Goal: Transaction & Acquisition: Book appointment/travel/reservation

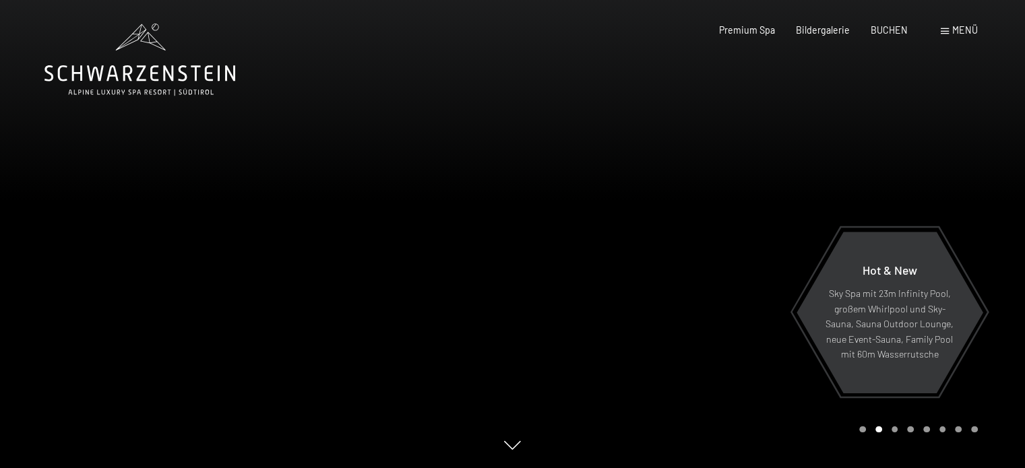
click at [943, 32] on span at bounding box center [945, 31] width 8 height 6
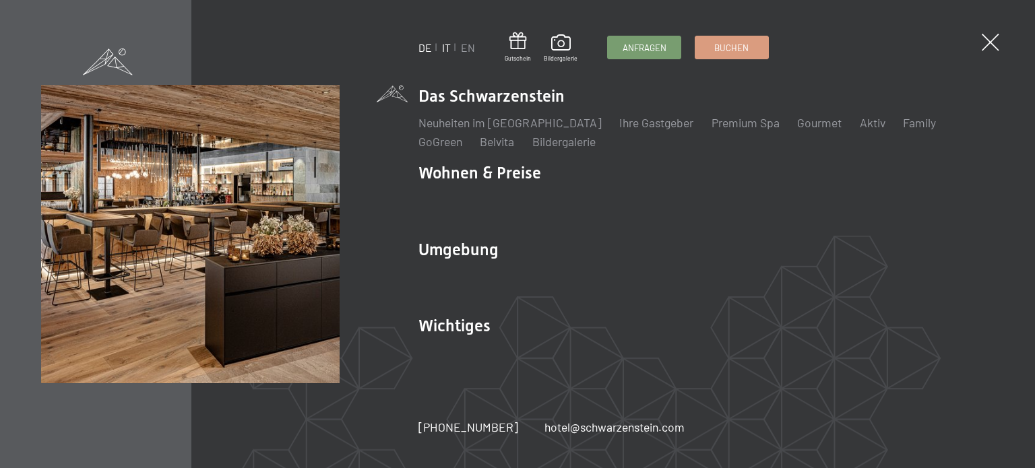
click at [449, 49] on link "IT" at bounding box center [446, 47] width 9 height 13
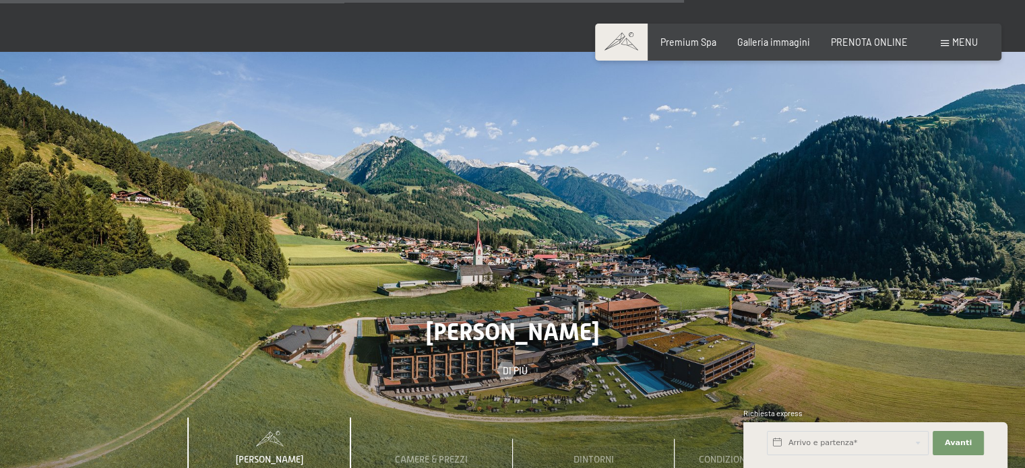
scroll to position [3848, 0]
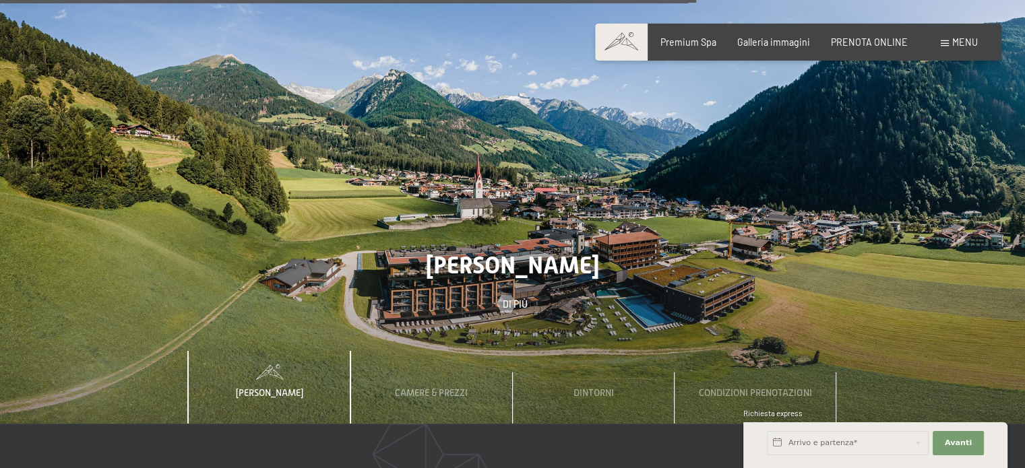
click at [959, 42] on span "Menu" at bounding box center [965, 41] width 26 height 11
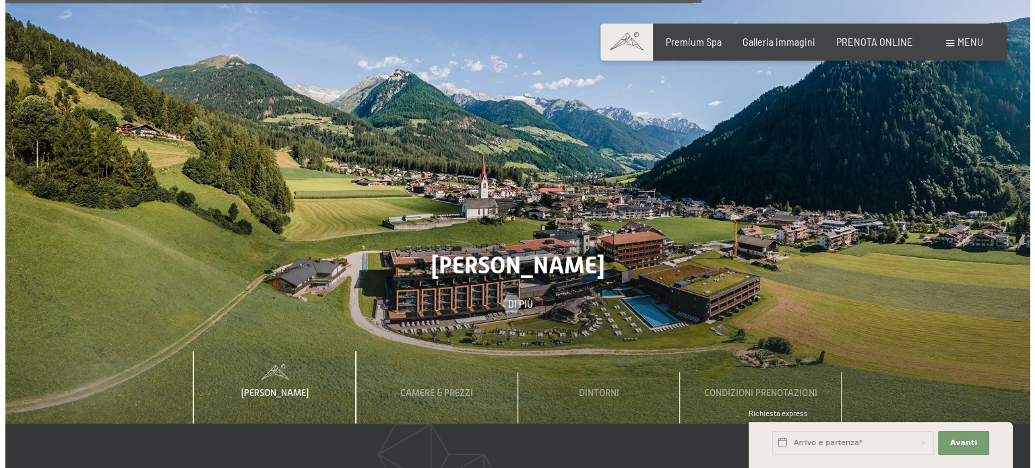
scroll to position [3871, 0]
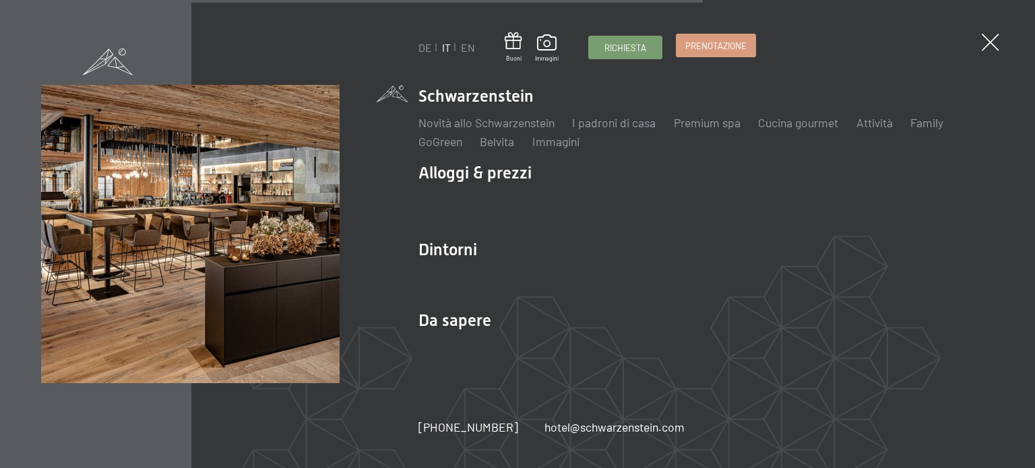
click at [711, 45] on span "Prenotazione" at bounding box center [715, 46] width 61 height 12
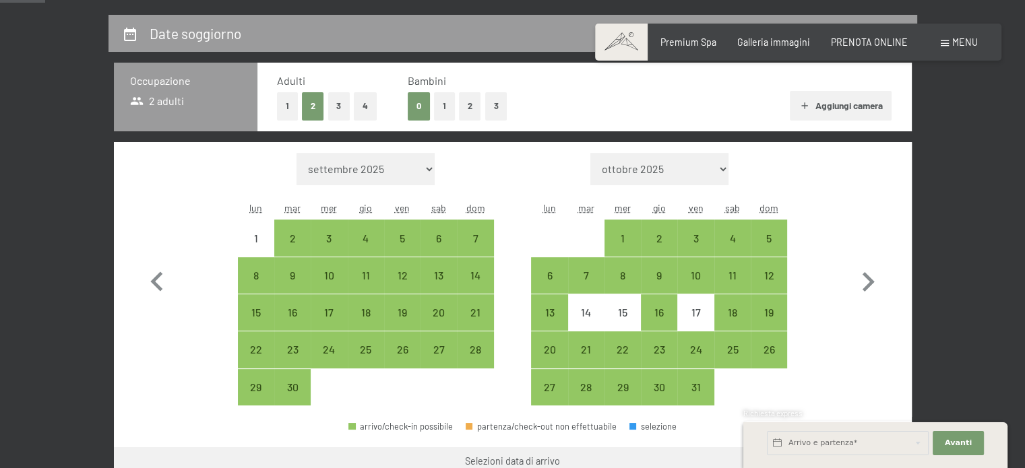
scroll to position [337, 0]
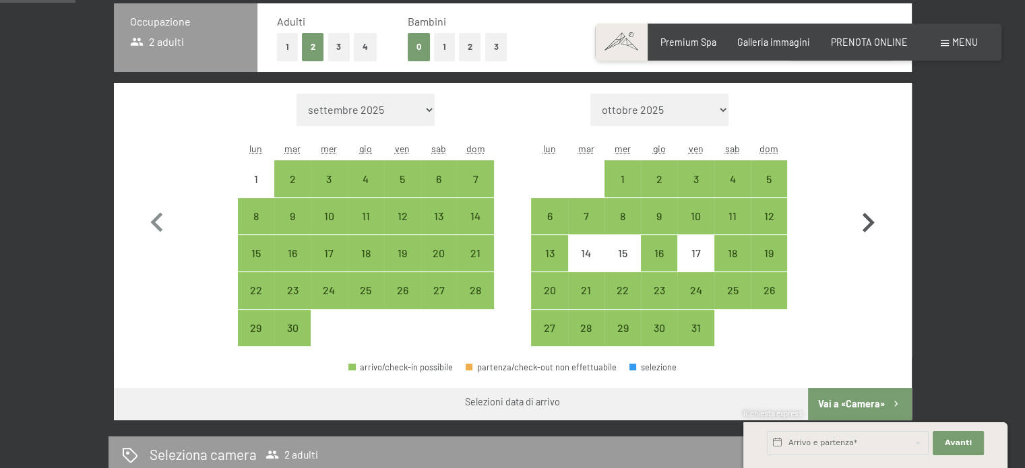
click at [868, 216] on icon "button" at bounding box center [867, 222] width 39 height 39
select select "2025-10-01"
select select "2025-11-01"
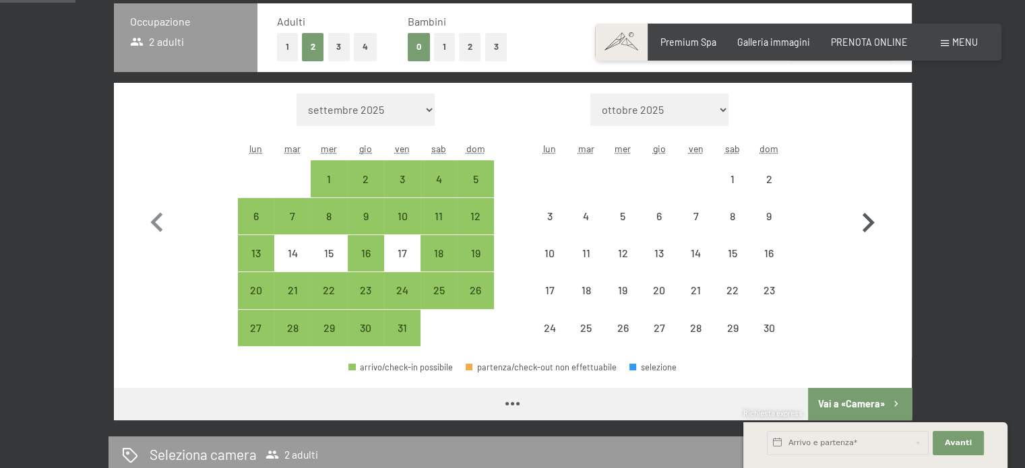
click at [868, 218] on icon "button" at bounding box center [868, 223] width 12 height 20
select select "2025-11-01"
select select "2025-12-01"
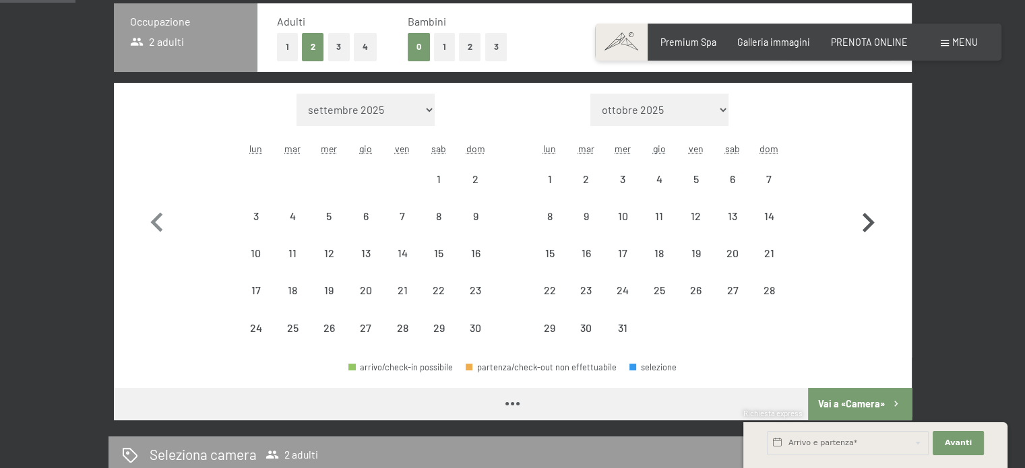
select select "2025-11-01"
select select "2025-12-01"
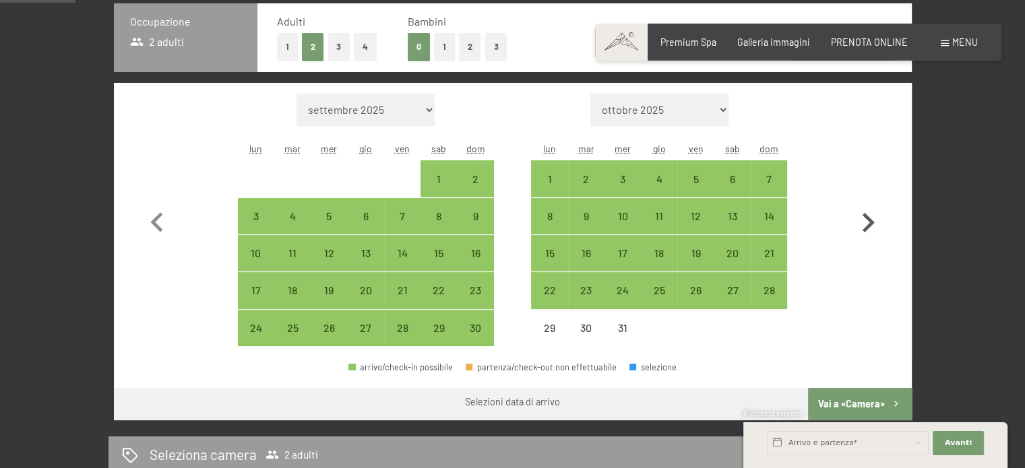
click at [868, 218] on icon "button" at bounding box center [868, 223] width 12 height 20
select select "2025-12-01"
select select "2026-01-01"
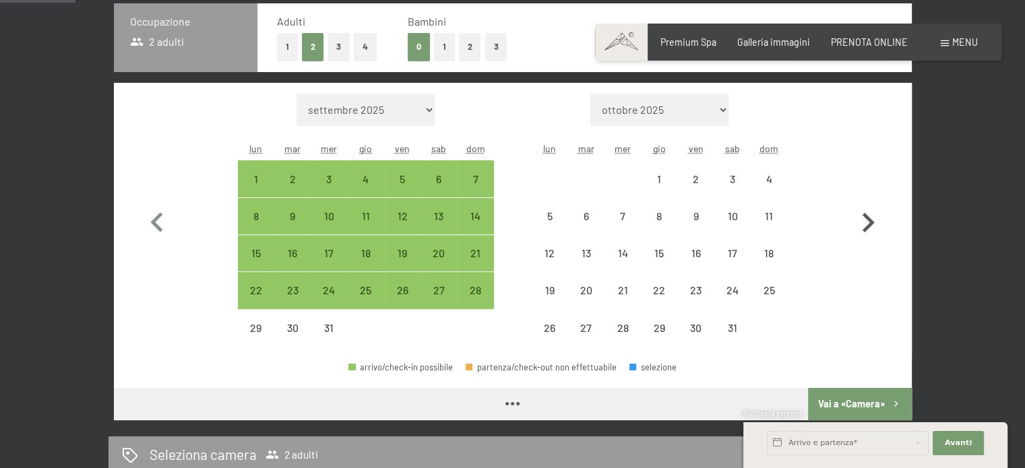
click at [868, 218] on icon "button" at bounding box center [868, 223] width 12 height 20
select select "2026-01-01"
select select "2026-02-01"
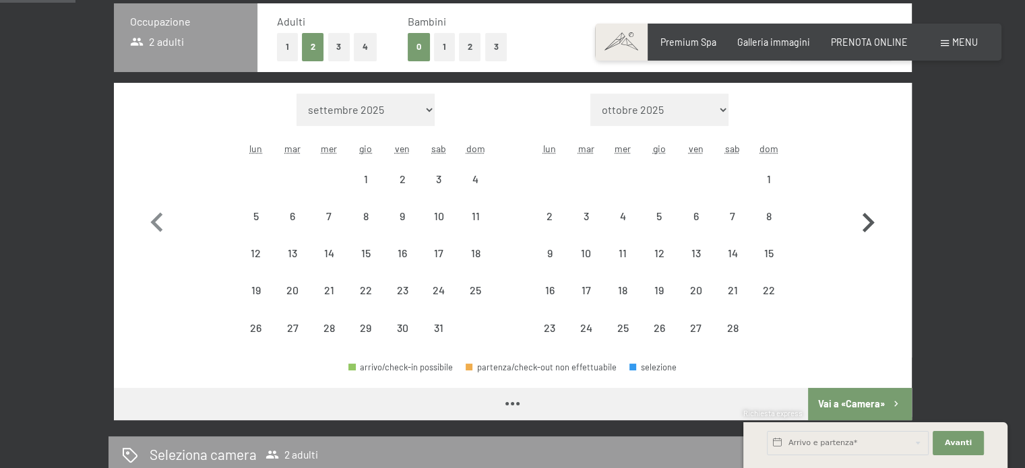
select select "2026-01-01"
select select "2026-02-01"
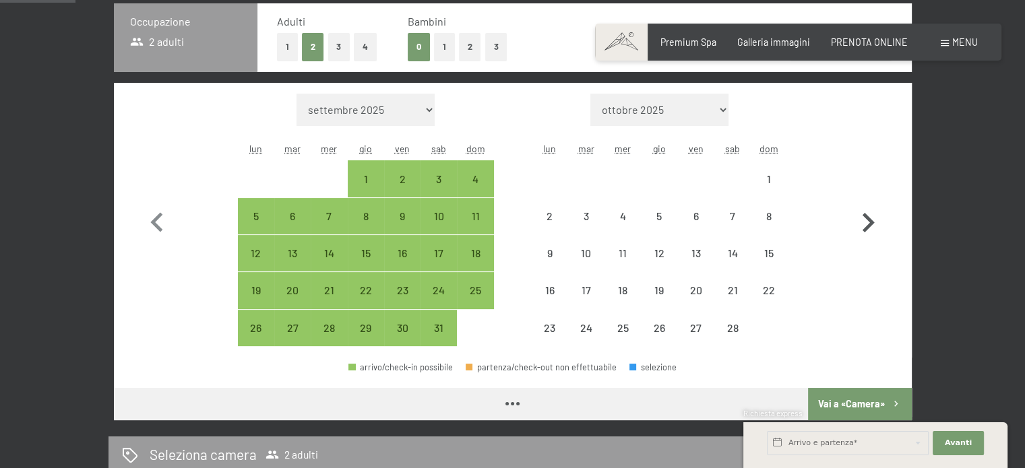
select select "2026-01-01"
select select "2026-02-01"
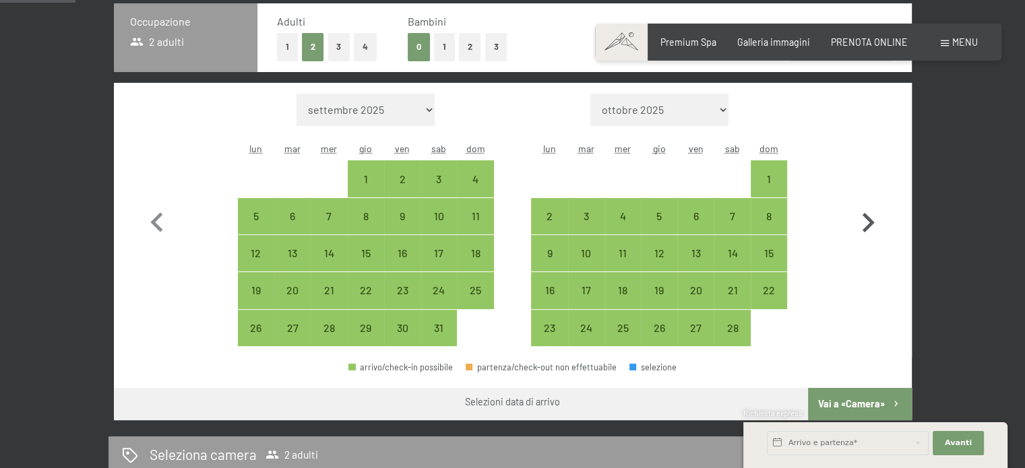
click at [868, 218] on icon "button" at bounding box center [868, 223] width 12 height 20
select select "2026-02-01"
select select "2026-03-01"
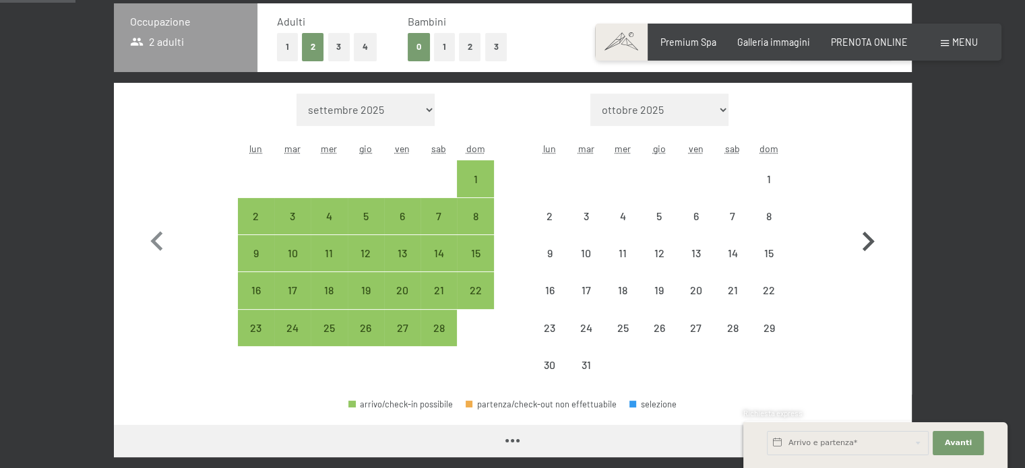
select select "2026-02-01"
select select "2026-03-01"
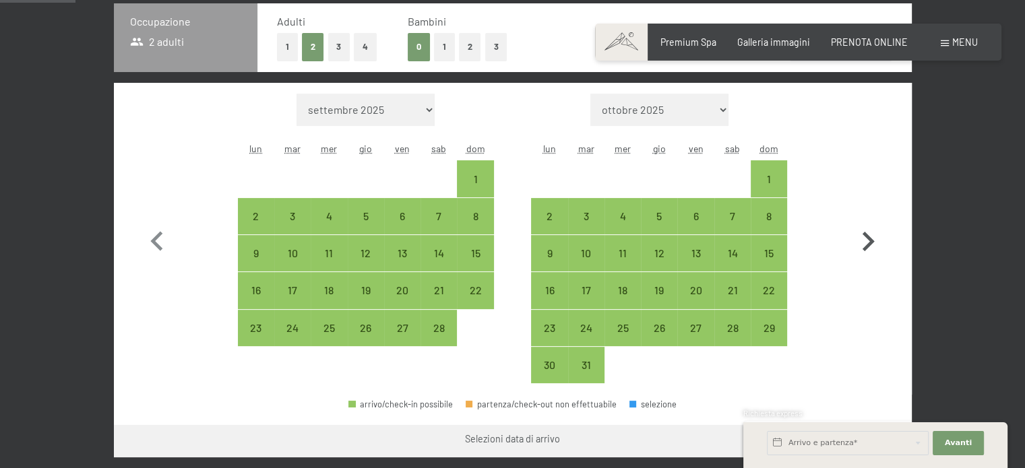
click at [868, 218] on button "button" at bounding box center [867, 239] width 39 height 290
select select "2026-03-01"
select select "2026-04-01"
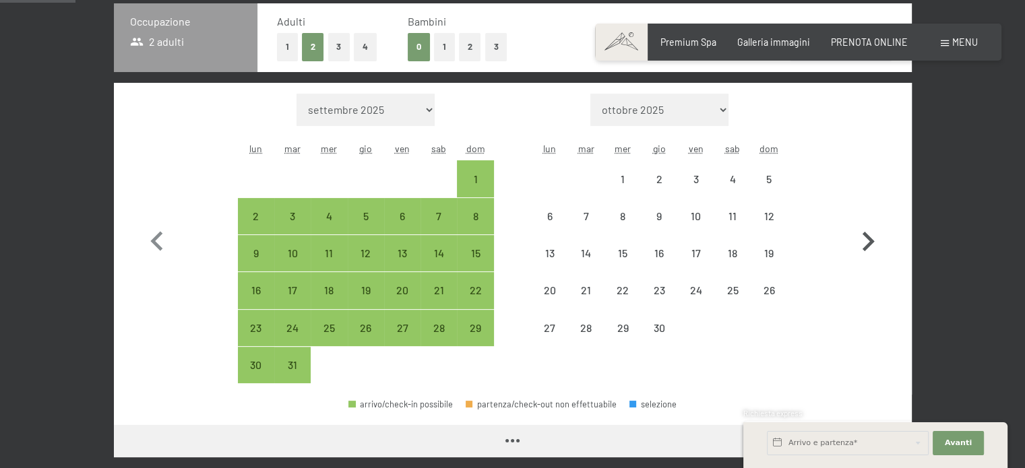
select select "2026-03-01"
select select "2026-04-01"
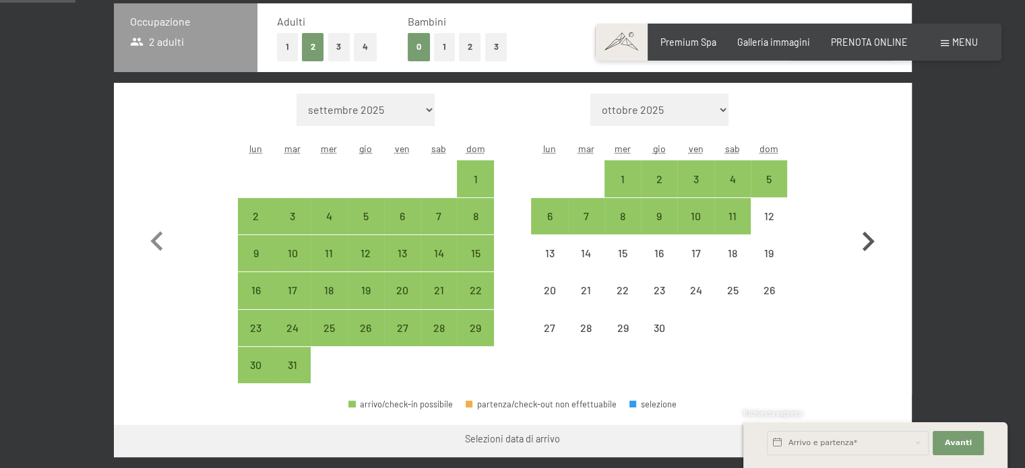
click at [868, 218] on button "button" at bounding box center [867, 239] width 39 height 290
select select "2026-04-01"
select select "2026-05-01"
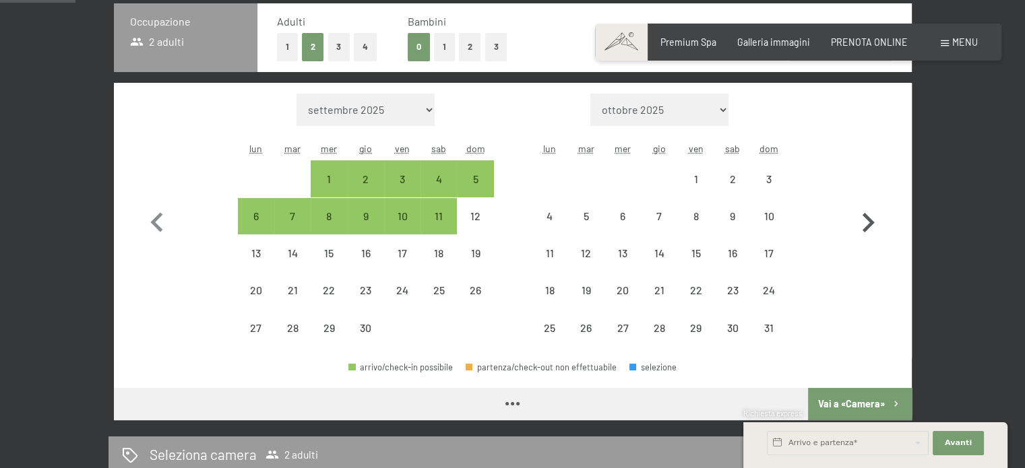
select select "2026-04-01"
select select "2026-05-01"
click at [868, 218] on icon "button" at bounding box center [868, 223] width 12 height 20
select select "2026-05-01"
select select "2026-06-01"
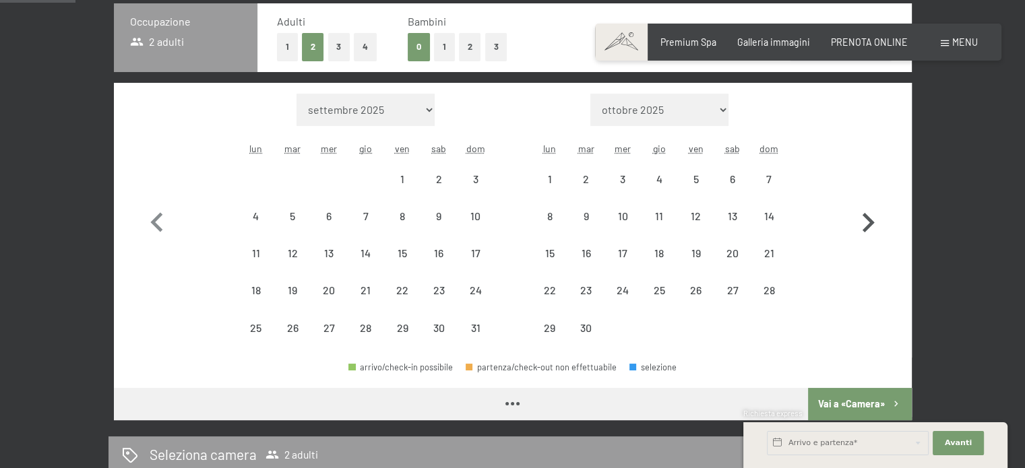
select select "2026-05-01"
select select "2026-06-01"
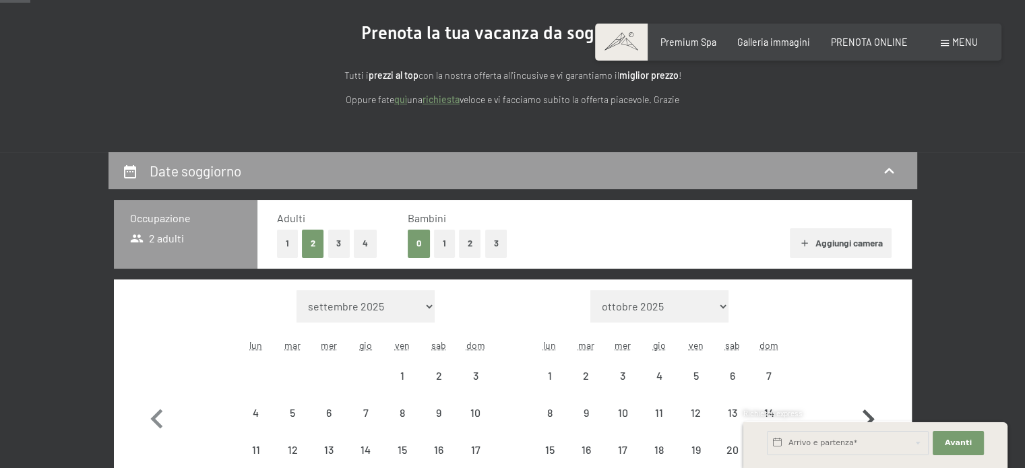
scroll to position [135, 0]
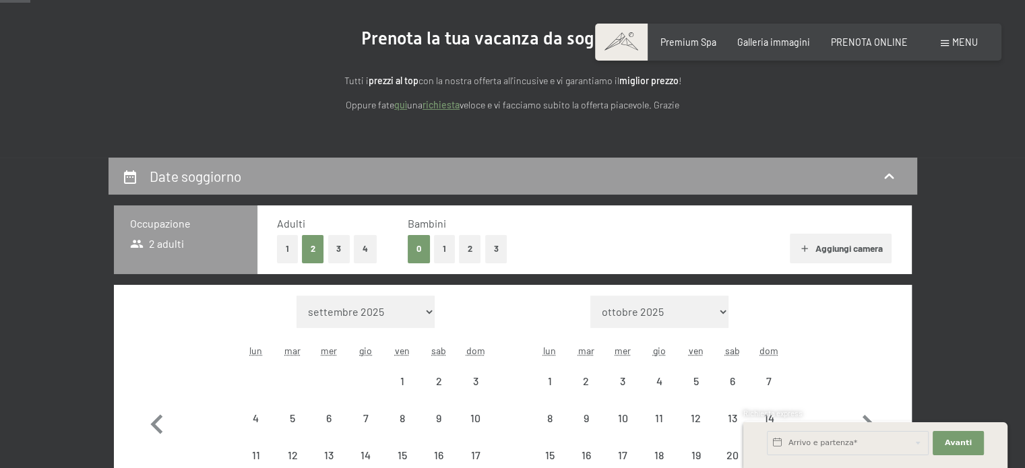
click at [280, 247] on button "1" at bounding box center [287, 249] width 21 height 28
select select "2026-05-01"
select select "2026-06-01"
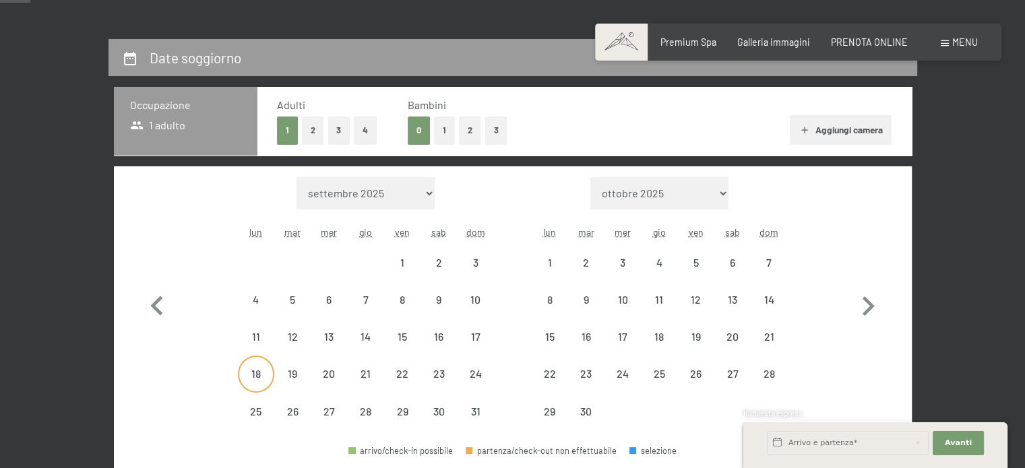
scroll to position [337, 0]
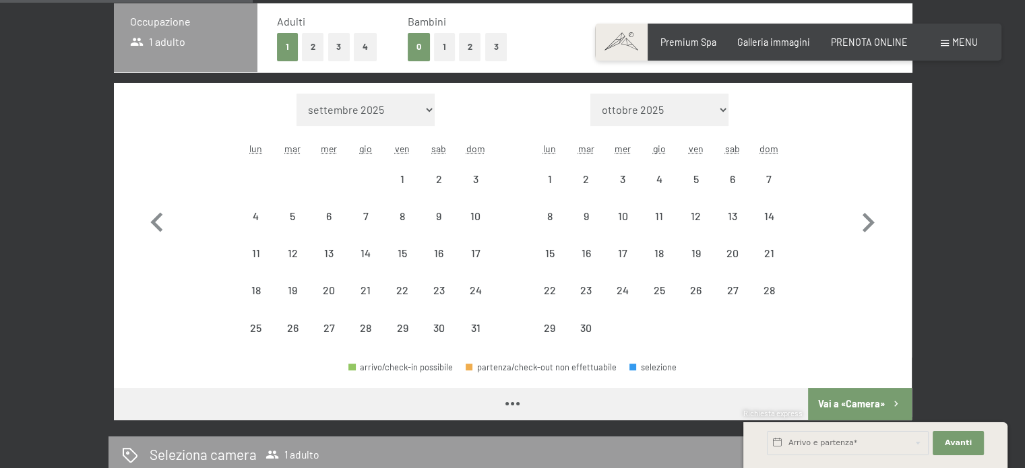
select select "2026-05-01"
select select "2026-06-01"
click at [151, 220] on icon "button" at bounding box center [156, 222] width 39 height 39
select select "2026-04-01"
select select "2026-05-01"
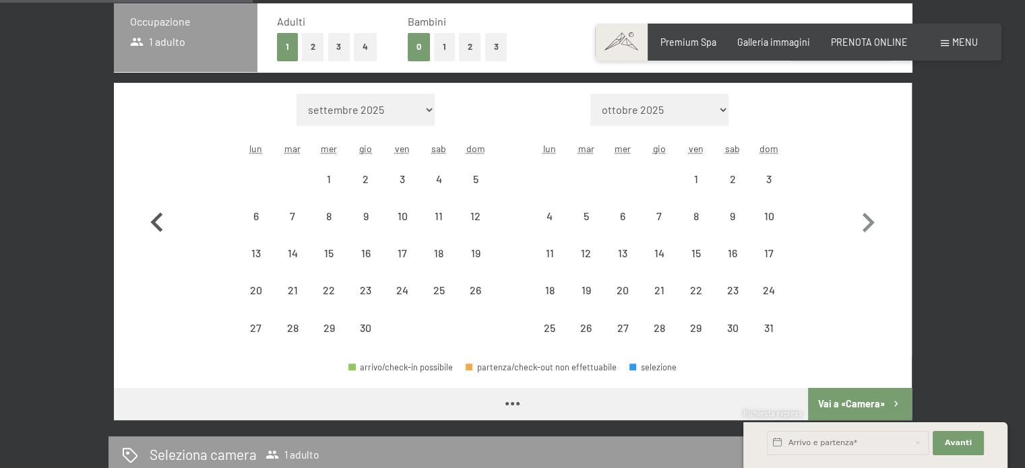
click at [151, 220] on icon "button" at bounding box center [156, 222] width 12 height 20
select select "2026-03-01"
select select "2026-04-01"
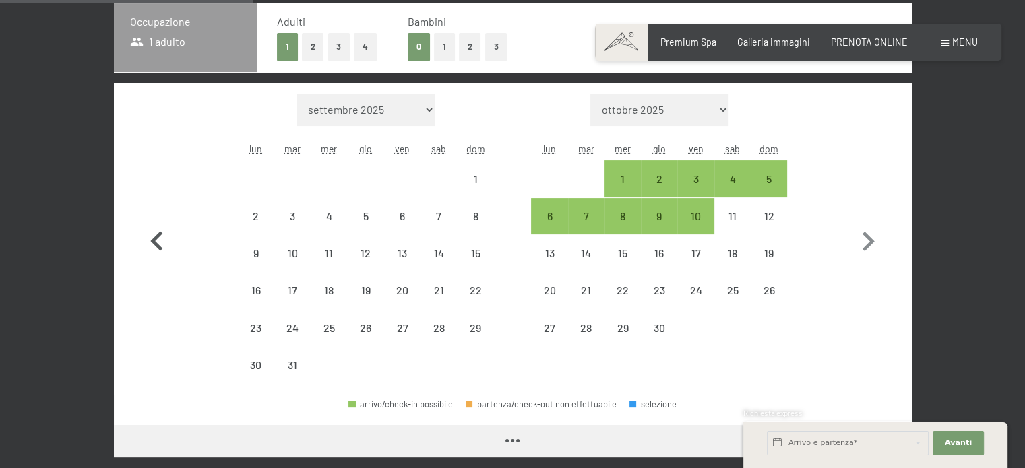
click at [151, 220] on button "button" at bounding box center [156, 239] width 39 height 290
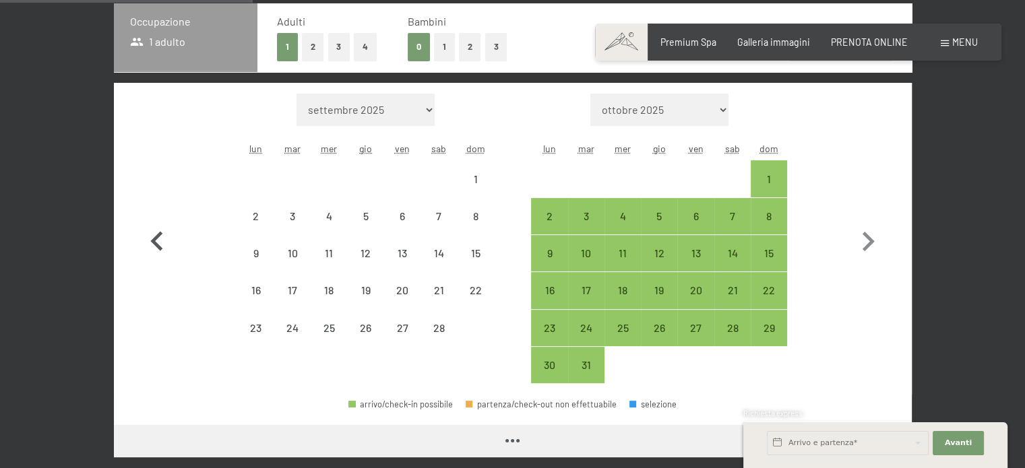
click at [151, 220] on button "button" at bounding box center [156, 239] width 39 height 290
click at [151, 231] on icon "button" at bounding box center [156, 241] width 12 height 20
select select "2025-12-01"
select select "2026-01-01"
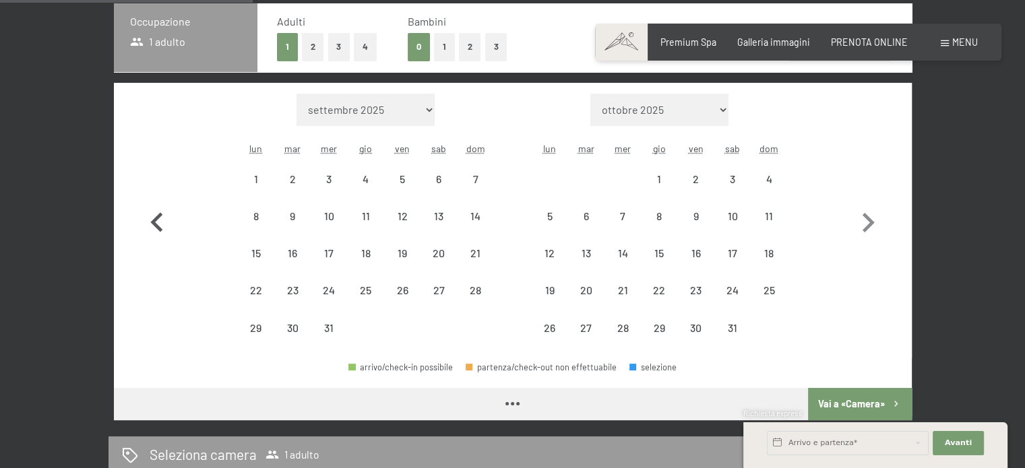
click at [151, 220] on icon "button" at bounding box center [156, 222] width 12 height 20
select select "2025-11-01"
select select "2025-12-01"
click at [151, 220] on icon "button" at bounding box center [156, 222] width 12 height 20
select select "2025-10-01"
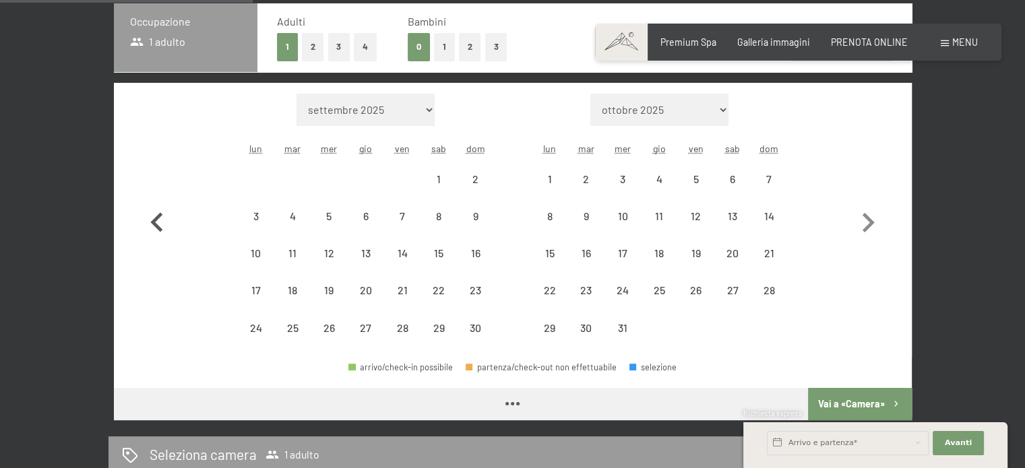
select select "2025-11-01"
click at [151, 220] on icon "button" at bounding box center [156, 222] width 12 height 20
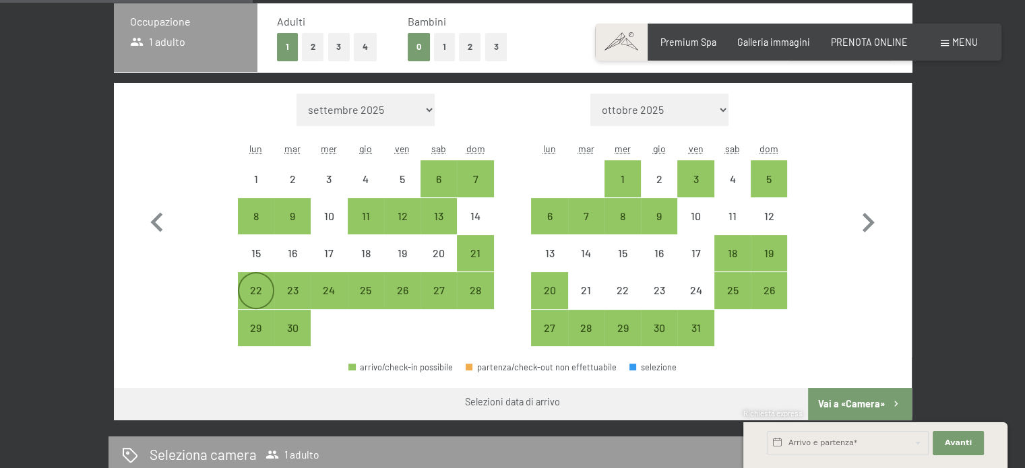
click at [256, 292] on div "22" at bounding box center [256, 302] width 34 height 34
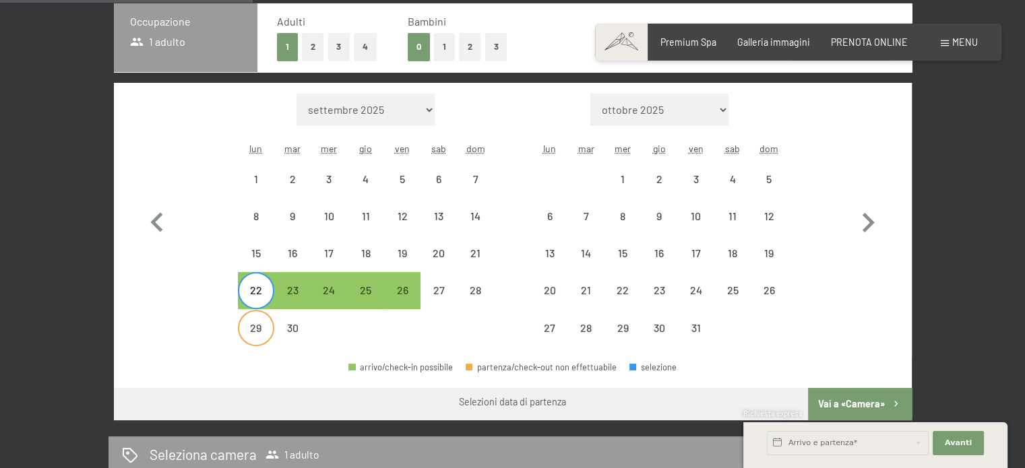
click at [257, 325] on div "29" at bounding box center [256, 340] width 34 height 34
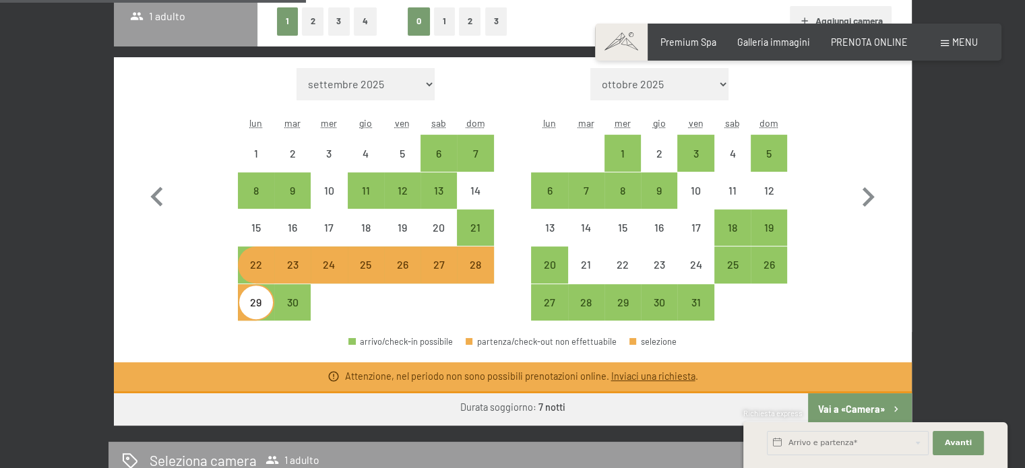
scroll to position [191, 0]
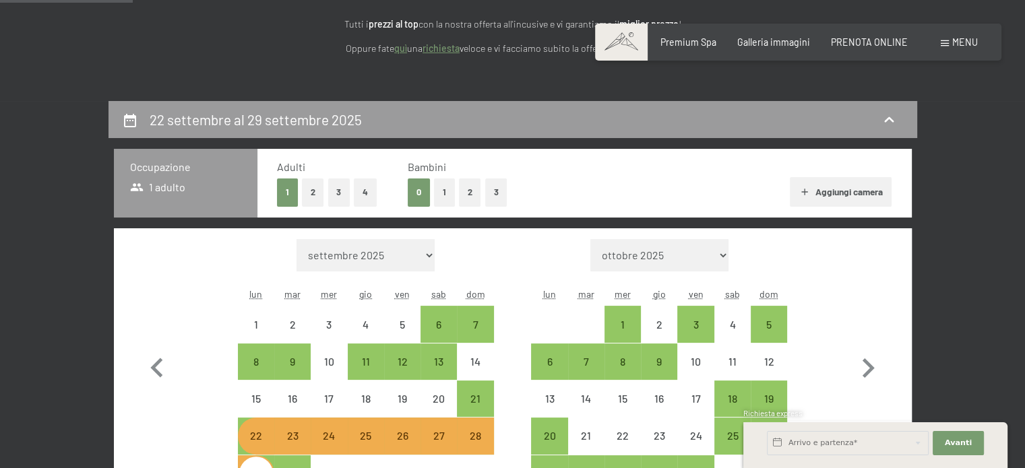
click at [311, 195] on button "2" at bounding box center [313, 193] width 22 height 28
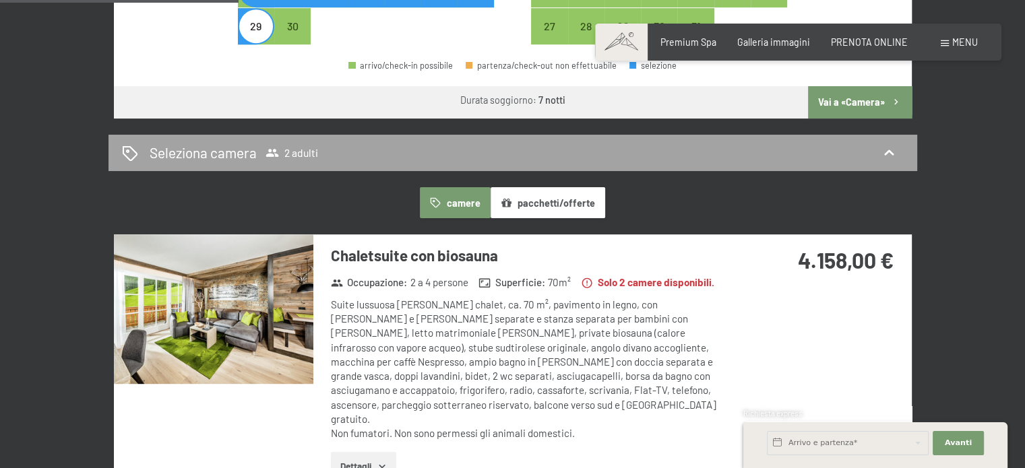
scroll to position [571, 0]
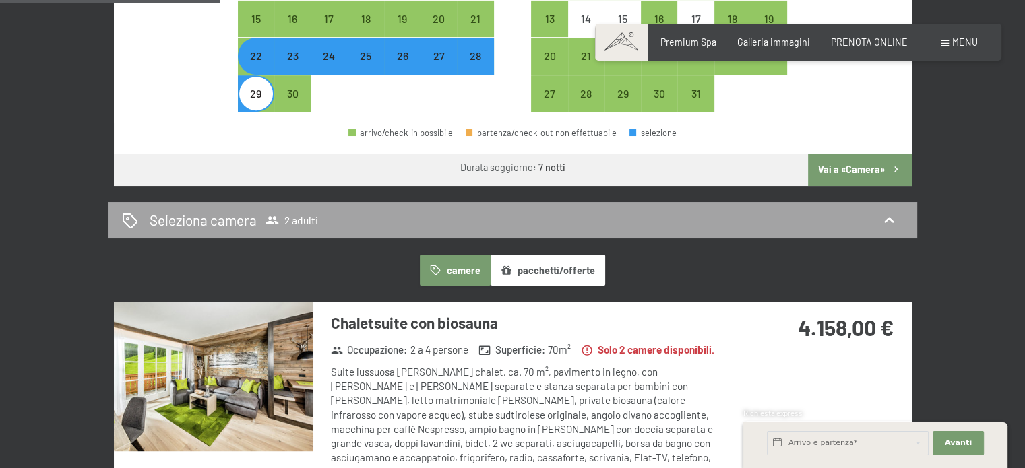
click at [753, 224] on div "Seleziona camera 2 adulti" at bounding box center [513, 220] width 782 height 20
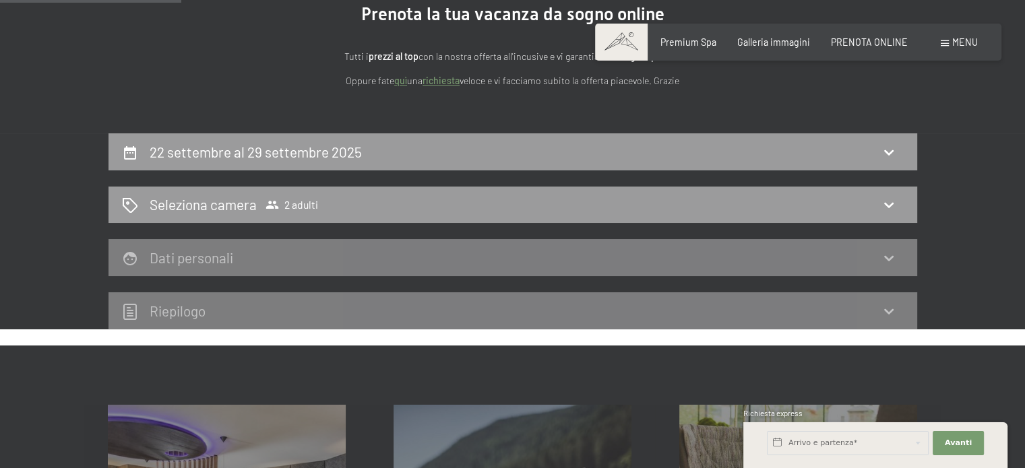
scroll to position [157, 0]
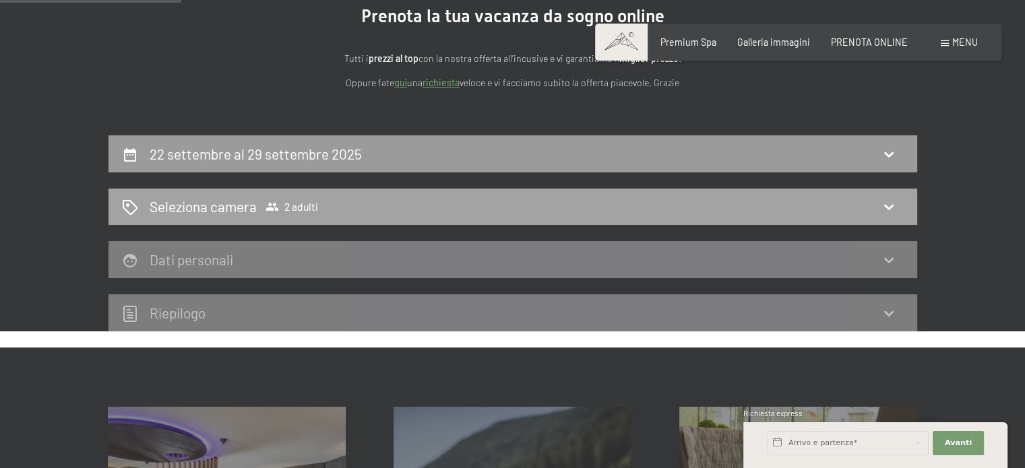
click at [670, 217] on div "Seleziona camera 2 adulti" at bounding box center [512, 207] width 808 height 37
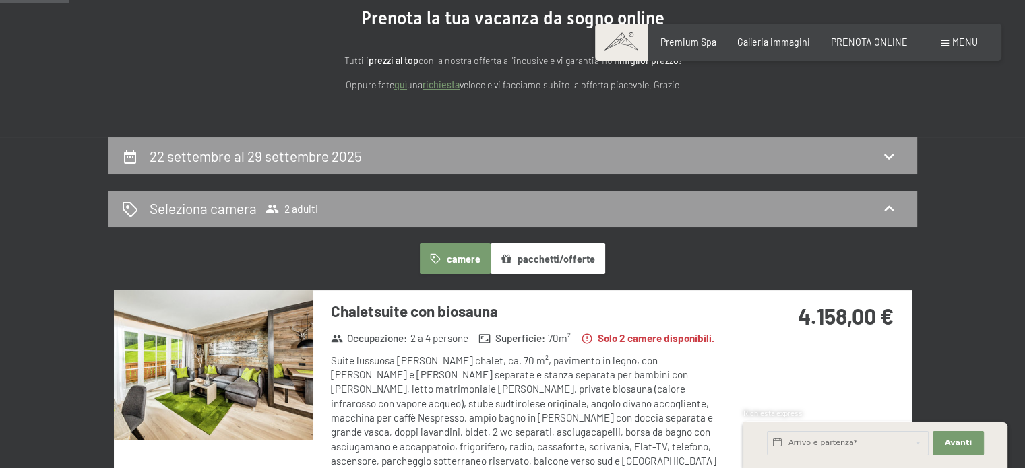
scroll to position [0, 0]
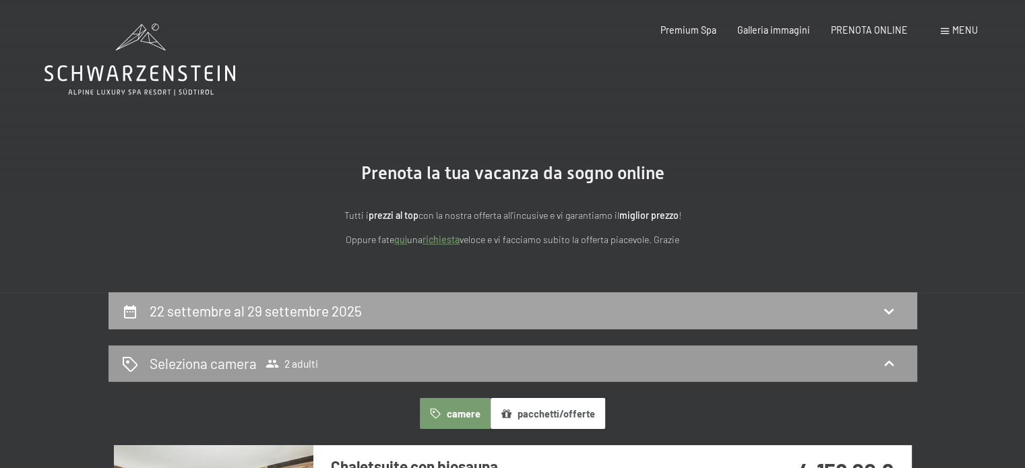
click at [381, 309] on div "22 settembre al 29 settembre 2025" at bounding box center [513, 311] width 782 height 20
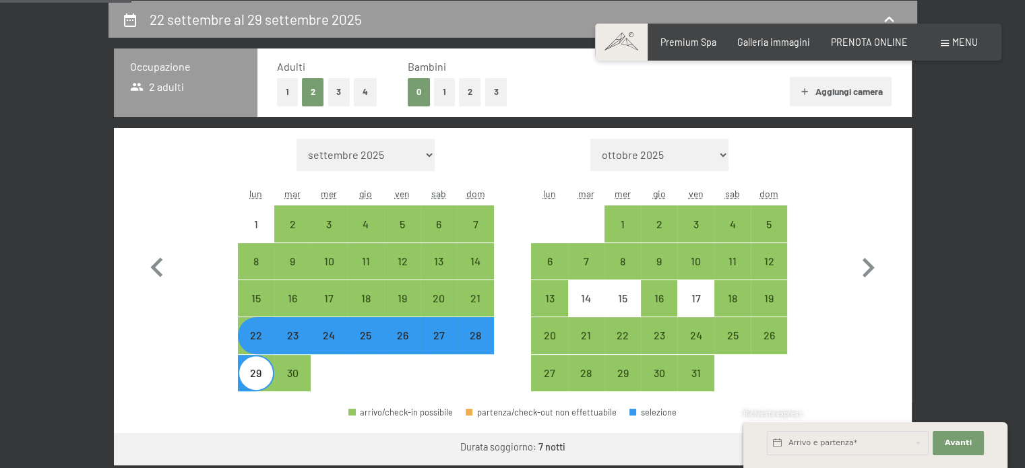
click at [283, 95] on button "1" at bounding box center [287, 92] width 21 height 28
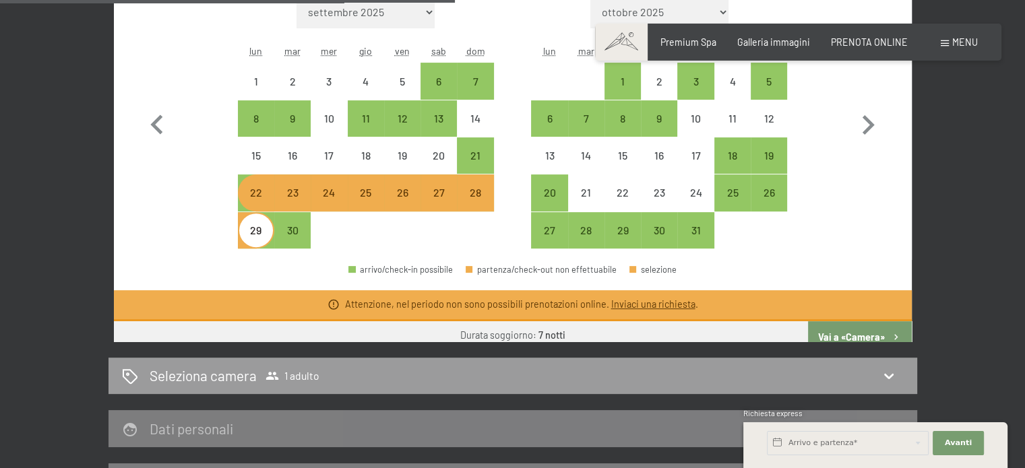
scroll to position [359, 0]
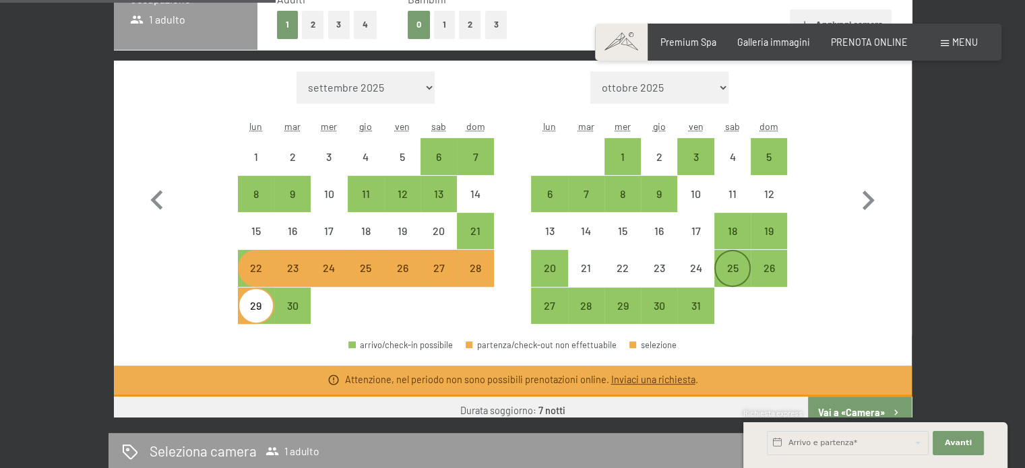
click at [720, 274] on div "25" at bounding box center [733, 280] width 34 height 34
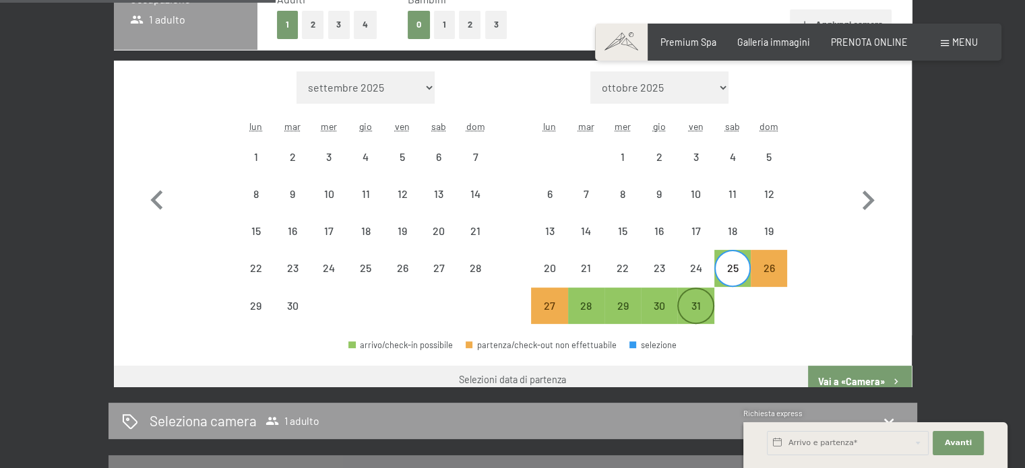
click at [695, 307] on div "31" at bounding box center [695, 317] width 34 height 34
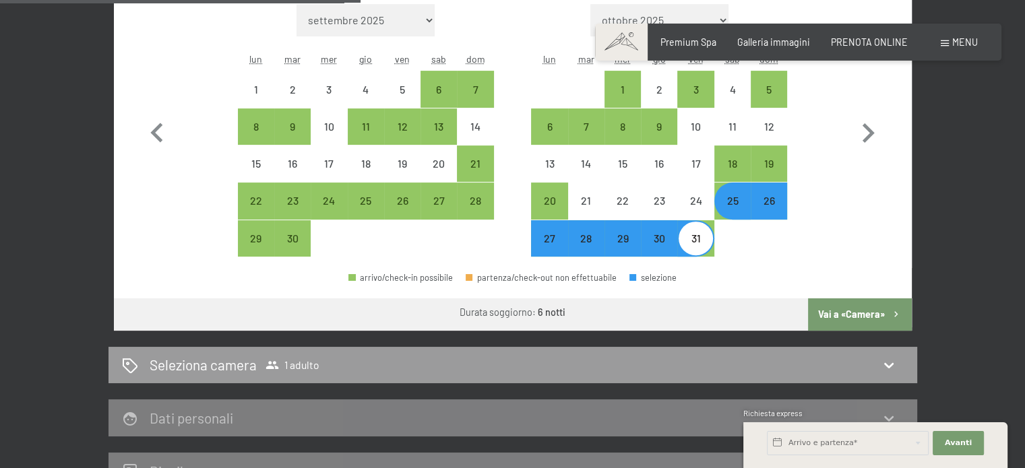
scroll to position [629, 0]
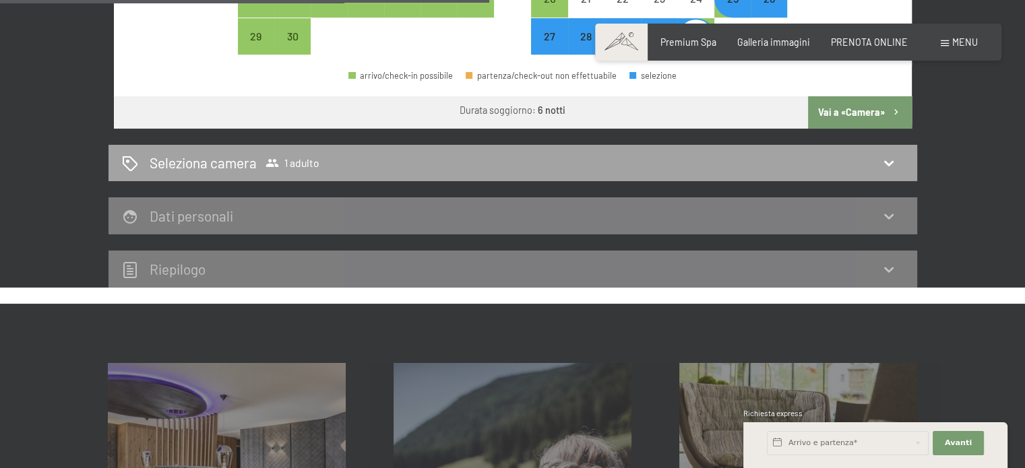
click at [280, 160] on span "1 adulto" at bounding box center [292, 162] width 54 height 13
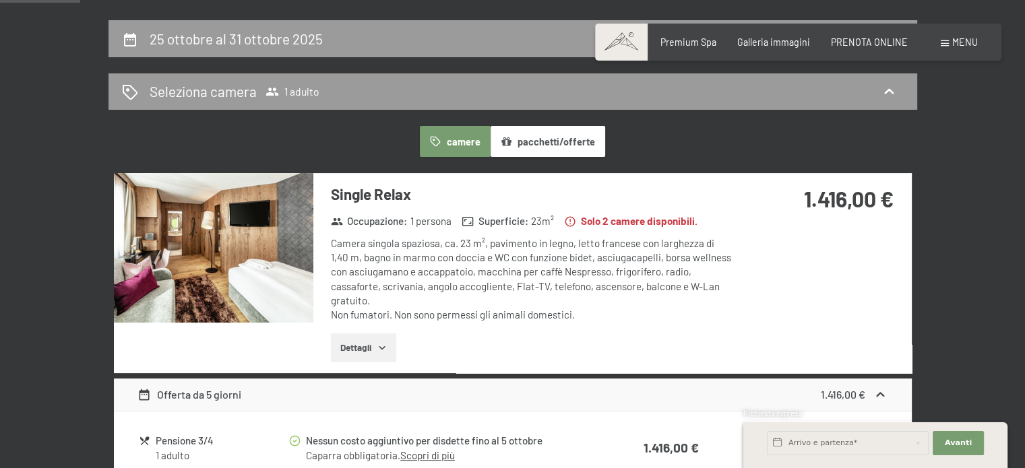
scroll to position [157, 0]
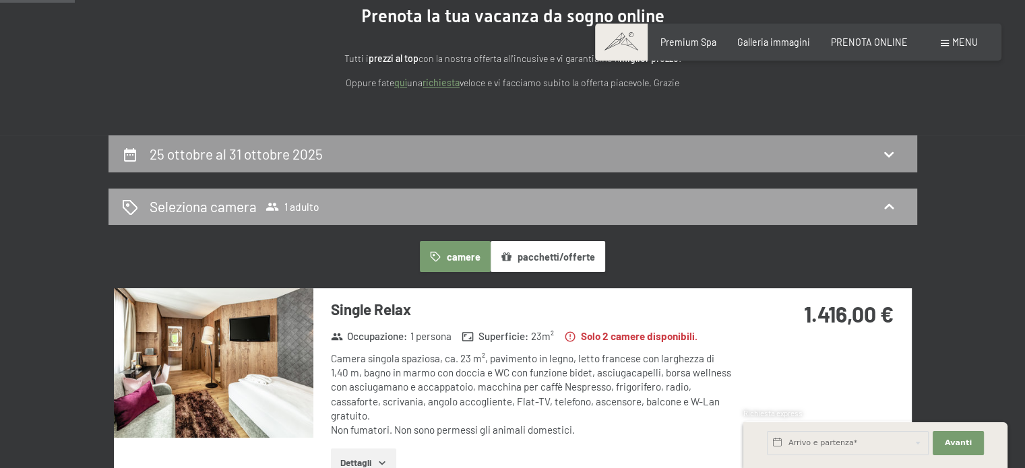
click at [597, 210] on div "Seleziona camera 1 adulto" at bounding box center [513, 207] width 782 height 20
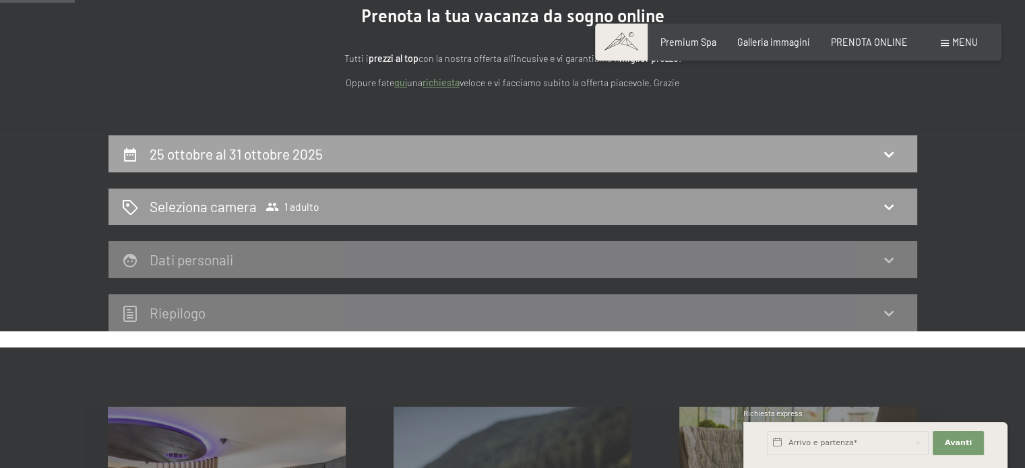
click at [507, 166] on div "25 ottobre al 31 ottobre 2025" at bounding box center [512, 153] width 808 height 37
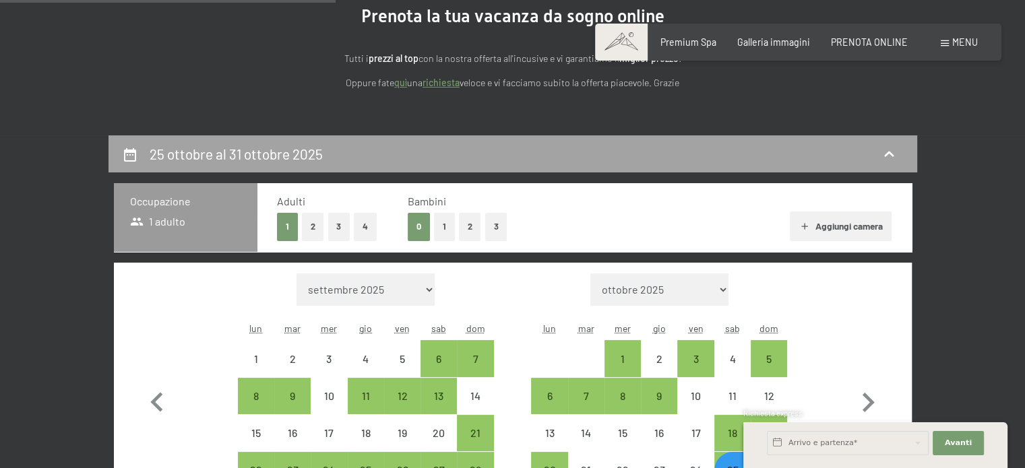
scroll to position [292, 0]
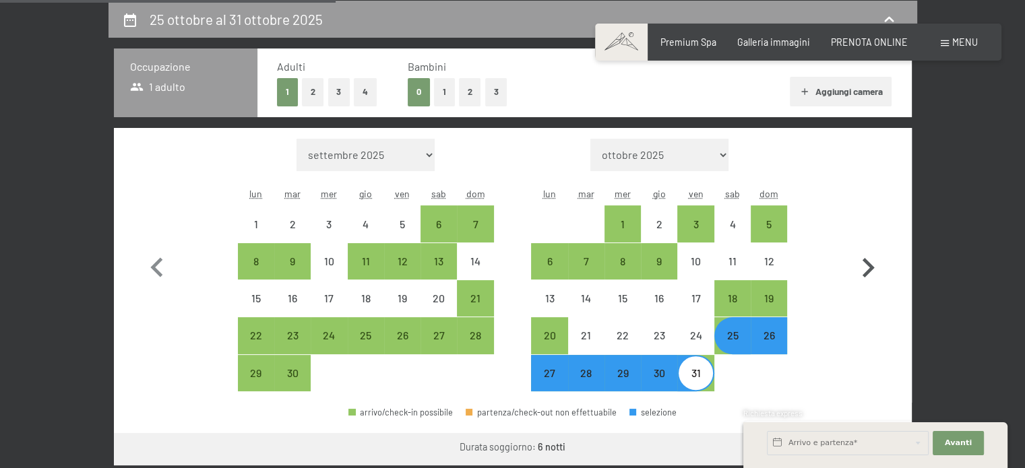
click at [870, 274] on icon "button" at bounding box center [867, 268] width 39 height 39
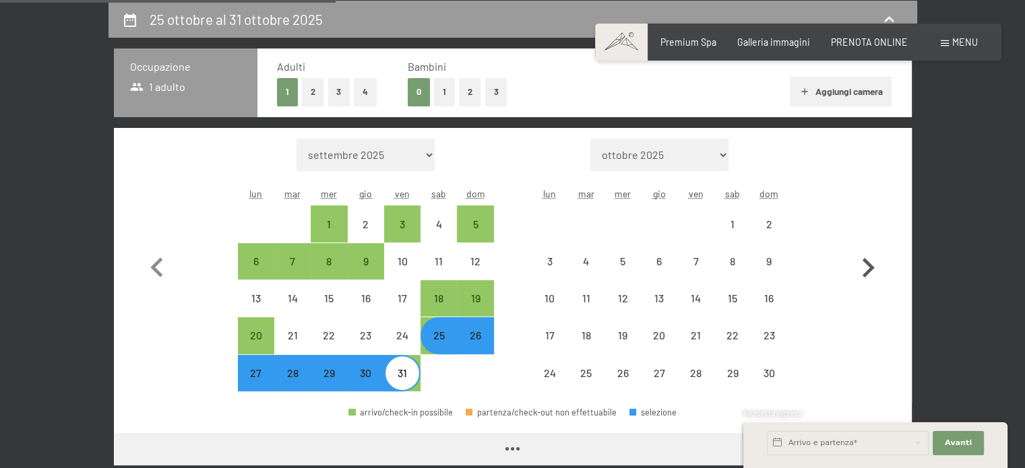
click at [870, 274] on icon "button" at bounding box center [867, 268] width 39 height 39
select select "2025-12-01"
select select "2026-01-01"
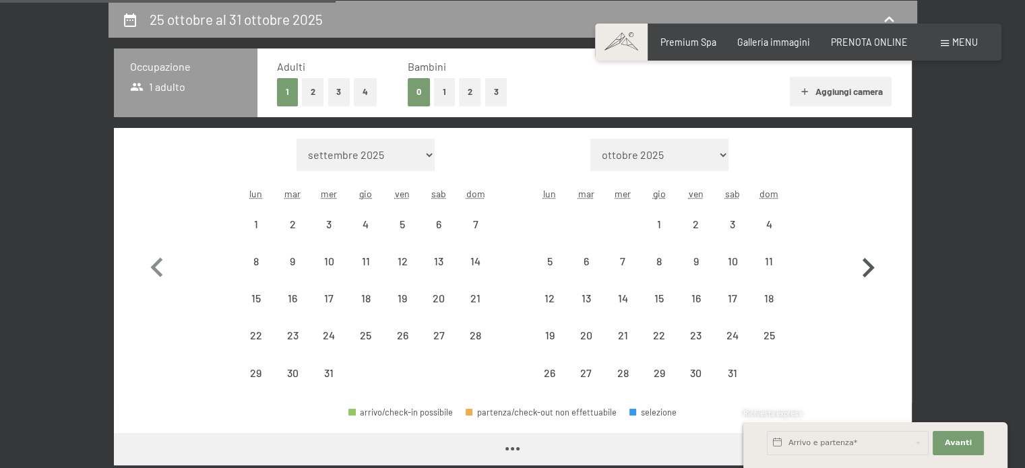
click at [870, 274] on icon "button" at bounding box center [867, 268] width 39 height 39
select select "2026-01-01"
select select "2026-02-01"
select select "2026-01-01"
select select "2026-02-01"
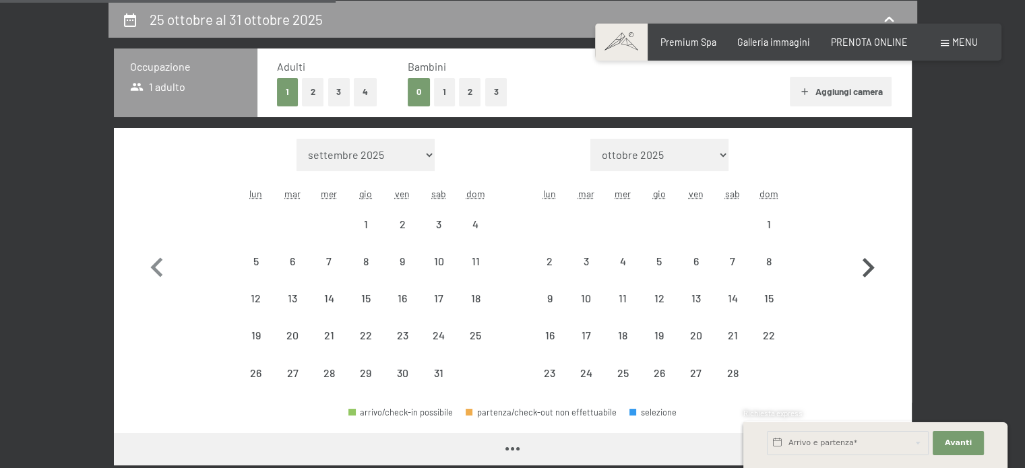
click at [870, 274] on icon "button" at bounding box center [867, 268] width 39 height 39
select select "2026-02-01"
select select "2026-03-01"
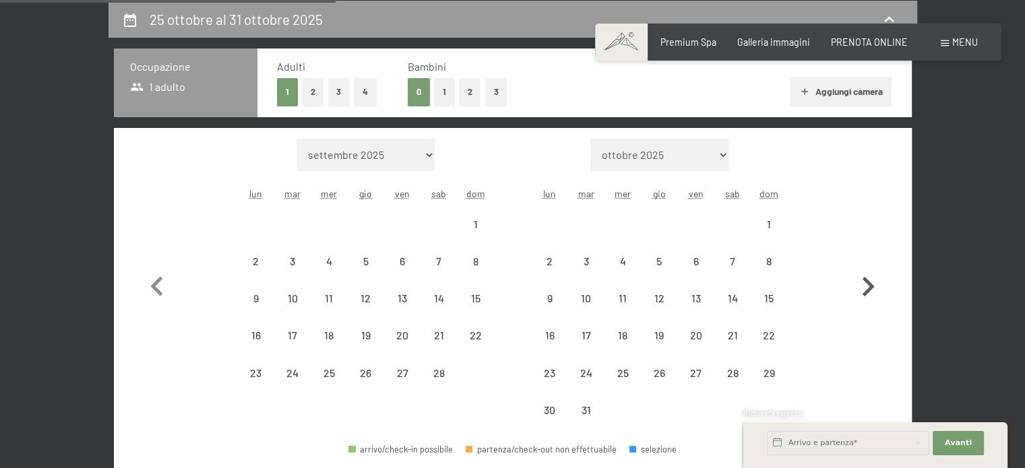
select select "2026-02-01"
select select "2026-03-01"
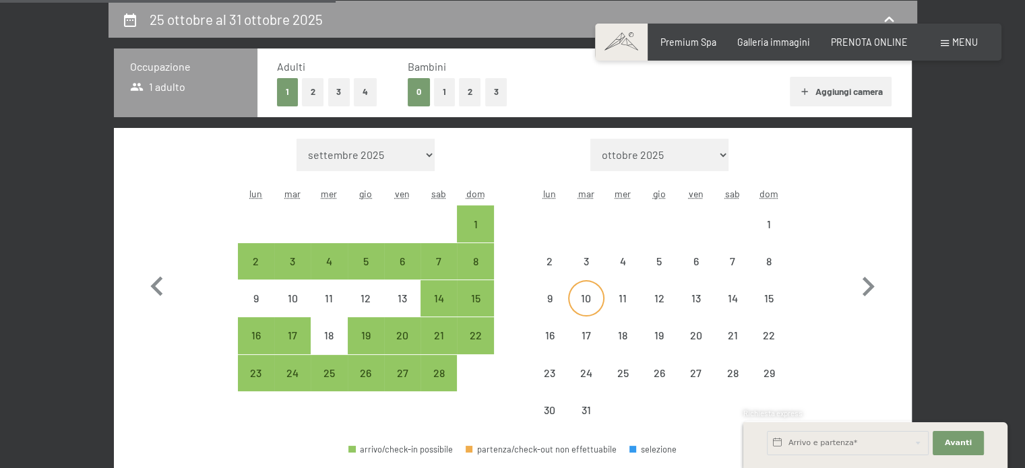
select select "2026-02-01"
select select "2026-03-01"
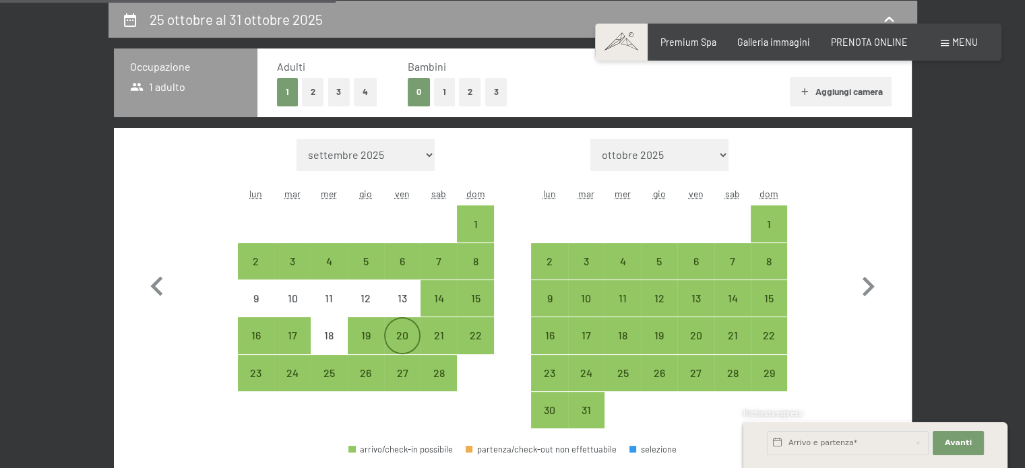
click at [404, 339] on div "20" at bounding box center [402, 347] width 34 height 34
select select "2026-02-01"
select select "2026-03-01"
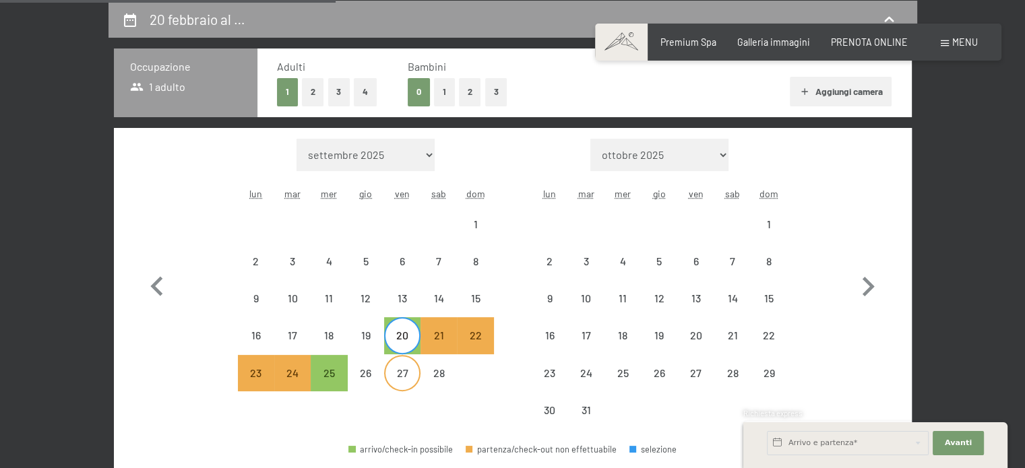
click at [404, 371] on div "27" at bounding box center [402, 385] width 34 height 34
select select "2026-02-01"
select select "2026-03-01"
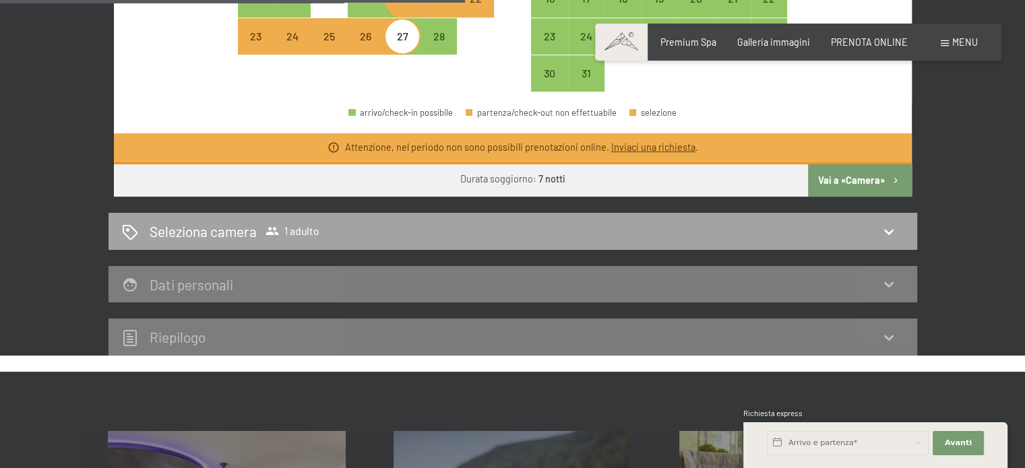
click at [317, 236] on span "1 adulto" at bounding box center [292, 230] width 54 height 13
select select "2026-02-01"
select select "2026-03-01"
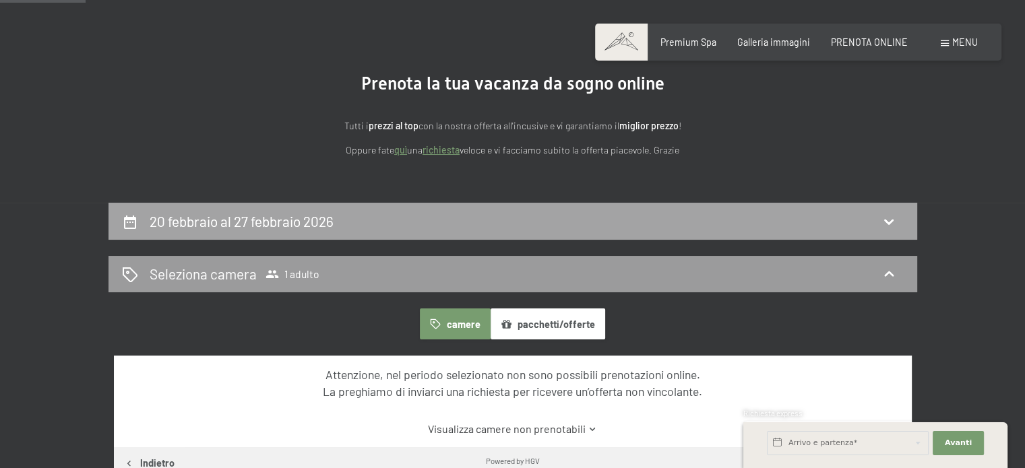
click at [168, 223] on h2 "20 febbraio al 27 febbraio 2026" at bounding box center [242, 221] width 184 height 17
select select "2026-02-01"
select select "2026-03-01"
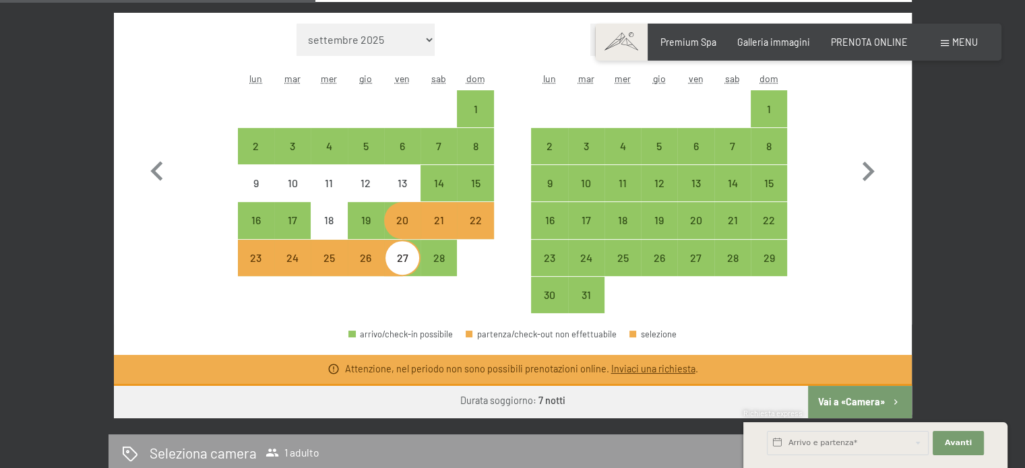
scroll to position [426, 0]
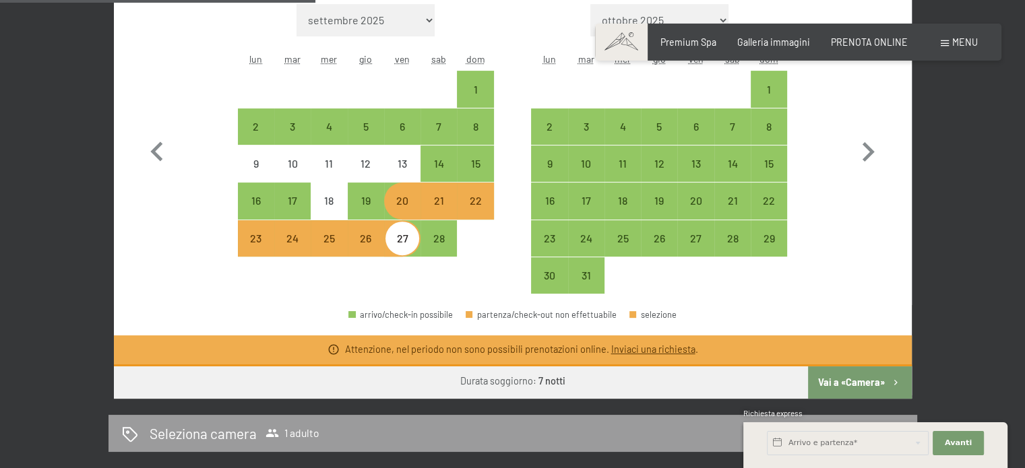
click at [400, 207] on div "20" at bounding box center [402, 212] width 34 height 34
select select "2026-02-01"
select select "2026-03-01"
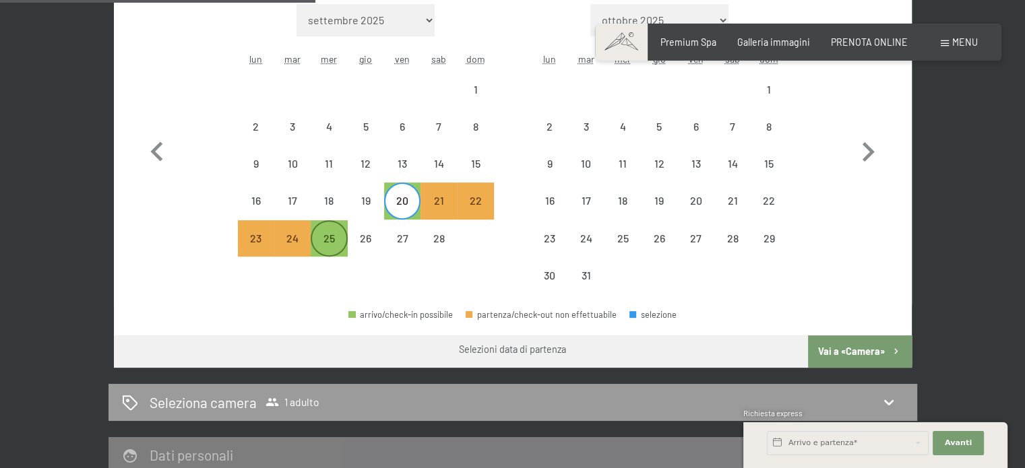
click at [341, 234] on div "25" at bounding box center [329, 250] width 34 height 34
select select "2026-02-01"
select select "2026-03-01"
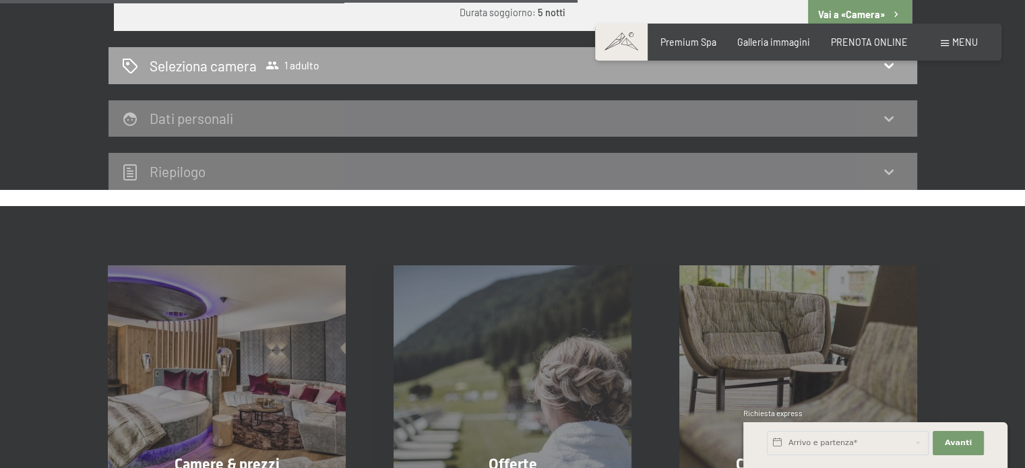
click at [280, 80] on div "Seleziona camera 1 adulto" at bounding box center [512, 65] width 808 height 37
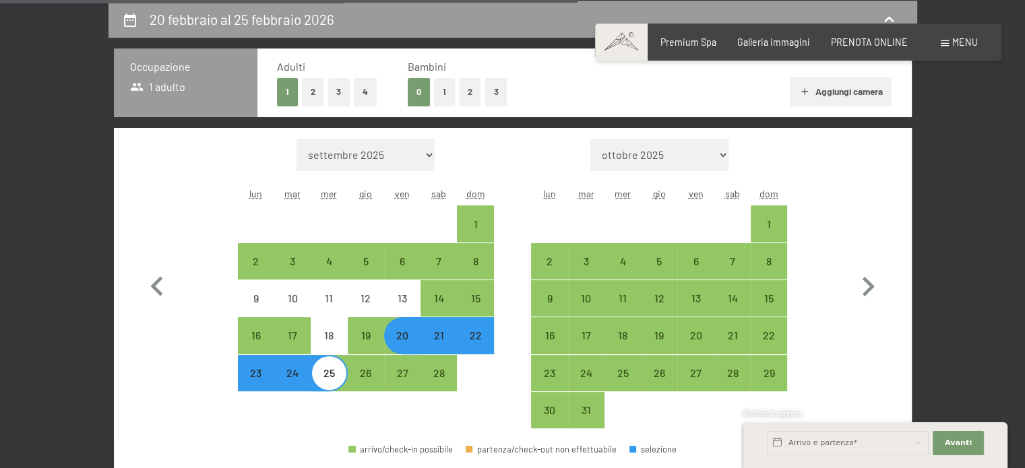
select select "2026-02-01"
select select "2026-03-01"
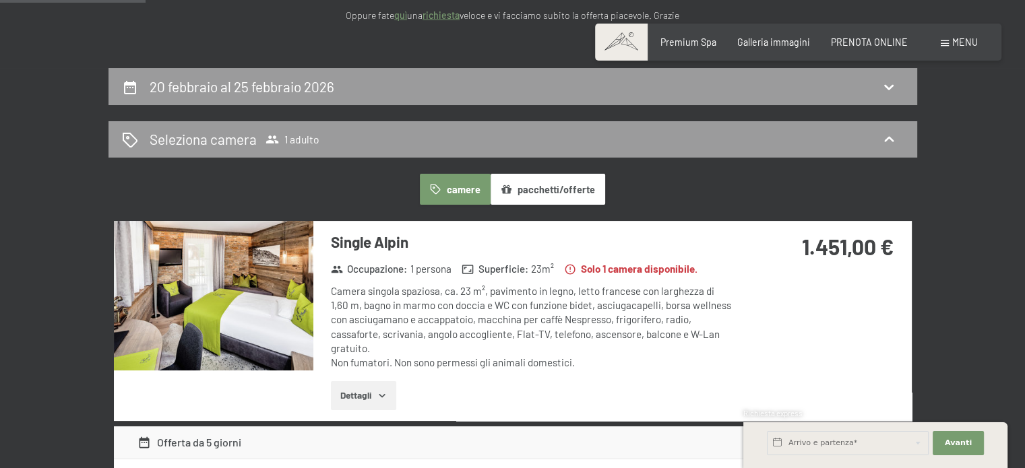
scroll to position [157, 0]
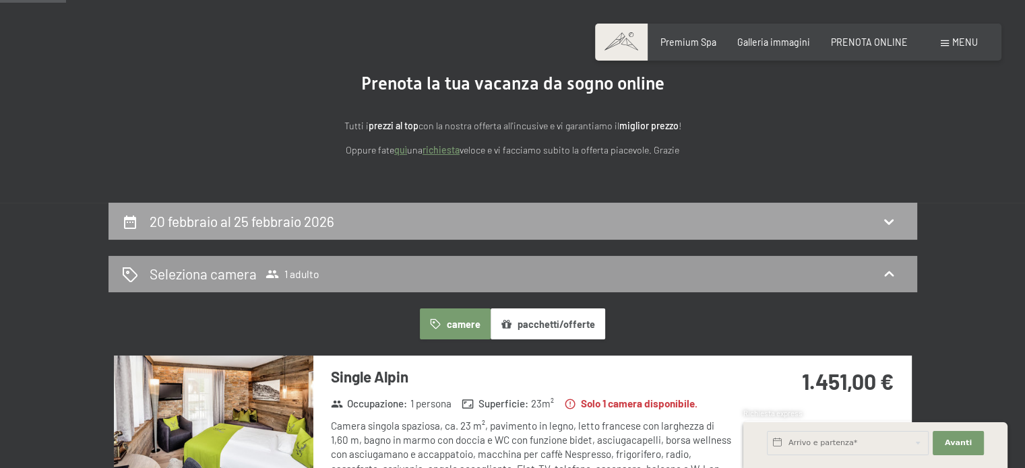
click at [294, 223] on h2 "20 febbraio al 25 febbraio 2026" at bounding box center [242, 221] width 185 height 17
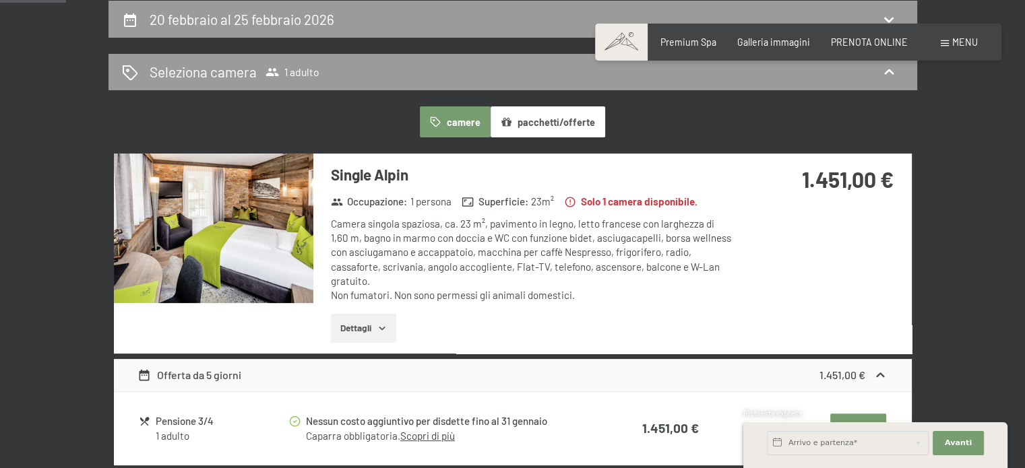
select select "2026-02-01"
select select "2026-03-01"
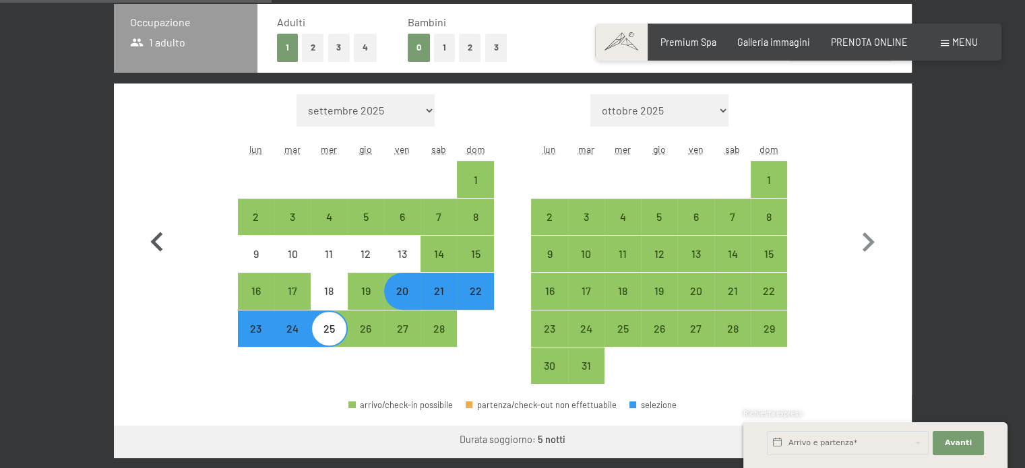
scroll to position [359, 0]
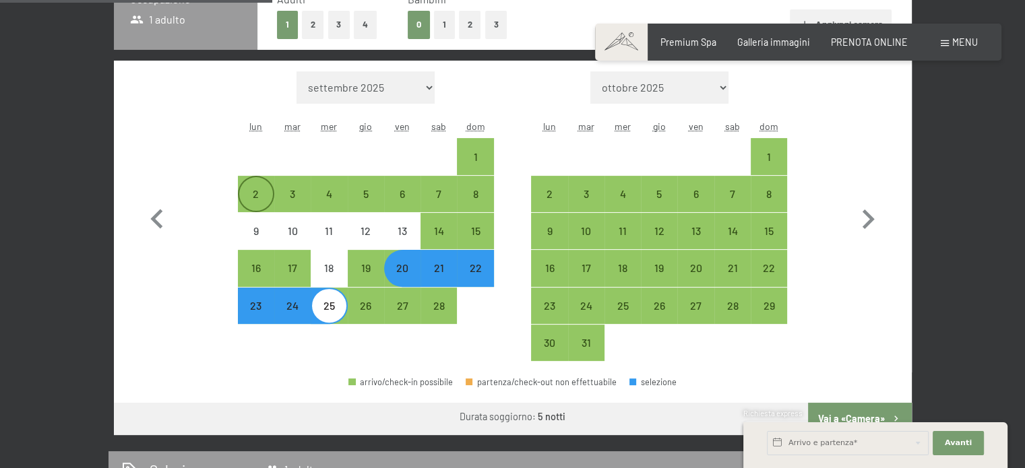
click at [261, 197] on div "2" at bounding box center [256, 206] width 34 height 34
select select "2026-02-01"
select select "2026-03-01"
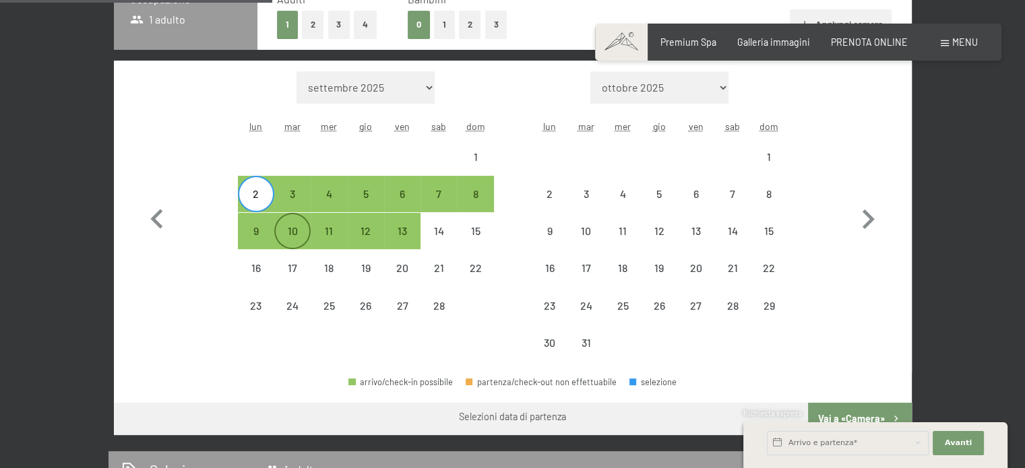
click at [295, 230] on div "10" at bounding box center [293, 243] width 34 height 34
select select "2026-02-01"
select select "2026-03-01"
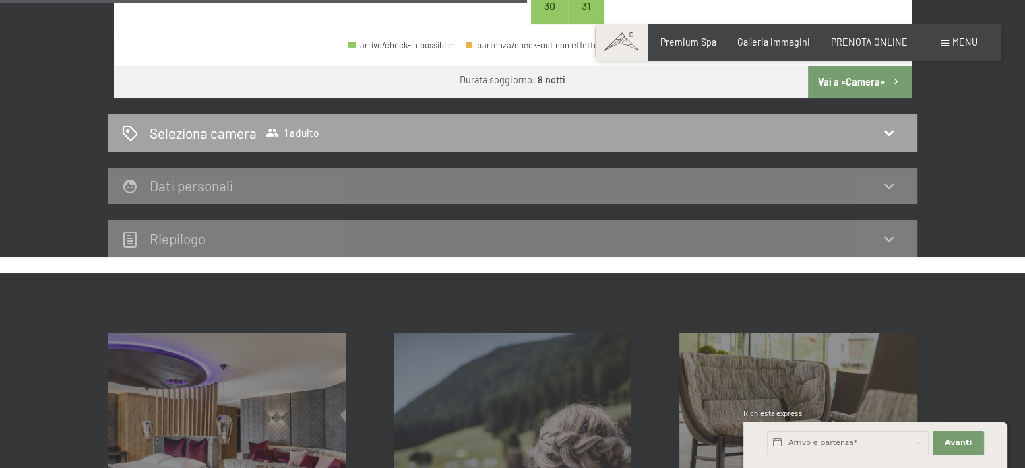
click at [303, 140] on span "Seleziona camera 1 adulto" at bounding box center [235, 133] width 170 height 20
select select "2026-02-01"
select select "2026-03-01"
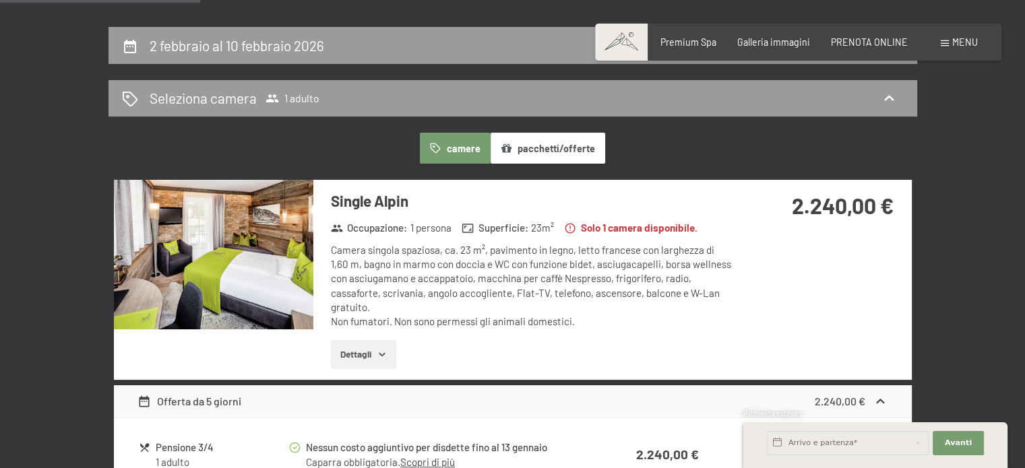
scroll to position [337, 0]
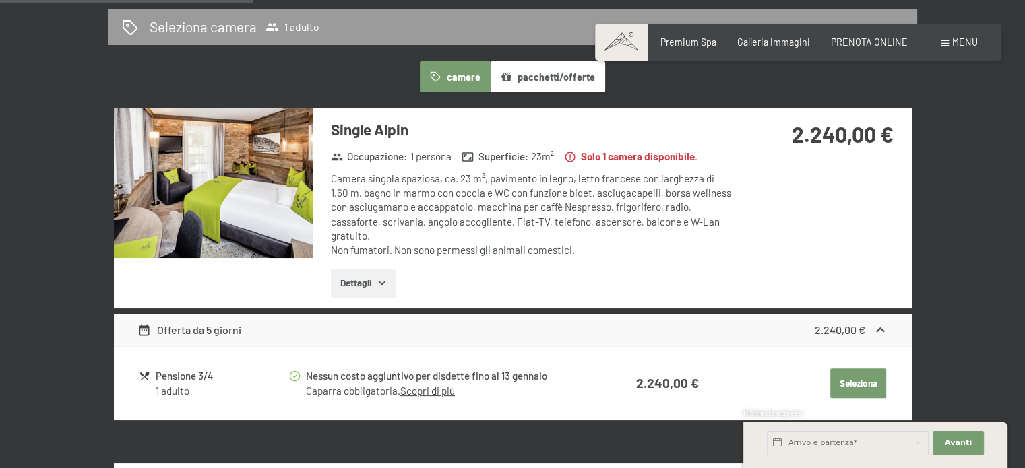
click at [203, 210] on img at bounding box center [213, 183] width 199 height 150
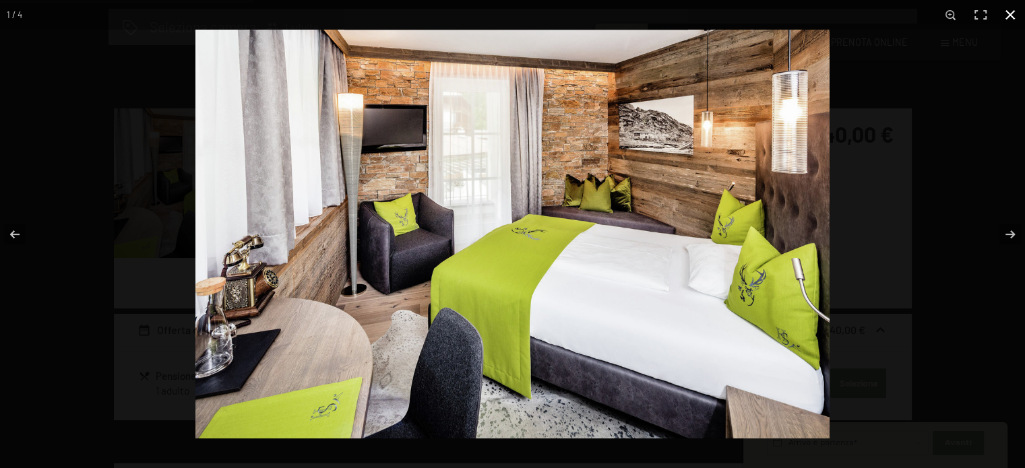
click at [947, 157] on div at bounding box center [707, 264] width 1025 height 468
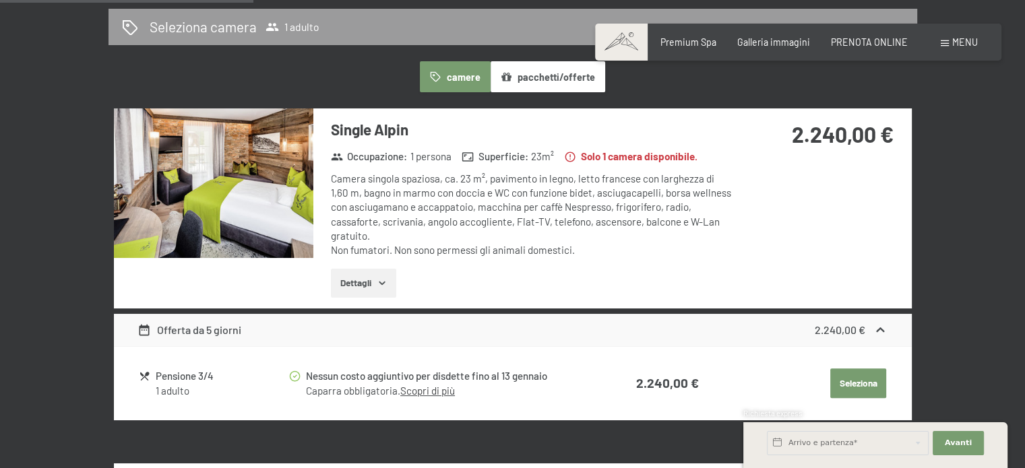
click at [210, 207] on img at bounding box center [213, 183] width 199 height 150
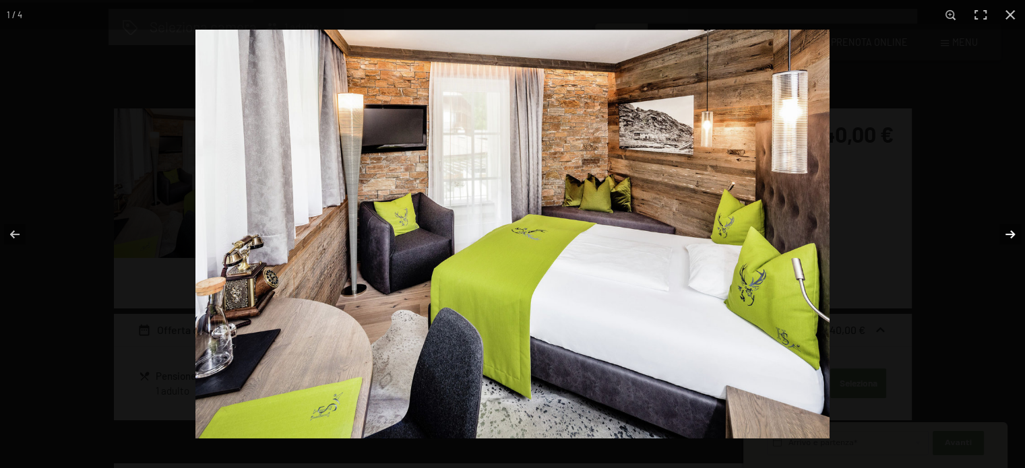
click at [1003, 235] on button "button" at bounding box center [1001, 234] width 47 height 67
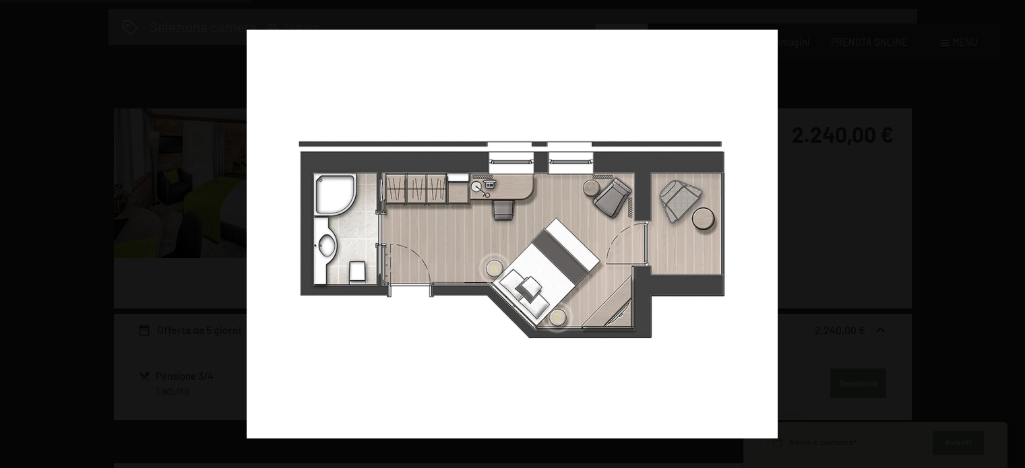
click at [1003, 235] on button "button" at bounding box center [1001, 234] width 47 height 67
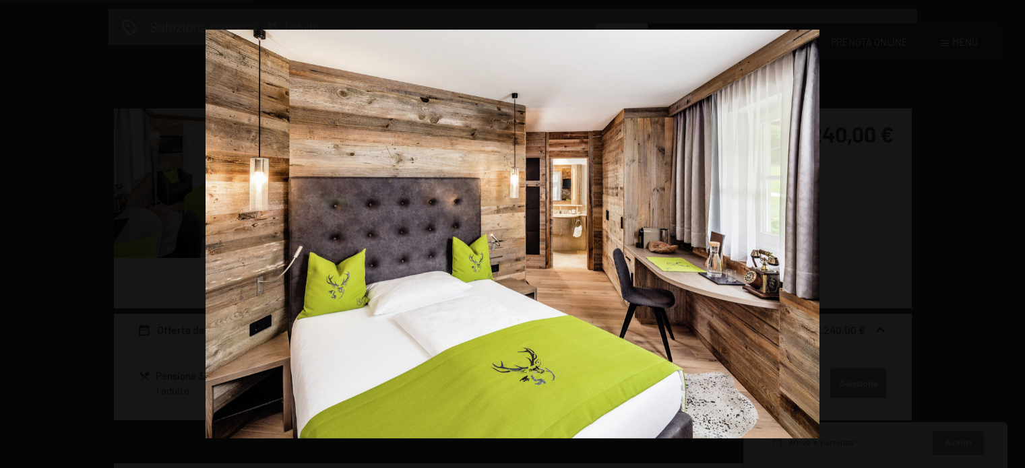
click at [1003, 235] on button "button" at bounding box center [1001, 234] width 47 height 67
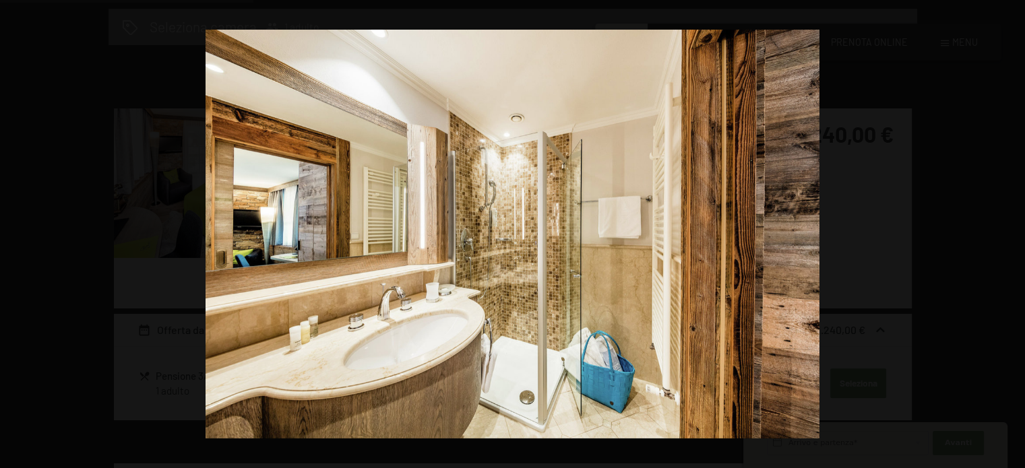
click at [1003, 235] on button "button" at bounding box center [1001, 234] width 47 height 67
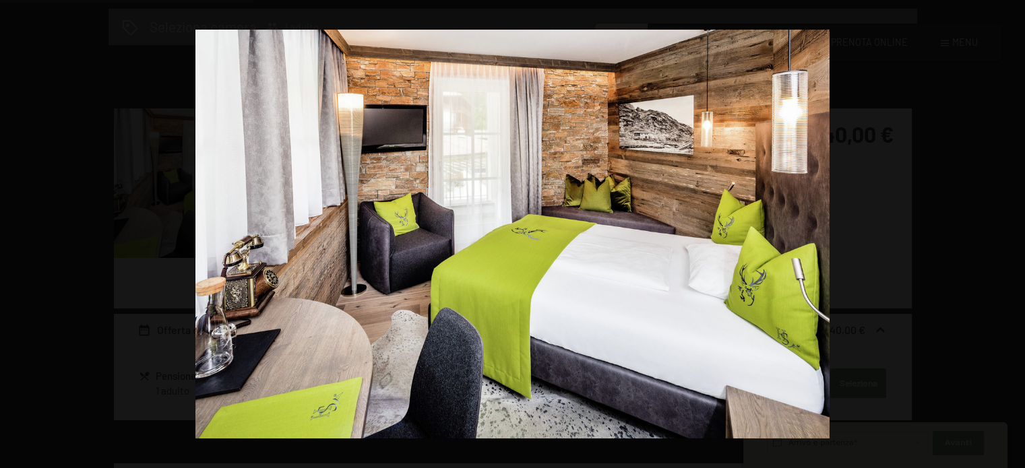
click at [1003, 235] on button "button" at bounding box center [1001, 234] width 47 height 67
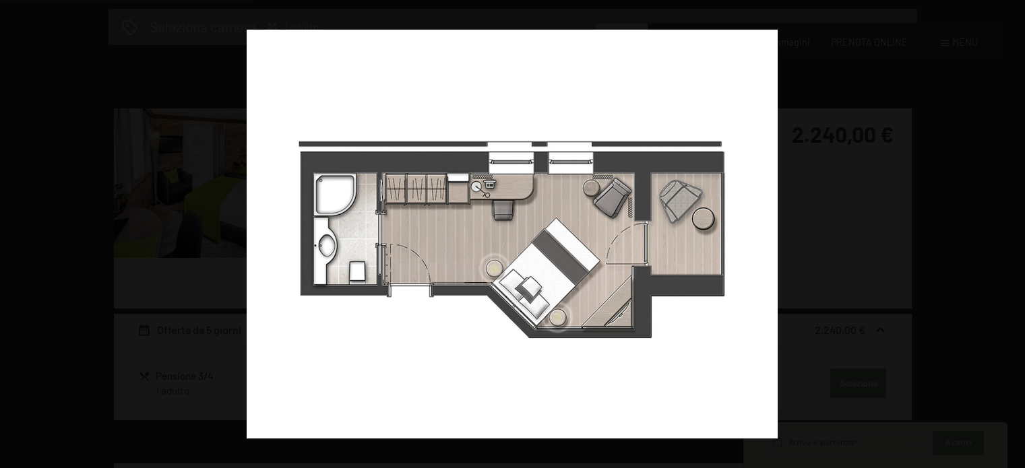
click at [1003, 235] on button "button" at bounding box center [1001, 234] width 47 height 67
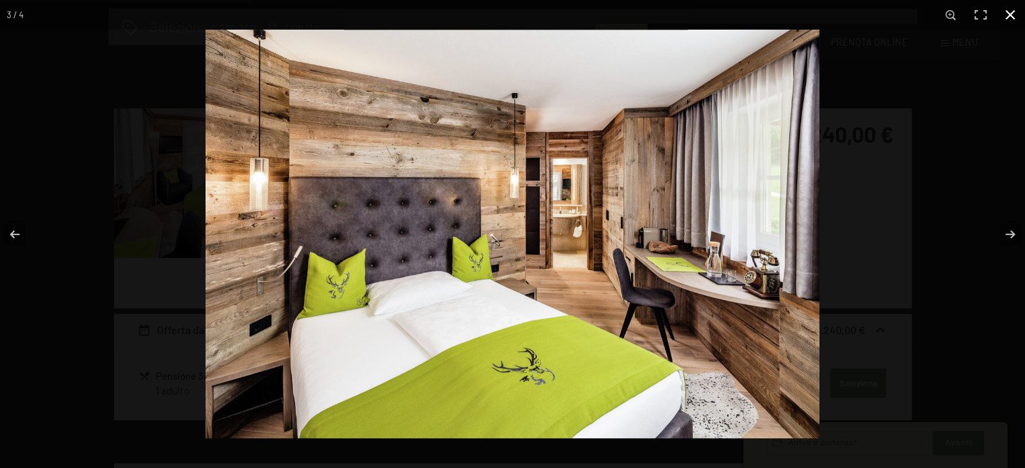
click at [1011, 18] on button "button" at bounding box center [1010, 15] width 30 height 30
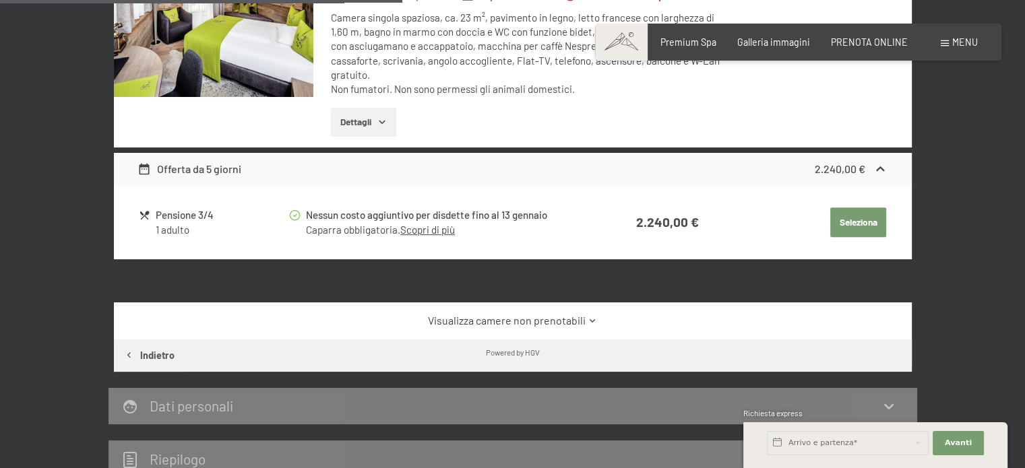
scroll to position [539, 0]
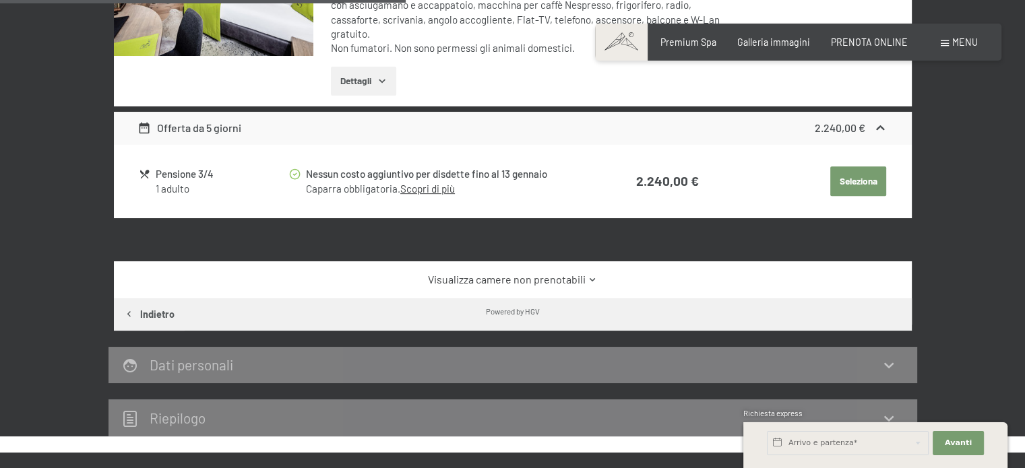
click at [450, 267] on span "Consenso marketing*" at bounding box center [433, 272] width 102 height 13
click at [375, 267] on input "Consenso marketing*" at bounding box center [368, 272] width 13 height 13
checkbox input "false"
click at [472, 272] on link "Visualizza camere non prenotabili" at bounding box center [512, 279] width 750 height 15
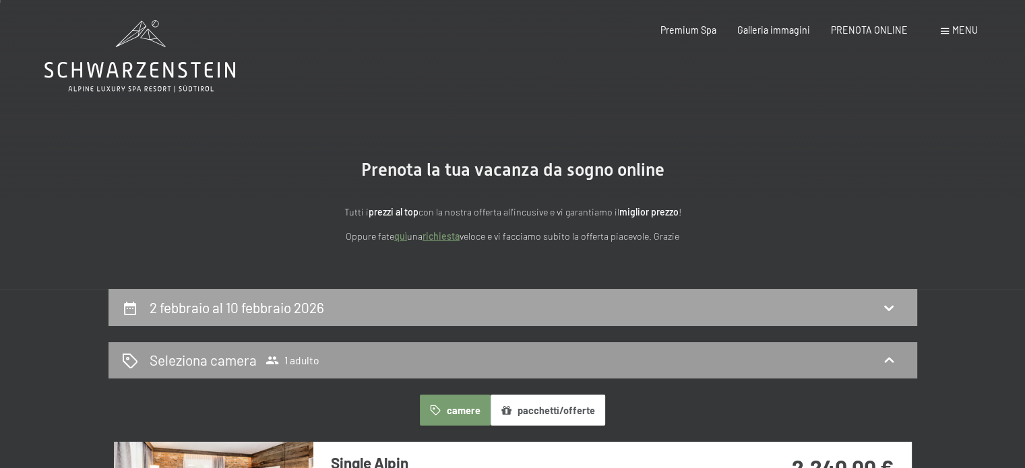
scroll to position [0, 0]
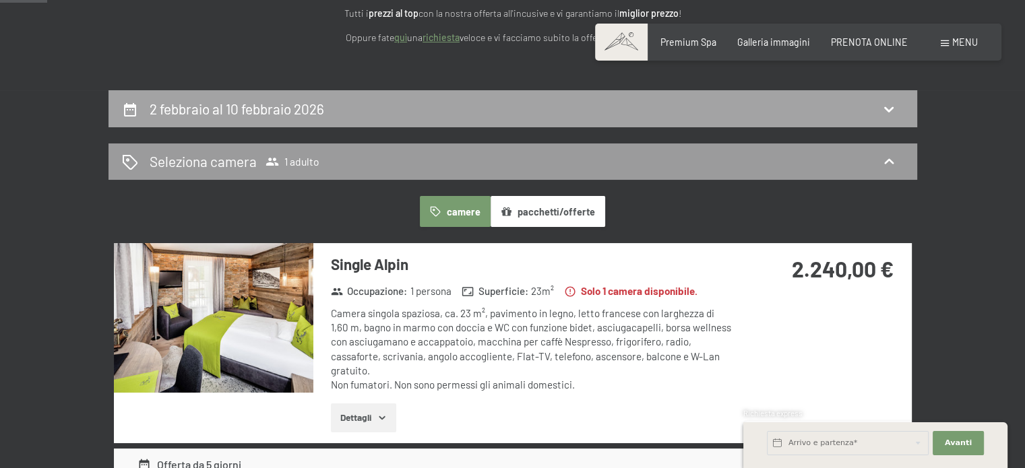
click at [334, 127] on div "2 febbraio al 10 febbraio 2026" at bounding box center [512, 108] width 808 height 37
select select "2026-02-01"
select select "2026-03-01"
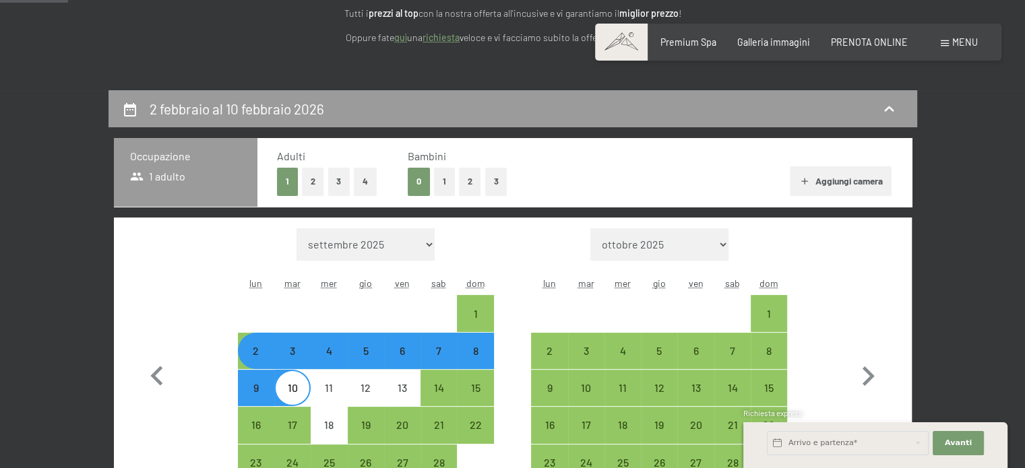
scroll to position [292, 0]
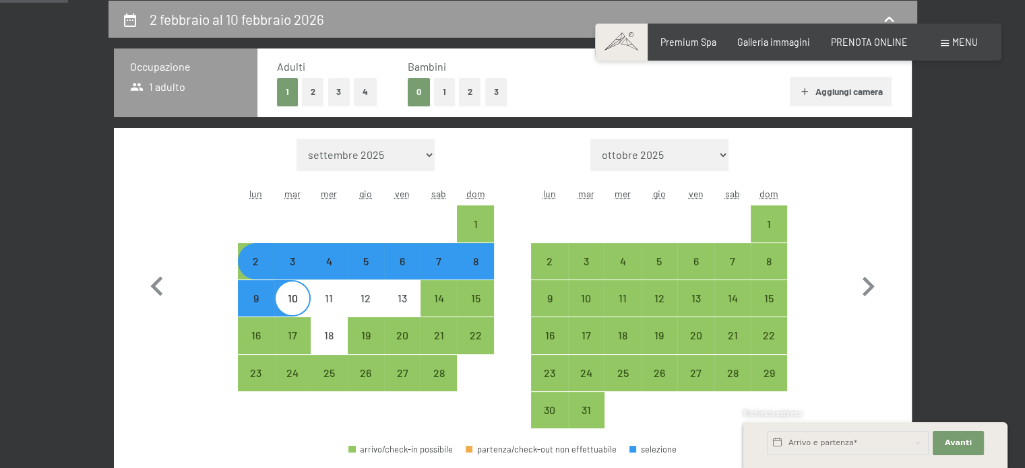
click at [318, 102] on button "2" at bounding box center [313, 92] width 22 height 28
select select "2026-02-01"
select select "2026-03-01"
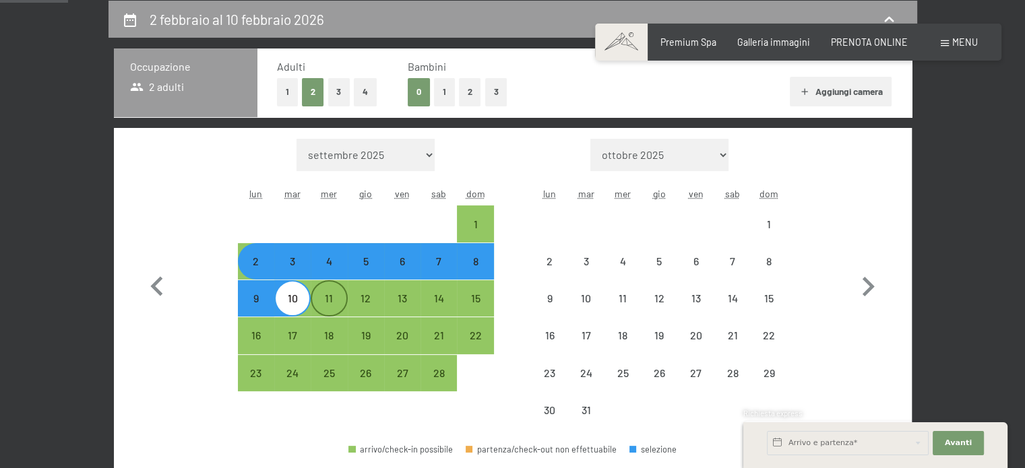
select select "2026-02-01"
select select "2026-03-01"
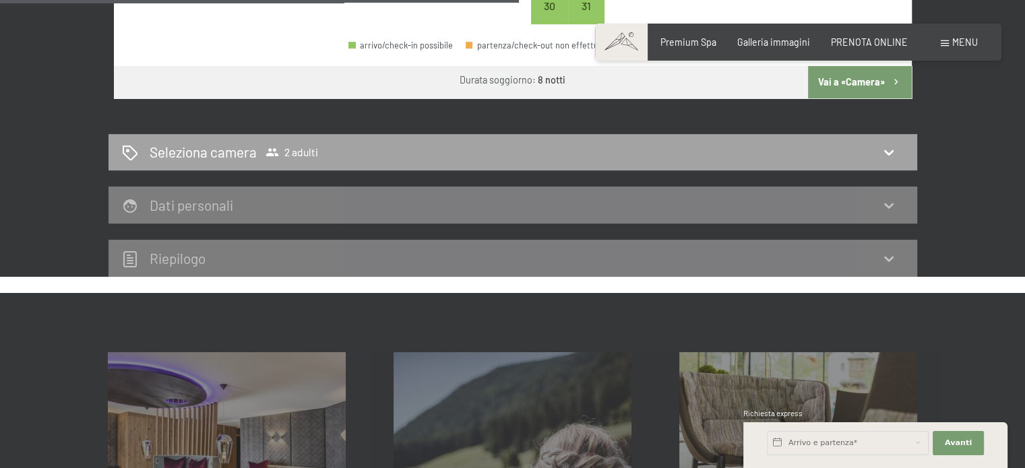
click at [358, 139] on div "Seleziona camera 2 adulti" at bounding box center [512, 152] width 808 height 37
select select "2026-02-01"
select select "2026-03-01"
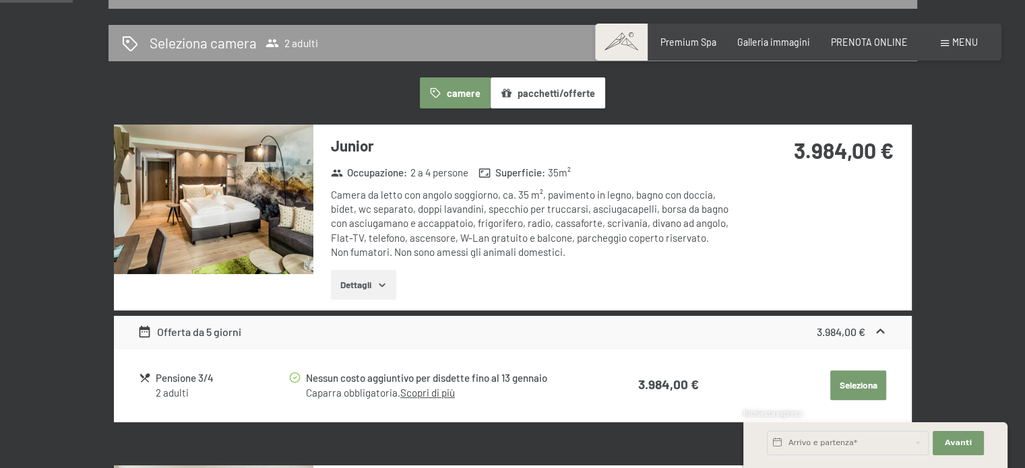
scroll to position [404, 0]
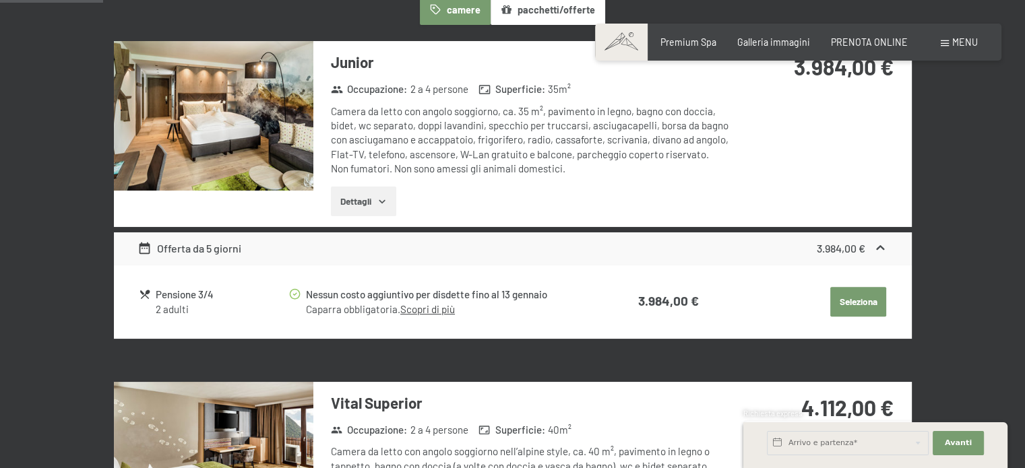
click at [368, 203] on button "Dettagli" at bounding box center [363, 202] width 65 height 30
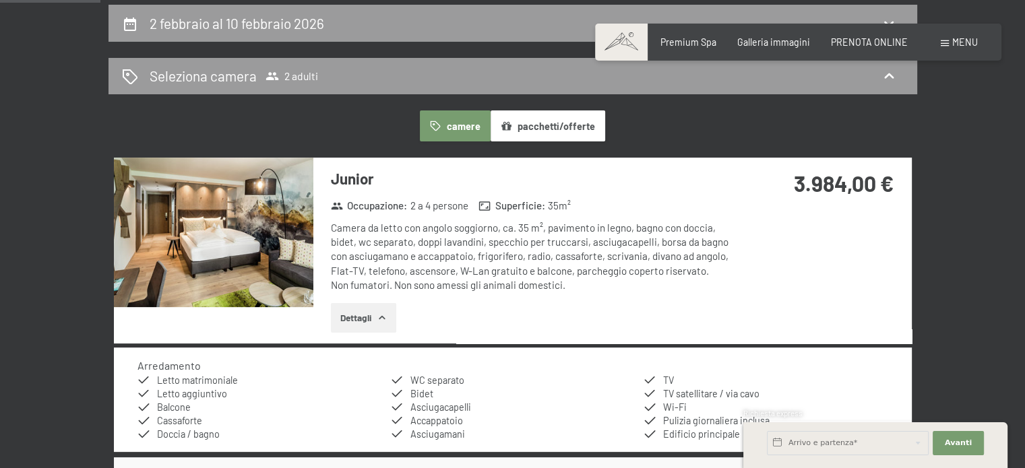
scroll to position [269, 0]
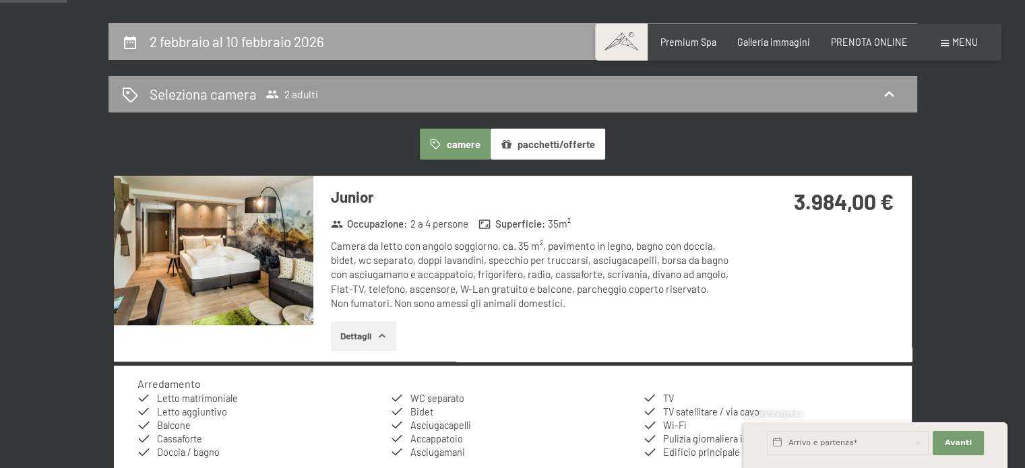
click at [255, 44] on h2 "2 febbraio al 10 febbraio 2026" at bounding box center [237, 41] width 174 height 17
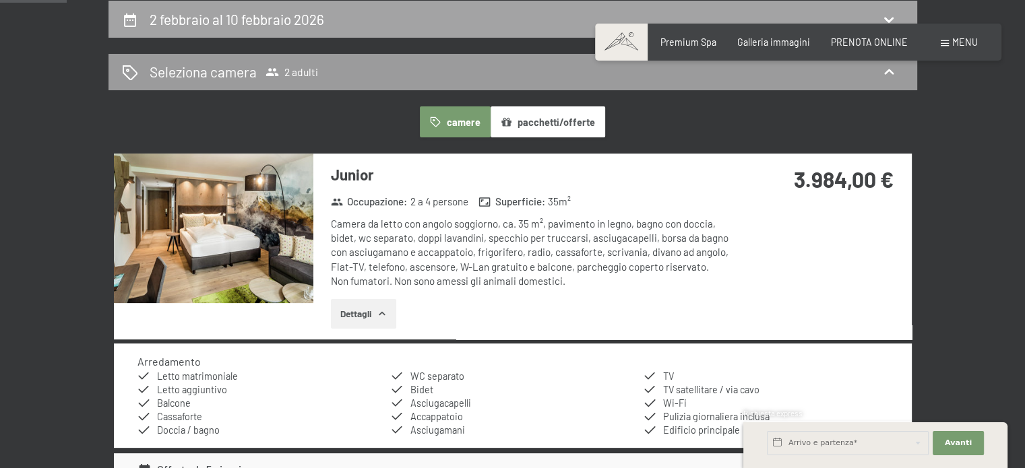
select select "2026-02-01"
select select "2026-03-01"
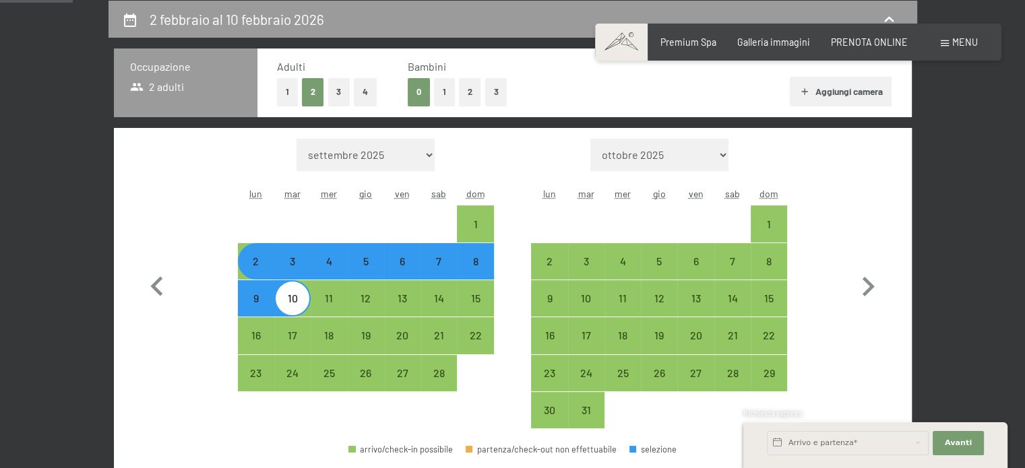
click at [291, 103] on button "1" at bounding box center [287, 92] width 21 height 28
select select "2026-02-01"
select select "2026-03-01"
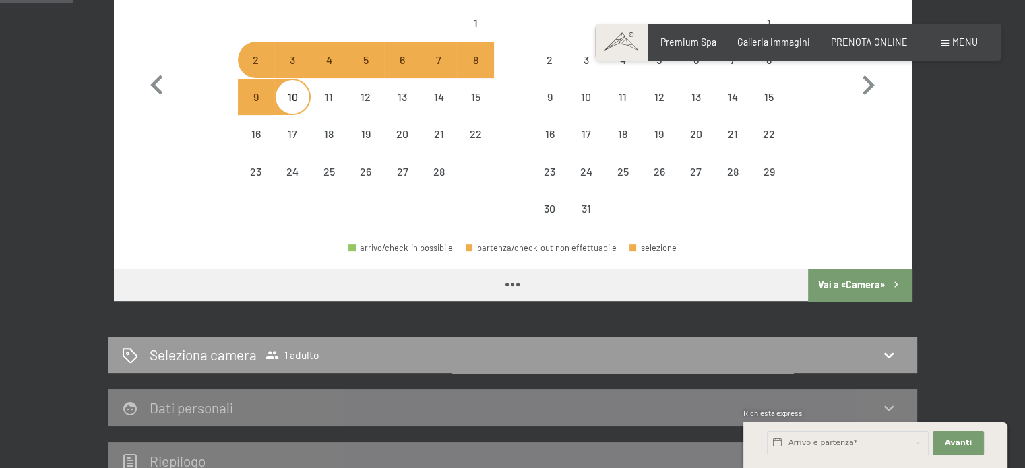
select select "2026-02-01"
select select "2026-03-01"
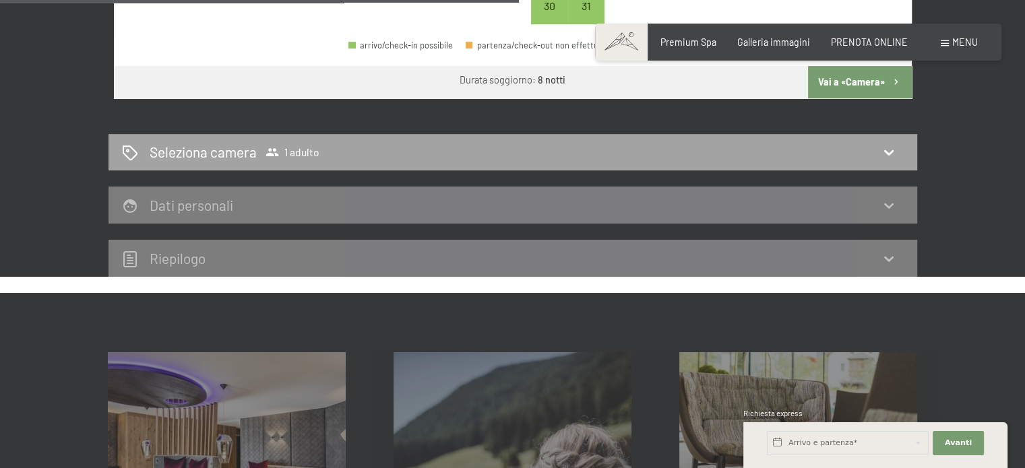
click at [266, 162] on div "Seleziona camera 1 adulto" at bounding box center [512, 152] width 808 height 37
select select "2026-02-01"
select select "2026-03-01"
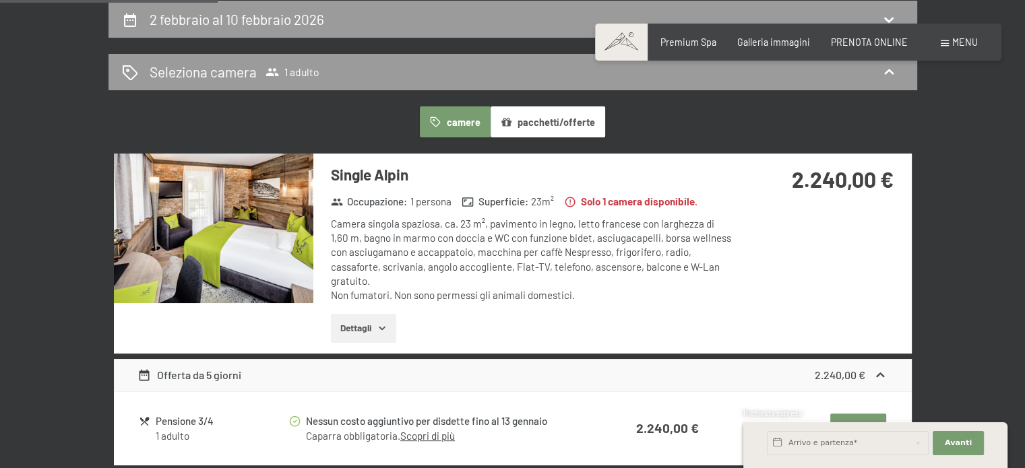
click at [380, 323] on icon "button" at bounding box center [382, 328] width 11 height 11
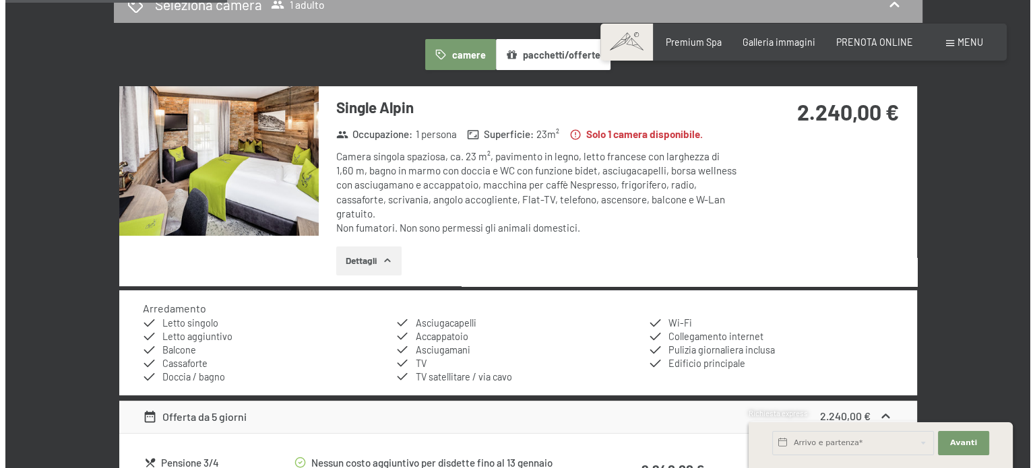
scroll to position [0, 0]
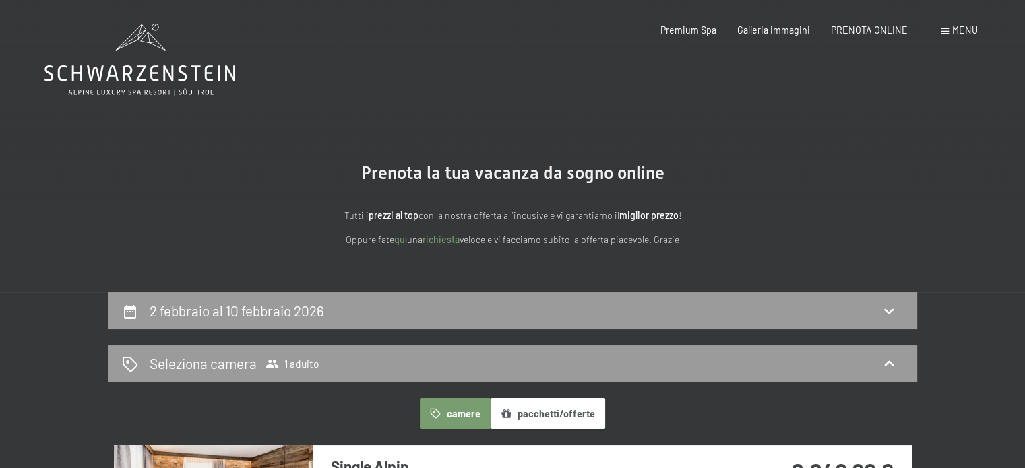
click at [922, 30] on div "Premium Spa Galleria immagini PRENOTA ONLINE" at bounding box center [773, 30] width 310 height 13
click at [955, 30] on span "Menu" at bounding box center [965, 29] width 26 height 11
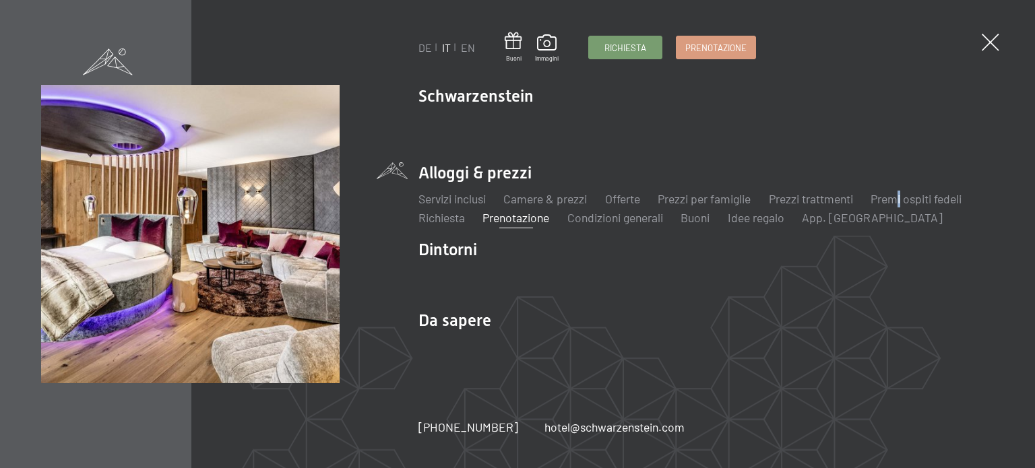
drag, startPoint x: 889, startPoint y: 199, endPoint x: 901, endPoint y: 212, distance: 17.7
click at [901, 212] on ul "Servizi inclusi Camere & prezzi Lista Offerte Lista Prezzi per famiglie Prezzi …" at bounding box center [705, 209] width 575 height 36
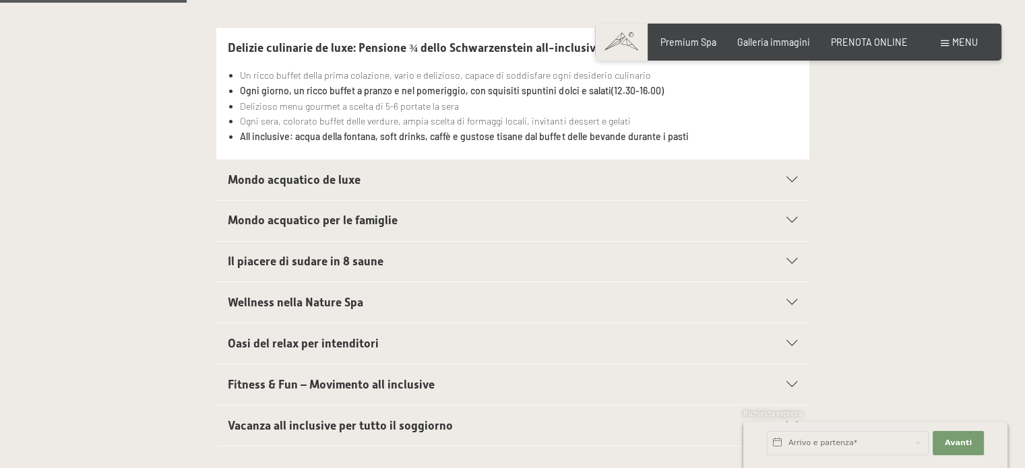
scroll to position [472, 0]
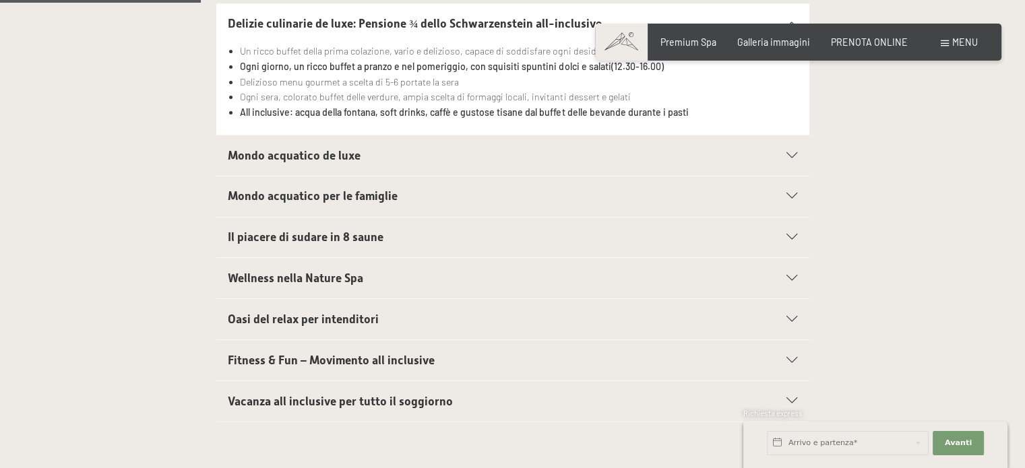
click at [312, 150] on span "Mondo acquatico de luxe" at bounding box center [294, 155] width 133 height 13
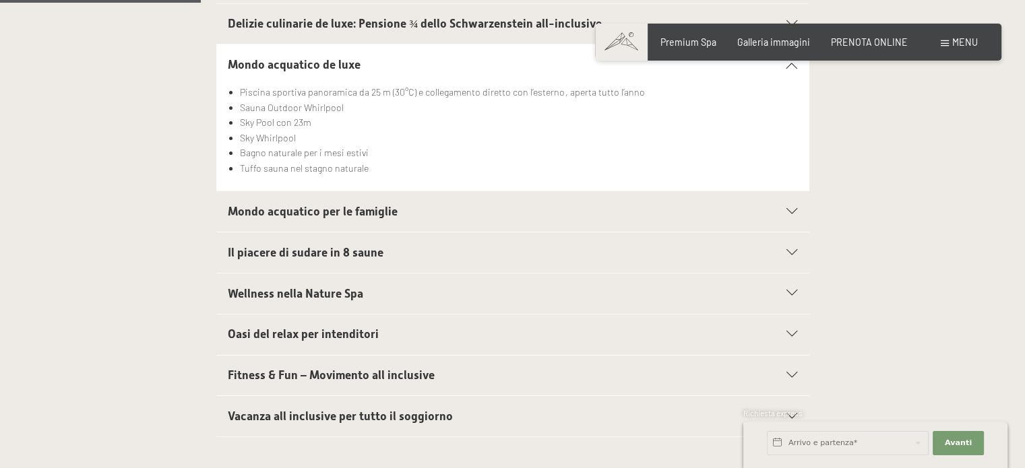
click at [259, 228] on div "Mondo acquatico per le famiglie" at bounding box center [512, 211] width 569 height 40
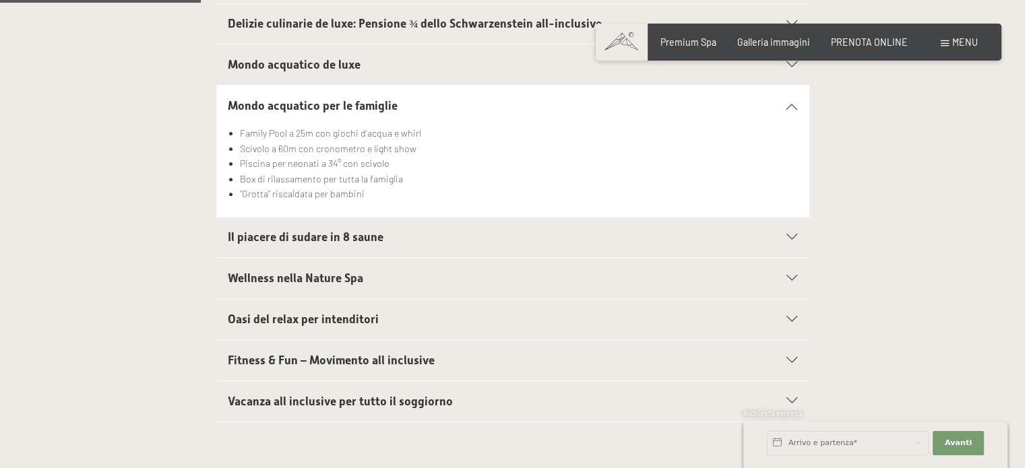
click at [256, 235] on span "Il piacere di sudare in 8 saune" at bounding box center [306, 236] width 156 height 13
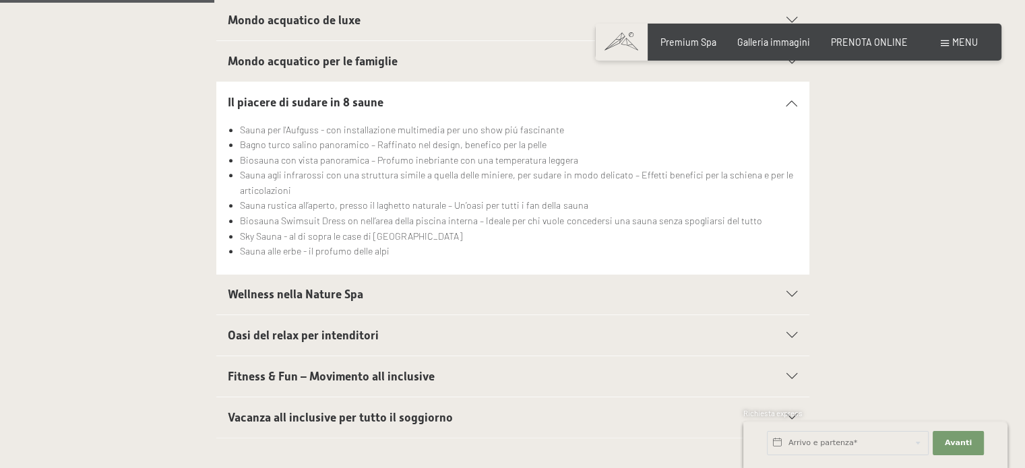
scroll to position [539, 0]
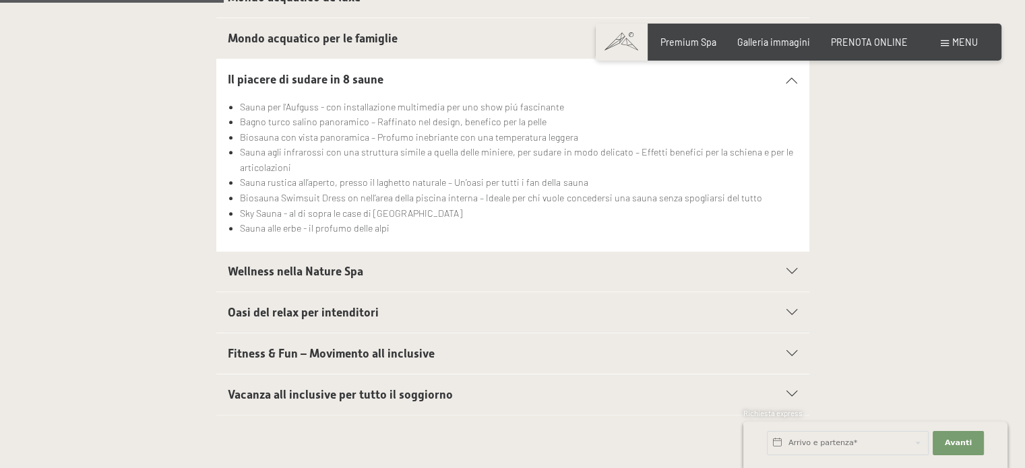
click at [294, 261] on div "Wellness nella Nature Spa" at bounding box center [512, 272] width 569 height 40
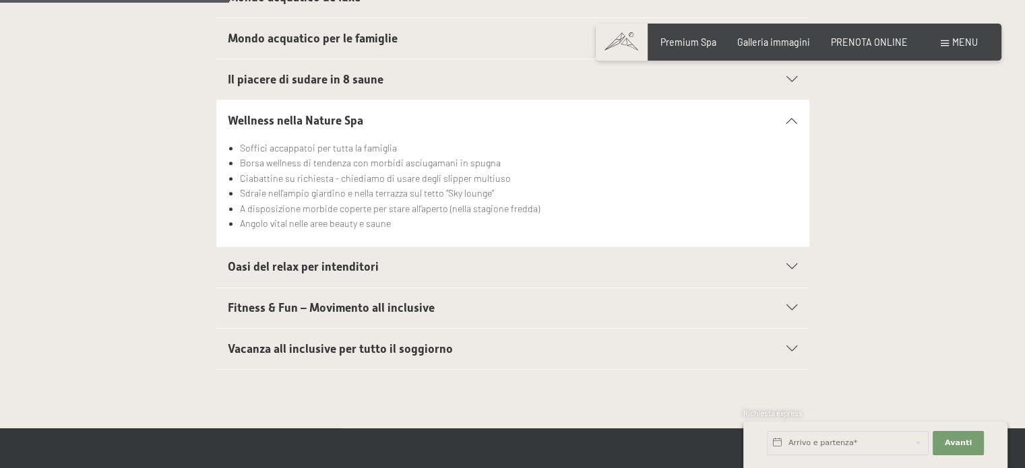
scroll to position [606, 0]
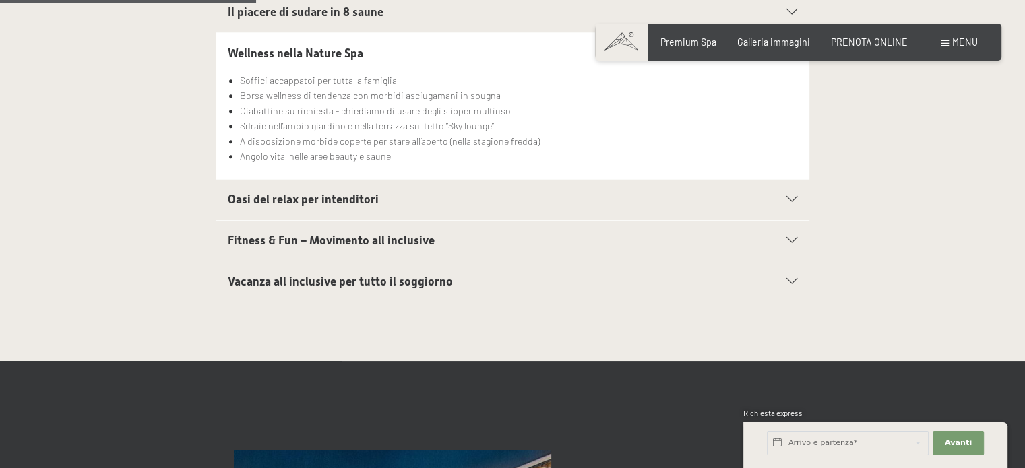
click at [280, 236] on span "Fitness & Fun – Movimento all inclusive" at bounding box center [331, 240] width 207 height 13
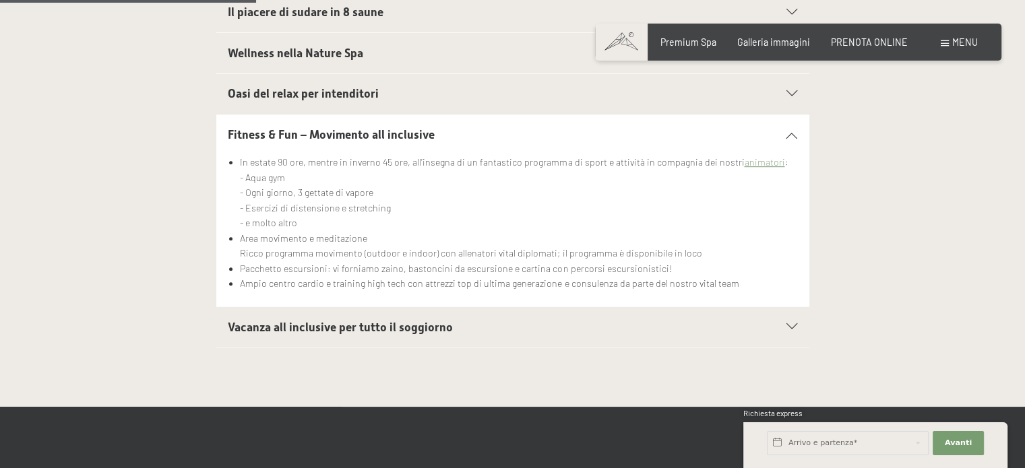
click at [299, 325] on span "Vacanza all inclusive per tutto il soggiorno" at bounding box center [340, 327] width 225 height 13
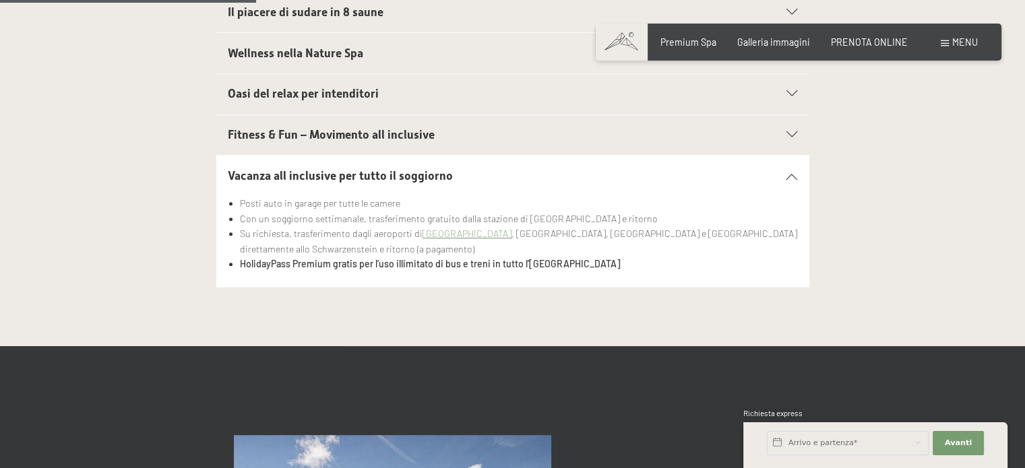
click at [341, 137] on span "Fitness & Fun – Movimento all inclusive" at bounding box center [331, 134] width 207 height 13
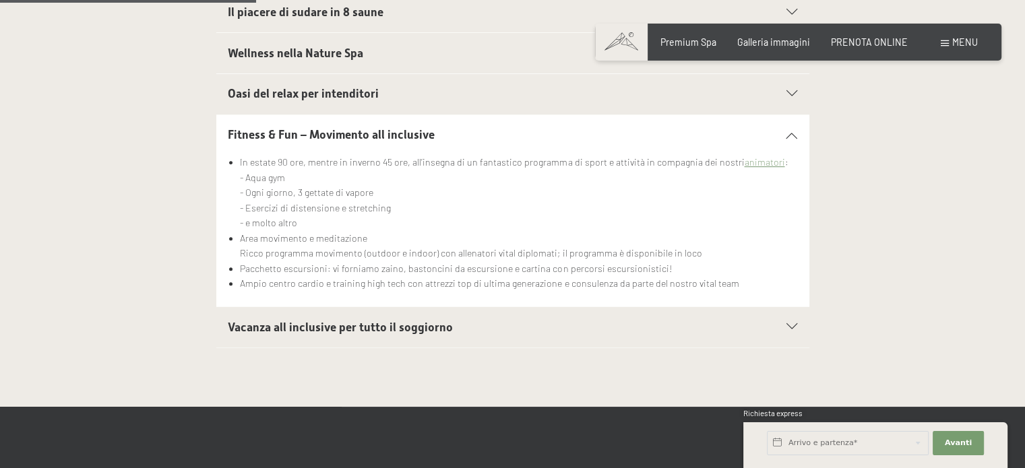
click at [784, 138] on div "Fitness & Fun – Movimento all inclusive" at bounding box center [512, 135] width 569 height 40
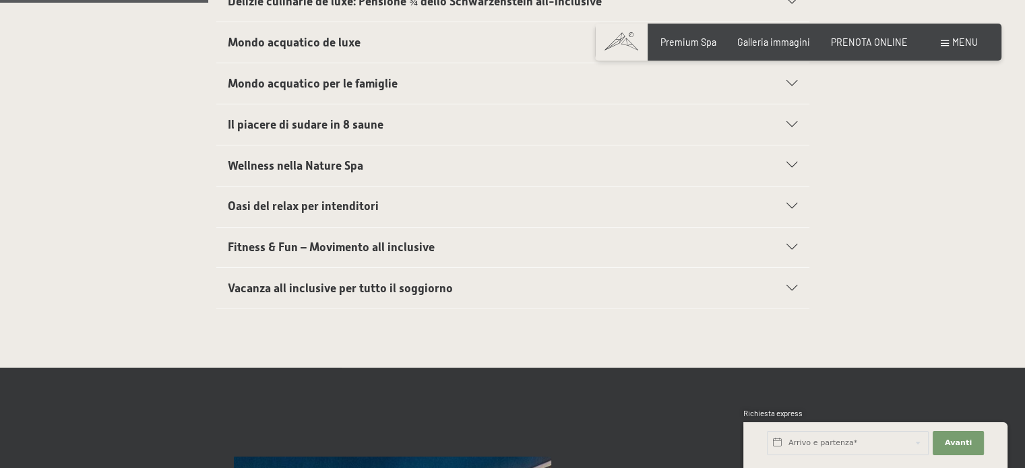
scroll to position [472, 0]
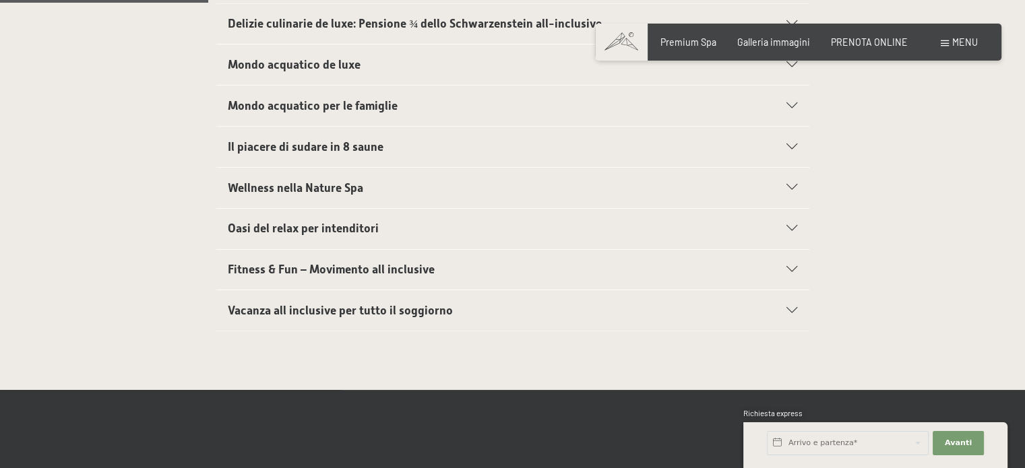
click at [387, 191] on h2 "Wellness nella Nature Spa" at bounding box center [484, 188] width 512 height 17
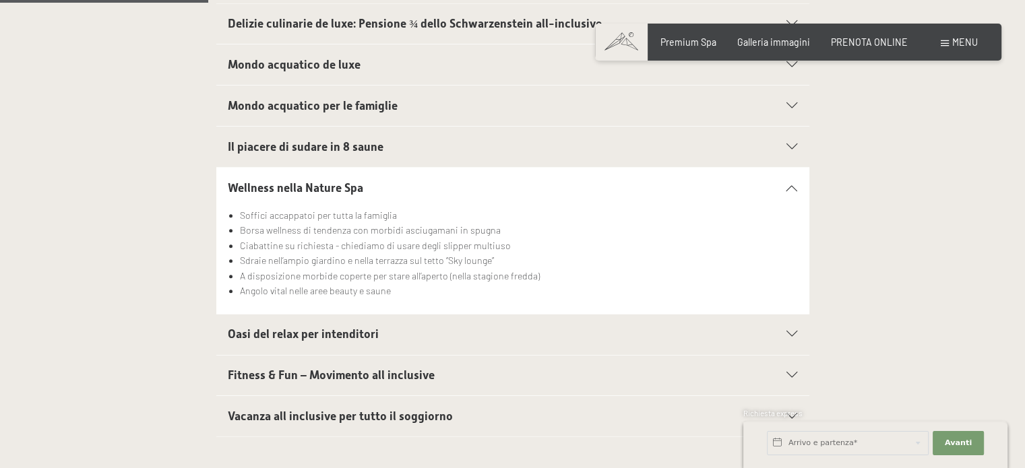
click at [387, 191] on h2 "Wellness nella Nature Spa" at bounding box center [484, 188] width 512 height 17
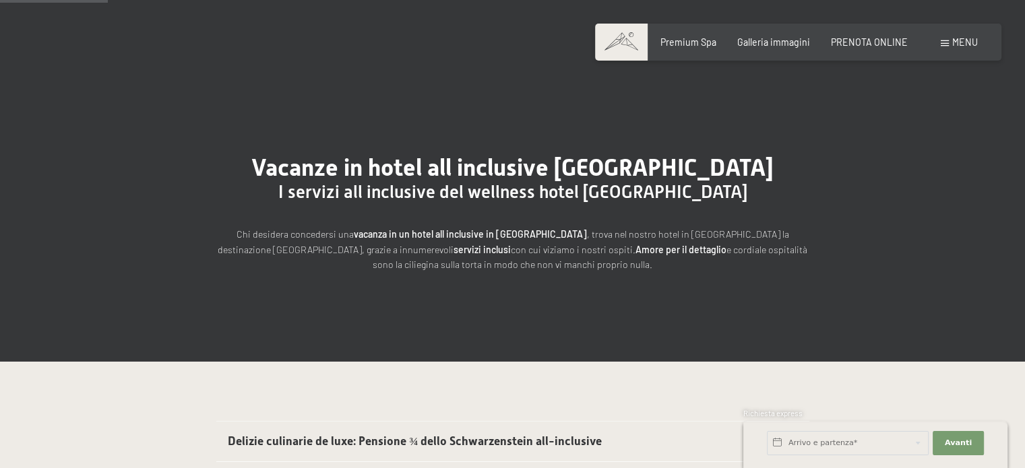
scroll to position [0, 0]
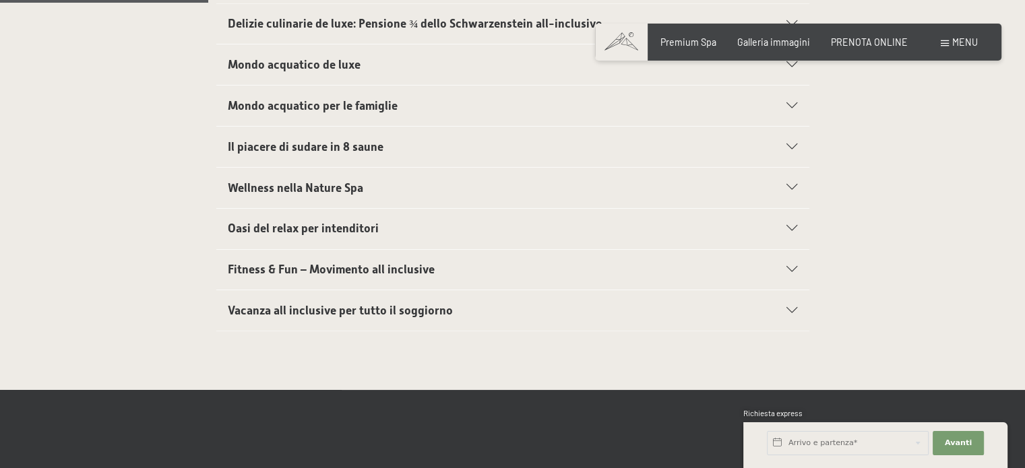
click at [280, 304] on span "Vacanza all inclusive per tutto il soggiorno" at bounding box center [340, 310] width 225 height 13
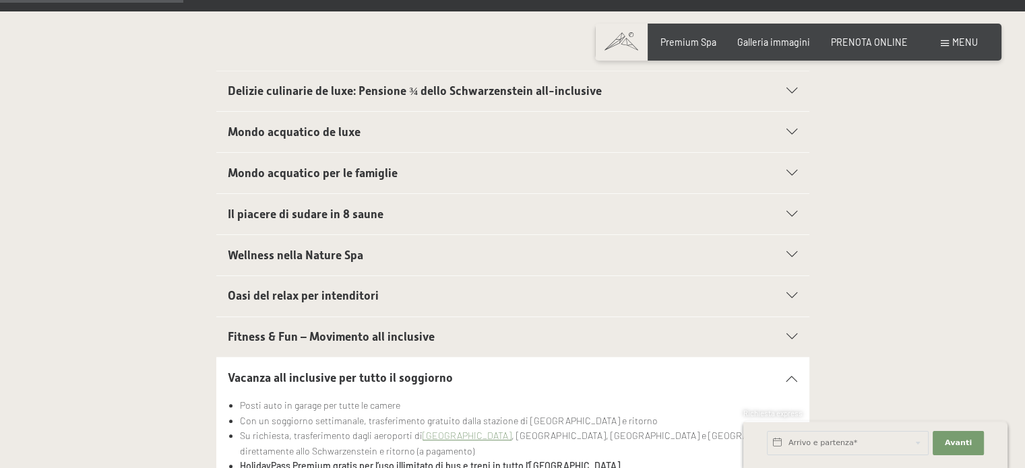
scroll to position [472, 0]
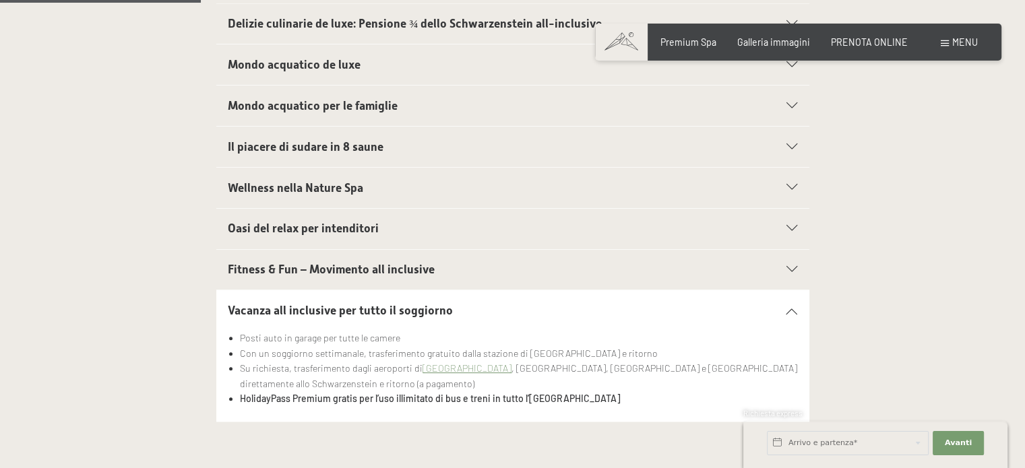
click at [268, 223] on span "Oasi del relax per intenditori" at bounding box center [303, 228] width 151 height 13
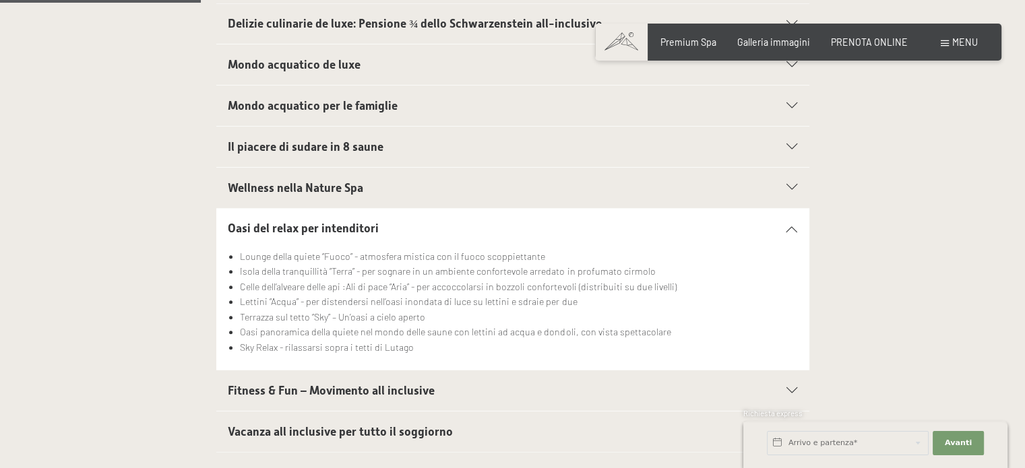
click at [276, 218] on div "Oasi del relax per intenditori" at bounding box center [512, 229] width 569 height 40
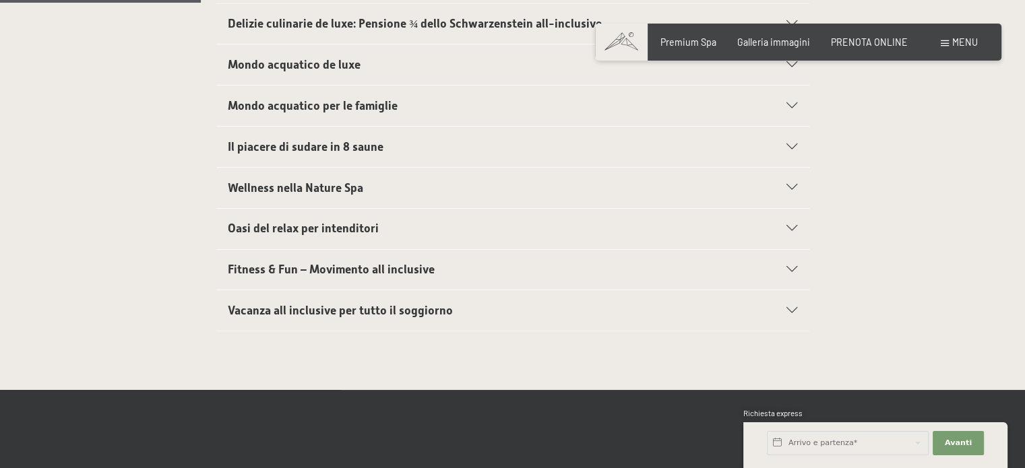
click at [285, 277] on div "Fitness & Fun – Movimento all inclusive" at bounding box center [512, 270] width 569 height 40
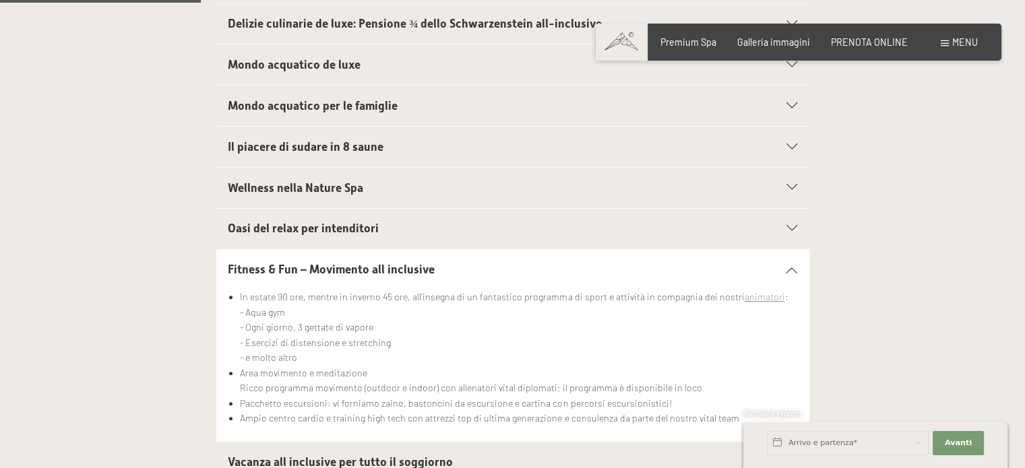
click at [286, 236] on div "Oasi del relax per intenditori" at bounding box center [512, 229] width 569 height 40
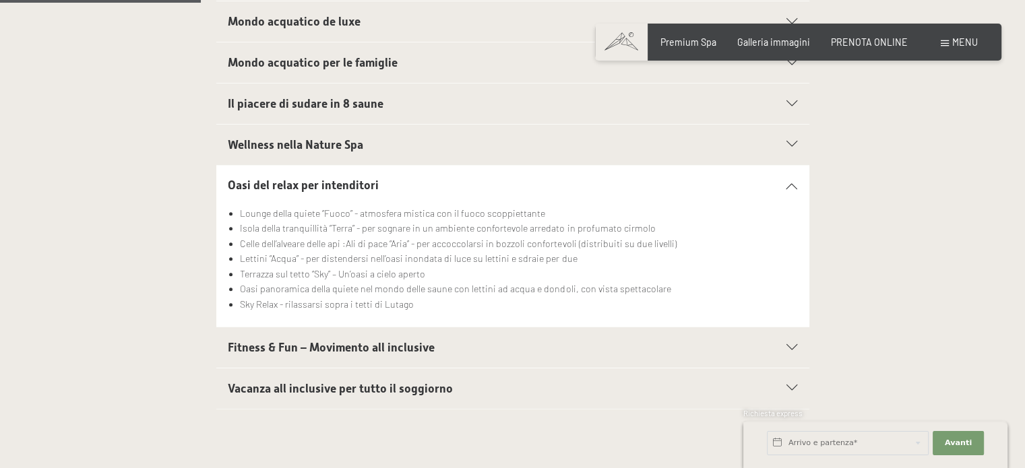
scroll to position [539, 0]
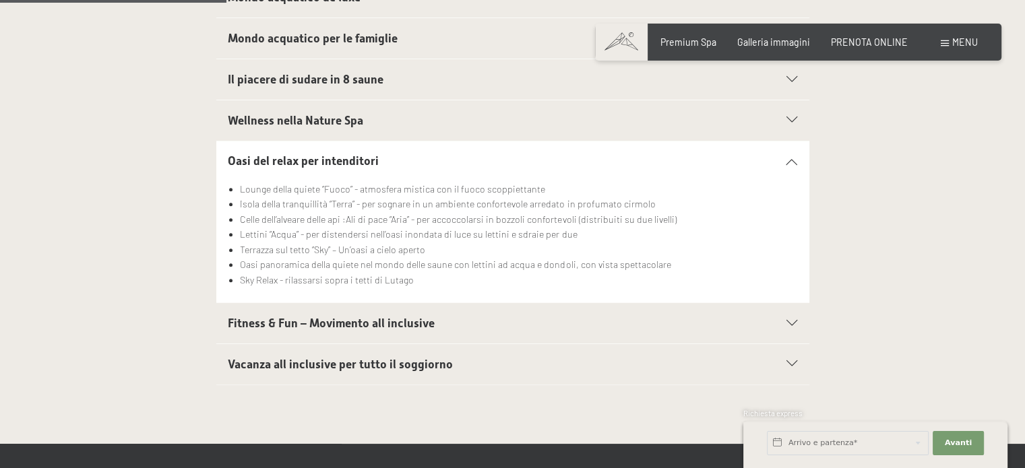
click at [321, 166] on span "Oasi del relax per intenditori" at bounding box center [303, 160] width 151 height 13
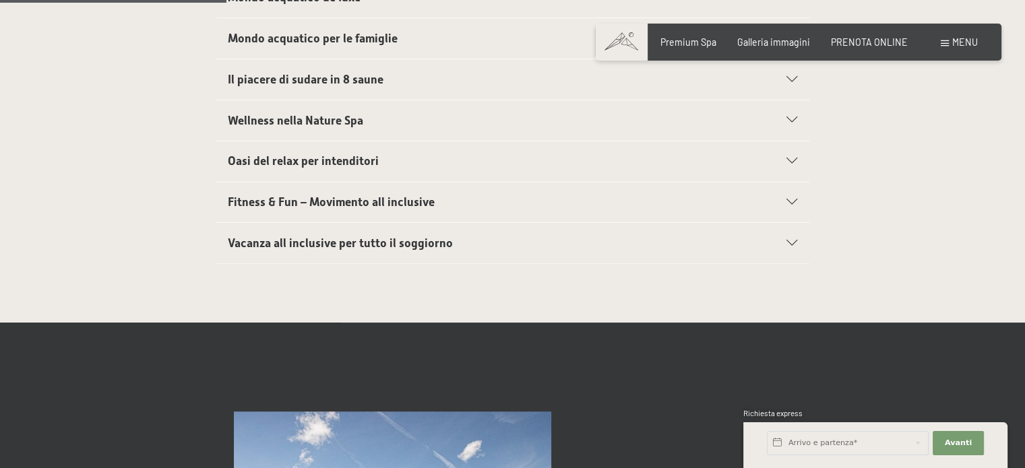
click at [320, 203] on span "Fitness & Fun – Movimento all inclusive" at bounding box center [331, 201] width 207 height 13
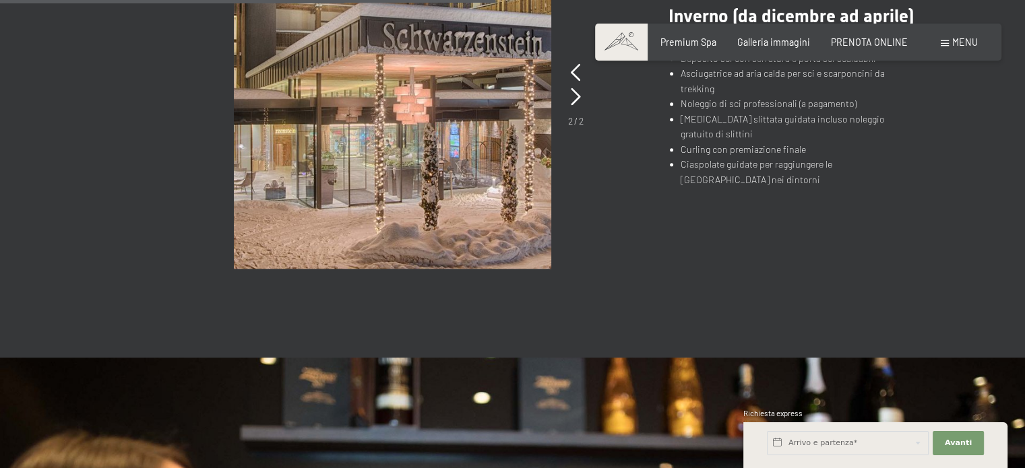
scroll to position [1078, 0]
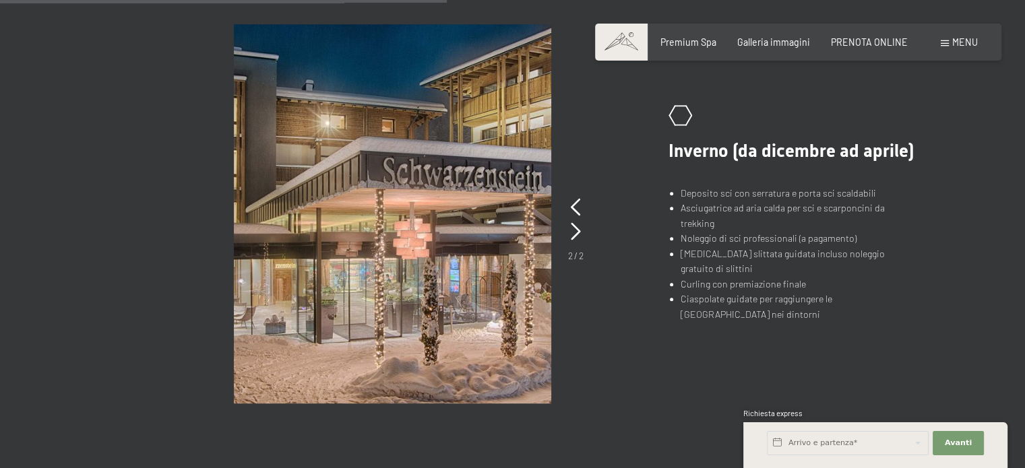
click at [580, 205] on div "2 / 2" at bounding box center [575, 229] width 15 height 67
click at [577, 208] on icon at bounding box center [576, 208] width 10 height 18
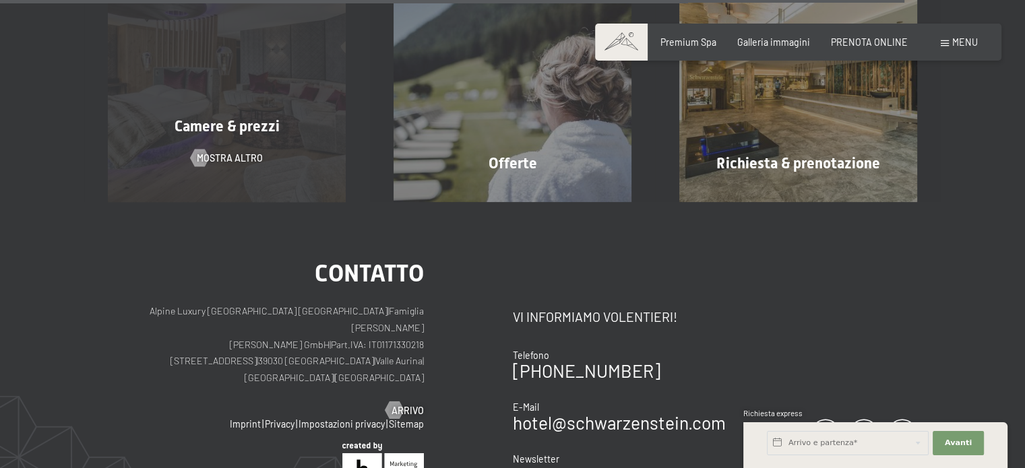
scroll to position [2223, 0]
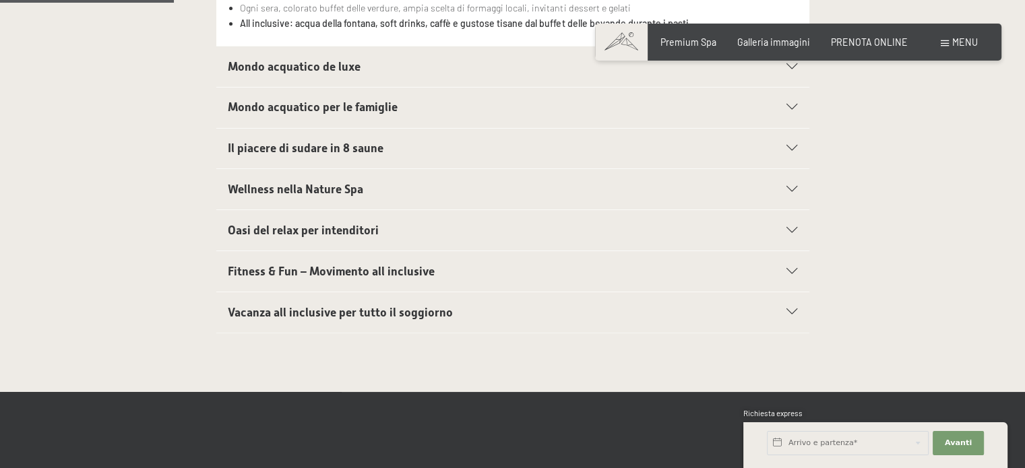
scroll to position [741, 0]
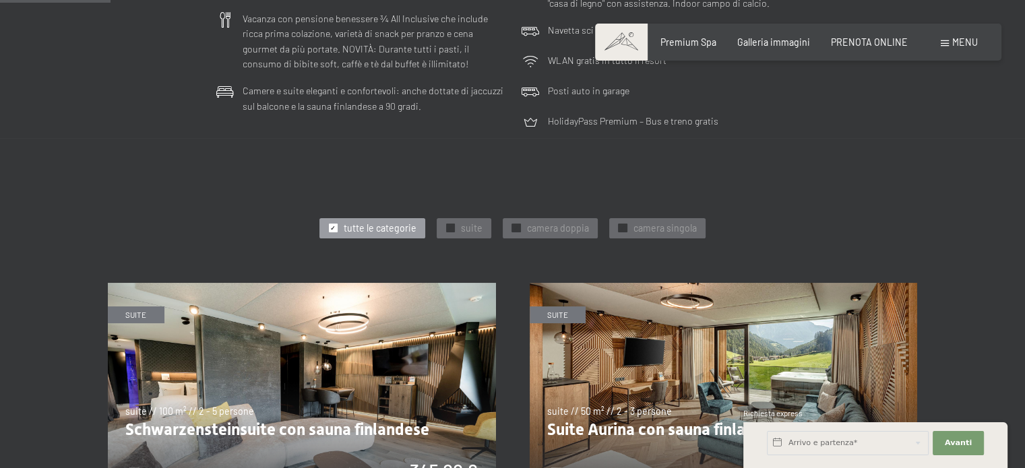
scroll to position [539, 0]
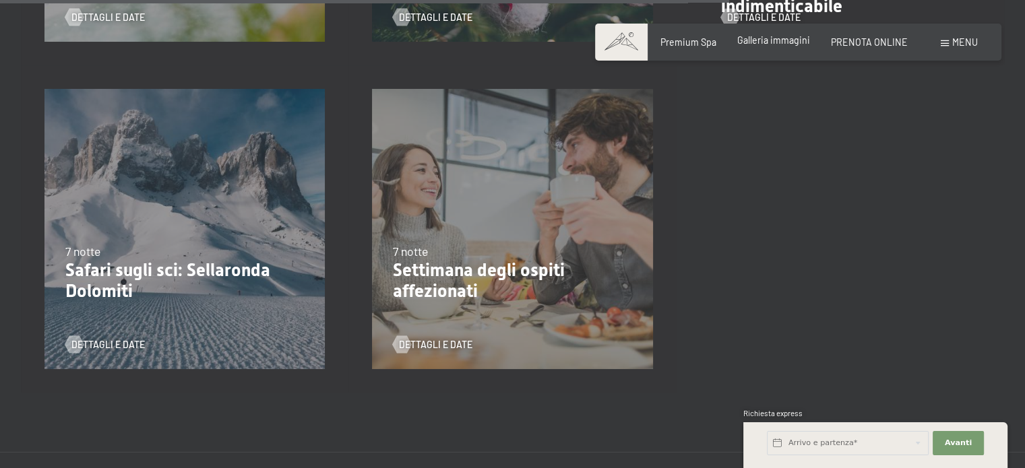
scroll to position [1684, 0]
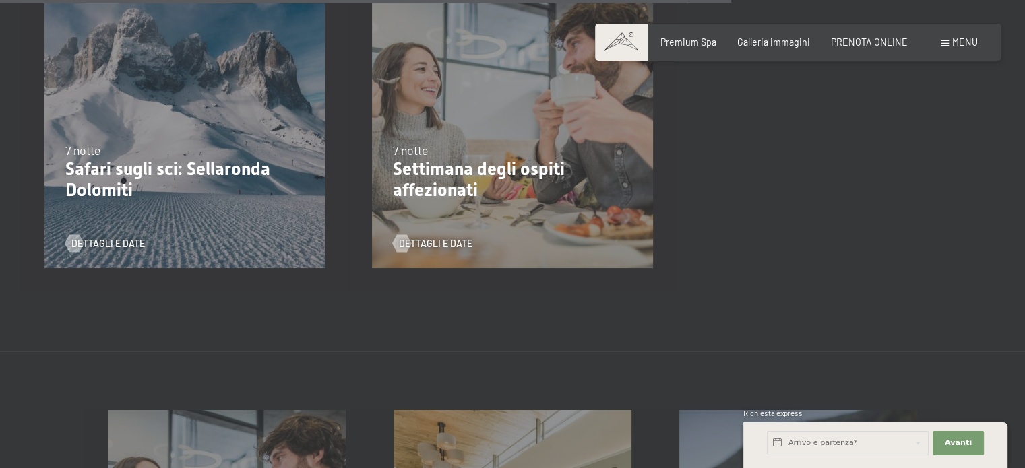
click at [699, 49] on div "Prenotazione Richiesta Premium Spa Galleria immagini PRENOTA ONLINE Menu DE IT …" at bounding box center [797, 42] width 358 height 13
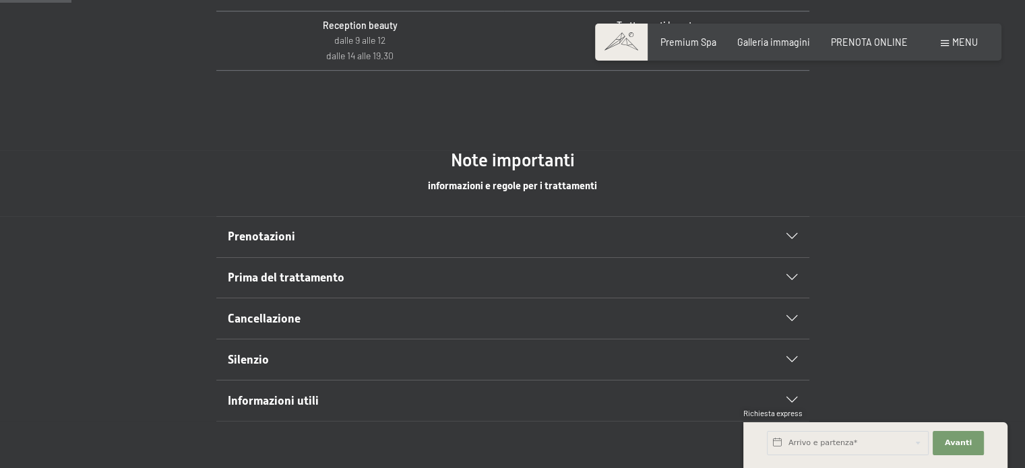
scroll to position [674, 0]
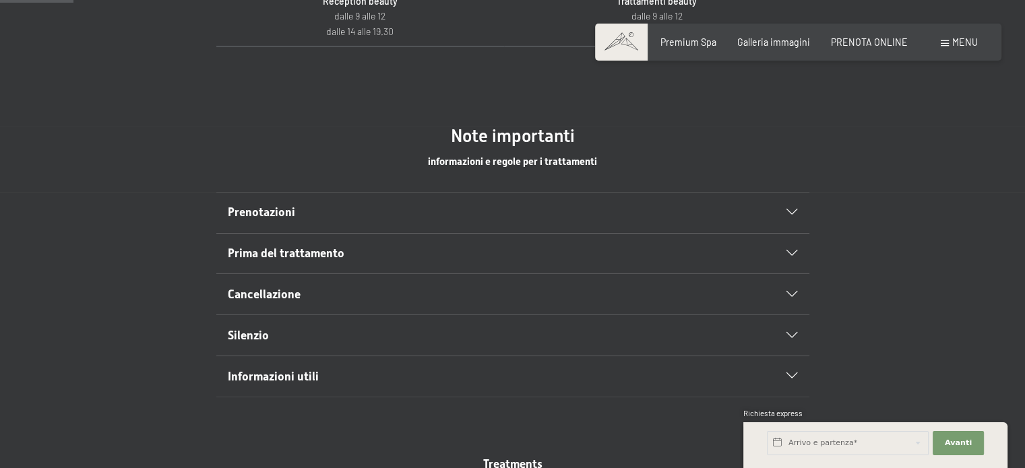
drag, startPoint x: 258, startPoint y: 214, endPoint x: 234, endPoint y: 212, distance: 23.6
click at [258, 214] on span "Prenotazioni" at bounding box center [261, 211] width 67 height 13
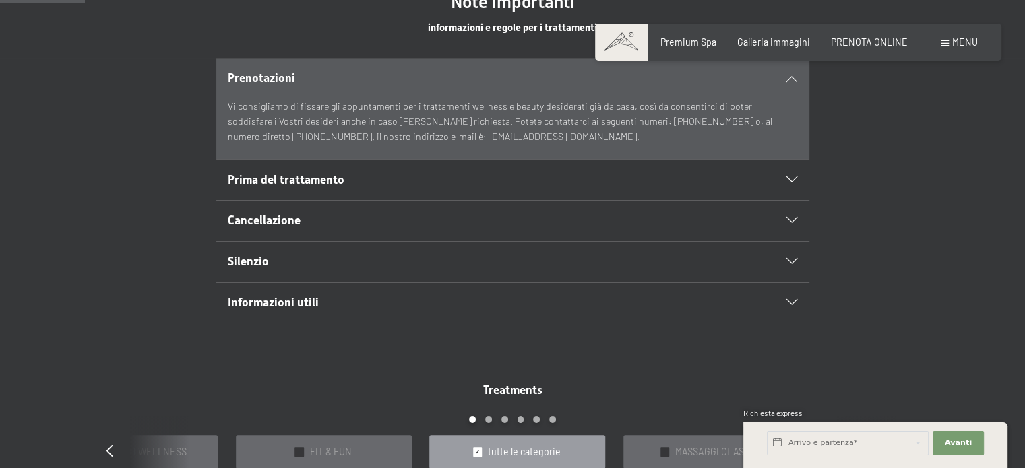
scroll to position [808, 0]
click at [304, 180] on span "Prima del trattamento" at bounding box center [286, 178] width 117 height 13
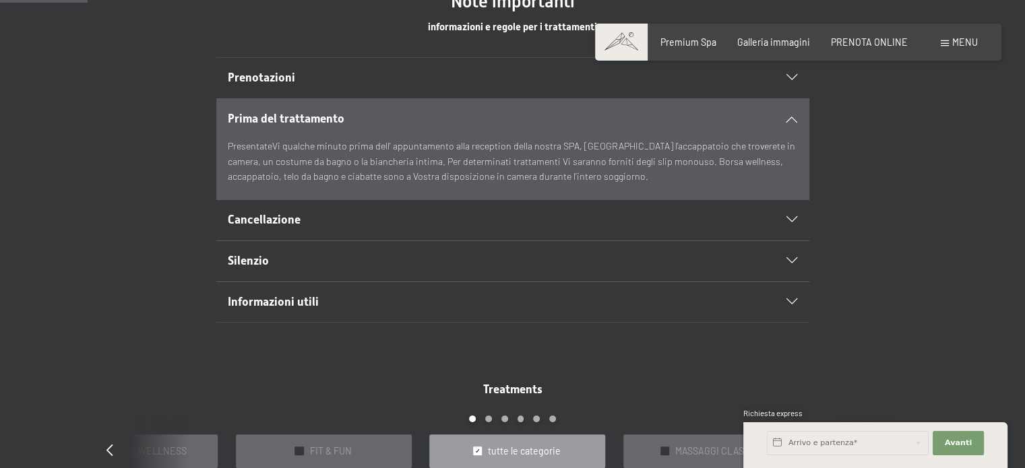
click at [278, 259] on h2 "Silenzio" at bounding box center [484, 261] width 512 height 17
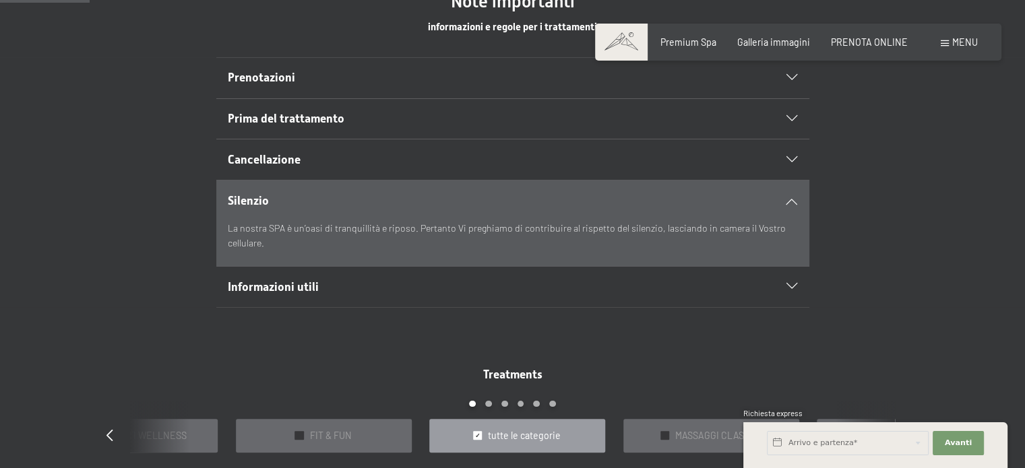
scroll to position [876, 0]
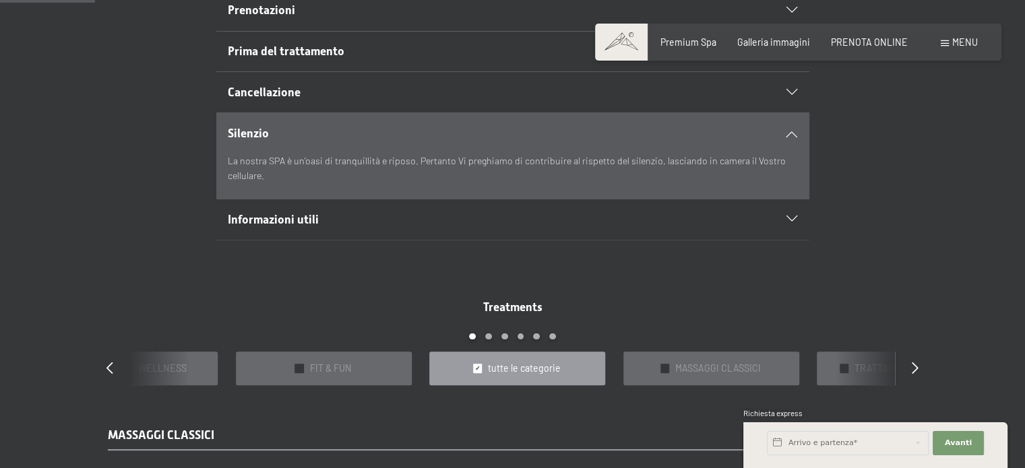
click at [280, 220] on span "Informazioni utili" at bounding box center [273, 219] width 91 height 13
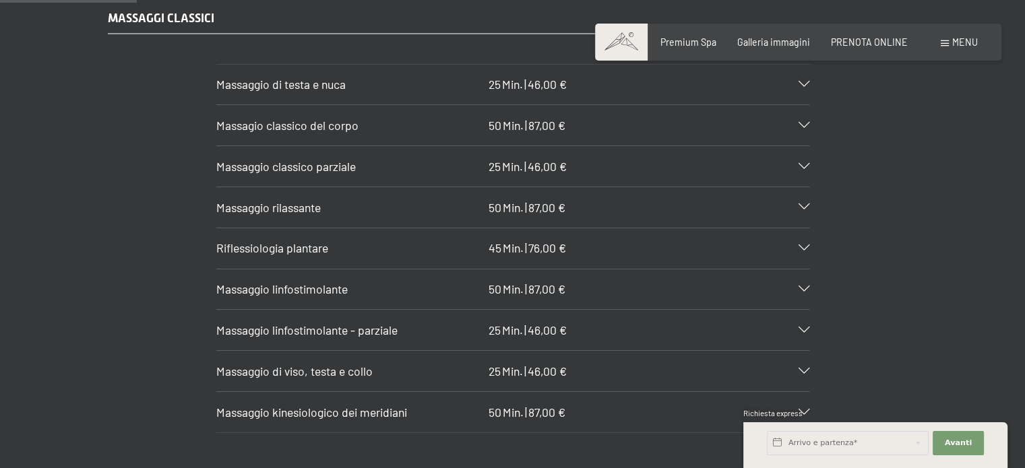
scroll to position [1280, 0]
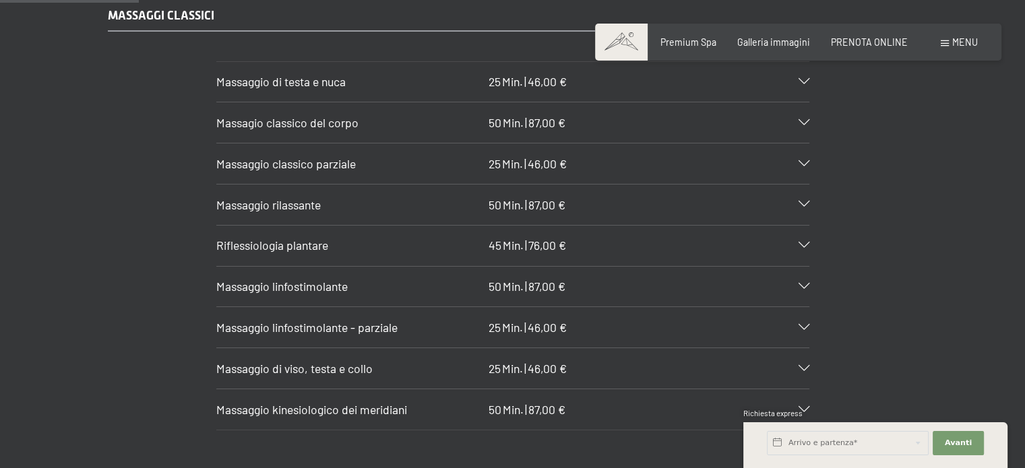
click at [315, 209] on span "Massaggio rilassante" at bounding box center [268, 204] width 104 height 15
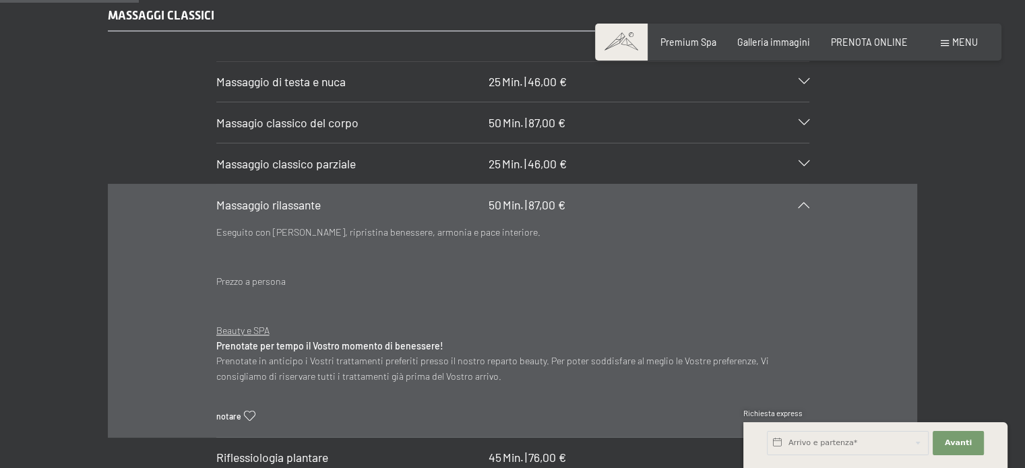
click at [288, 197] on span "Massaggio rilassante" at bounding box center [268, 204] width 104 height 15
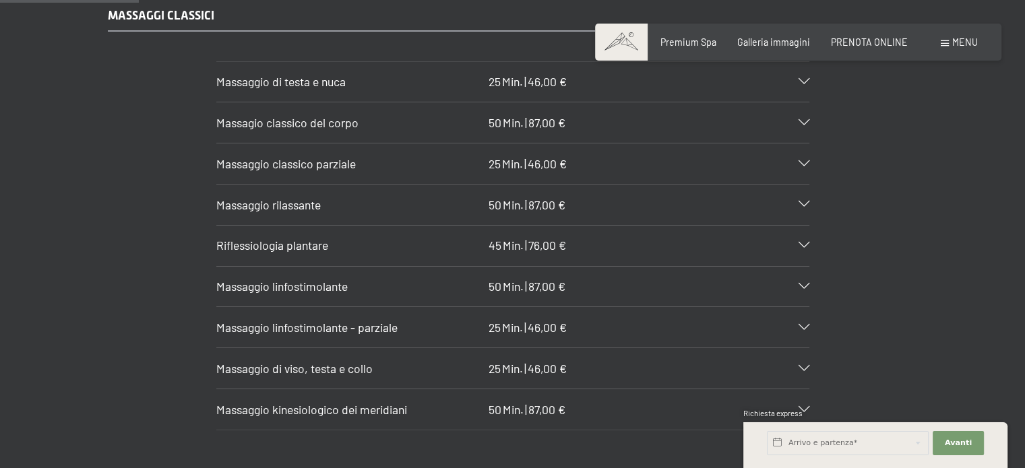
click at [297, 127] on span "Massagio classico del corpo" at bounding box center [287, 122] width 142 height 15
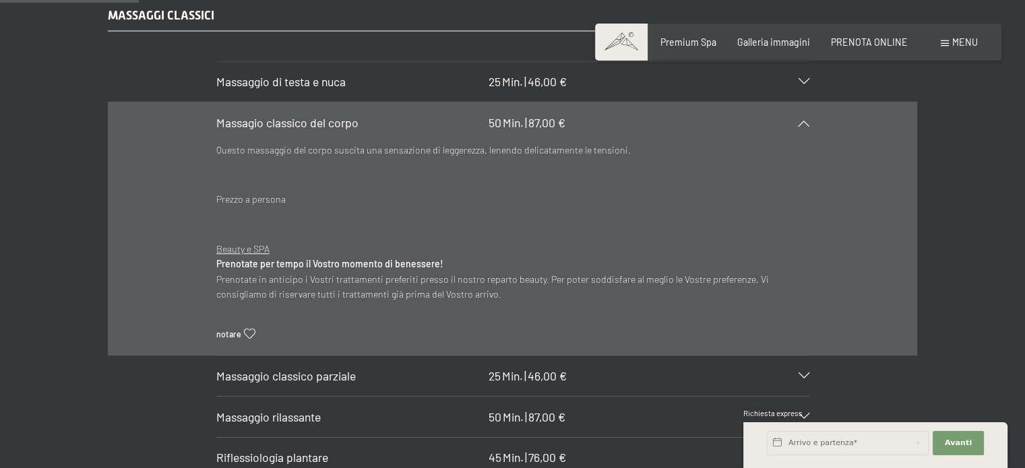
click at [269, 126] on span "Massagio classico del corpo" at bounding box center [287, 122] width 142 height 15
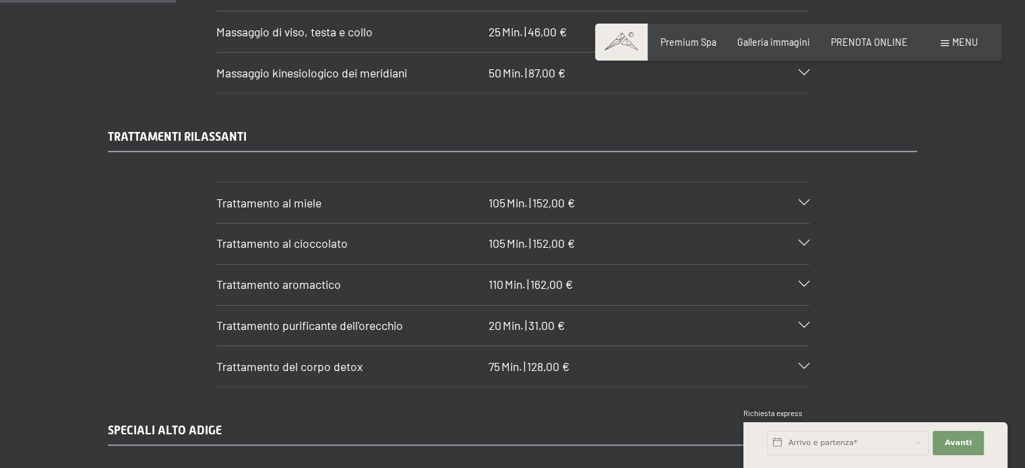
scroll to position [1684, 0]
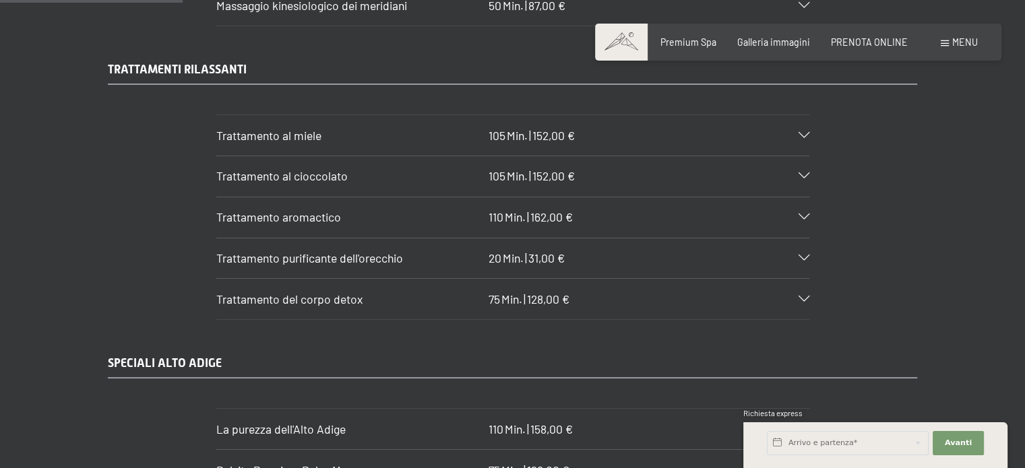
click at [291, 215] on span "Trattamento aromactico" at bounding box center [278, 217] width 125 height 15
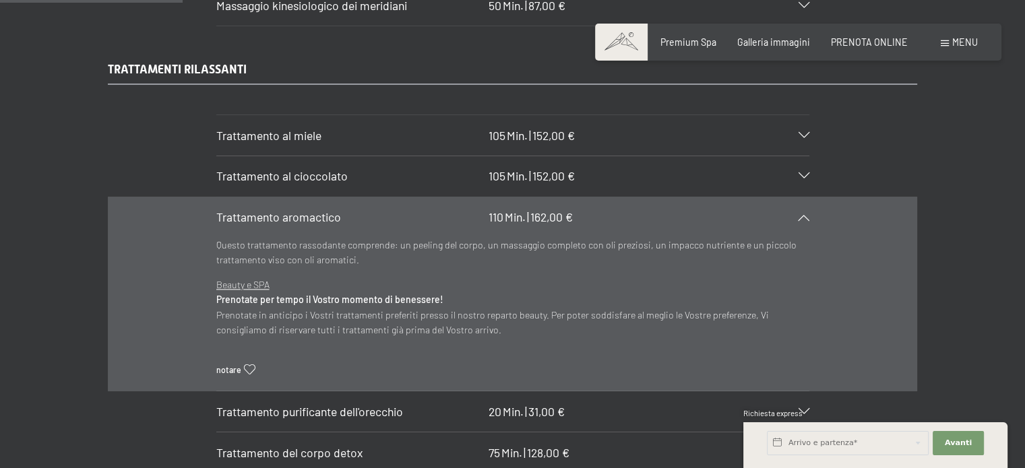
click at [283, 210] on span "Trattamento aromactico" at bounding box center [278, 217] width 125 height 15
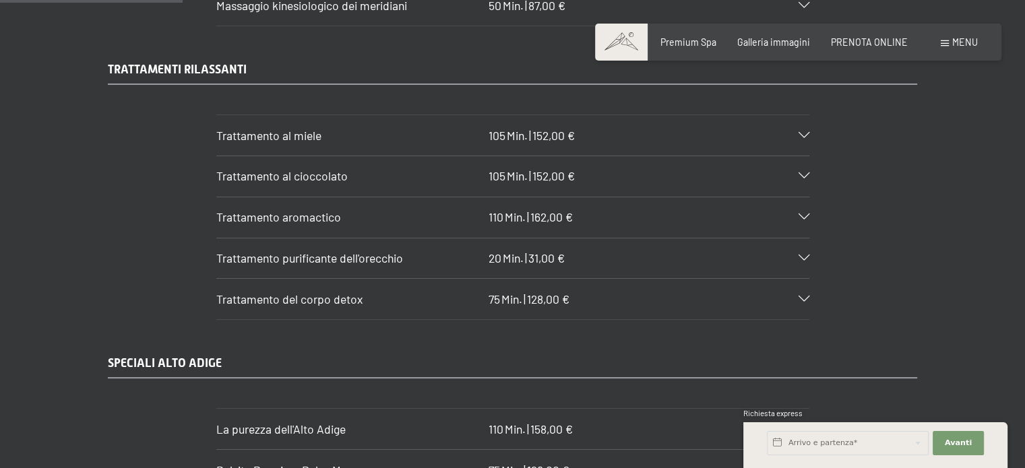
click at [300, 177] on span "Trattamento al cioccolato" at bounding box center [281, 175] width 131 height 15
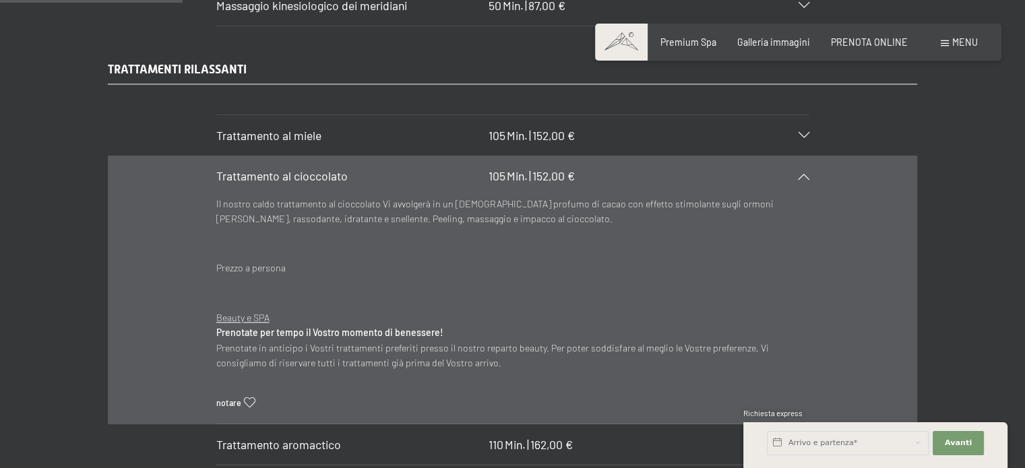
click at [301, 174] on span "Trattamento al cioccolato" at bounding box center [281, 175] width 131 height 15
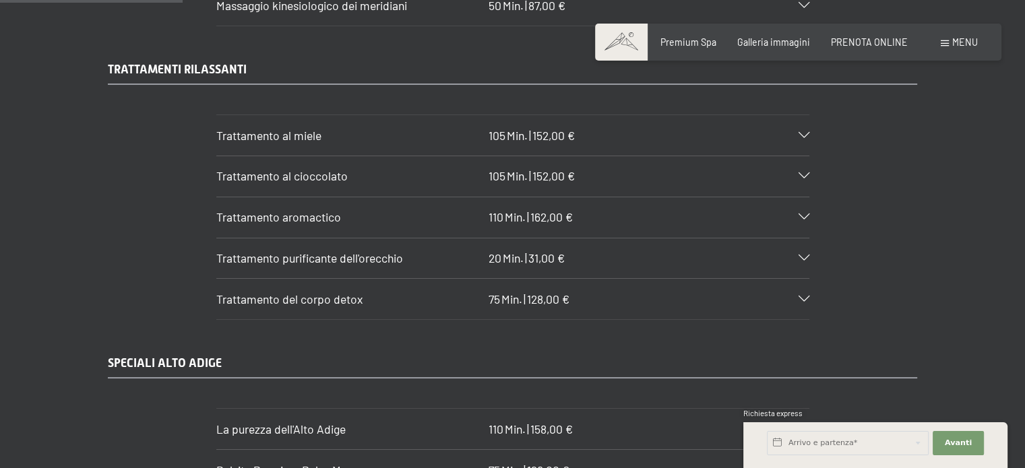
click at [315, 254] on span "Trattamento purificante dell'orecchio" at bounding box center [309, 258] width 187 height 15
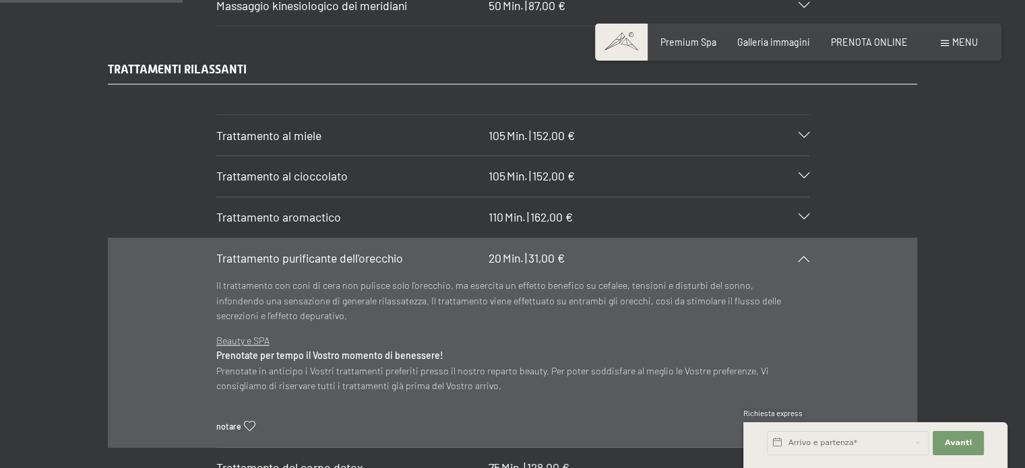
click at [313, 255] on span "Trattamento purificante dell'orecchio" at bounding box center [309, 258] width 187 height 15
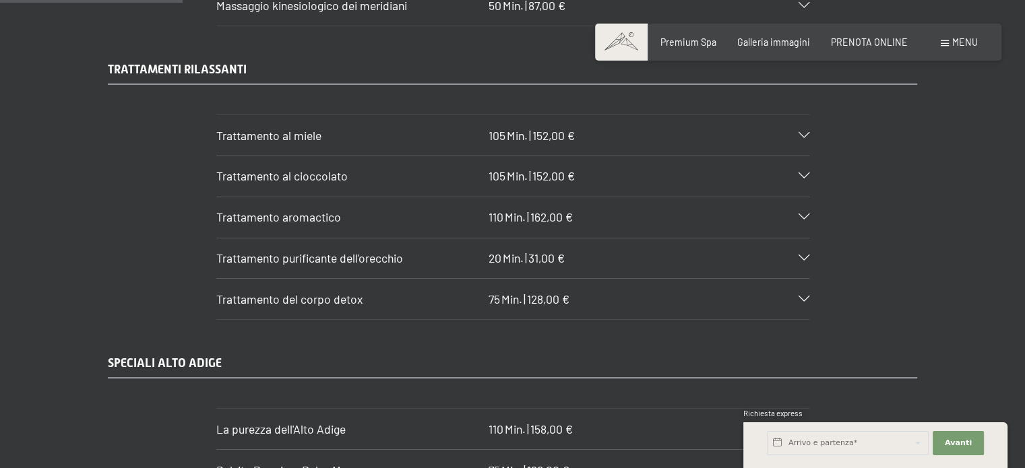
click at [323, 292] on span "Trattamento del corpo detox" at bounding box center [289, 299] width 146 height 15
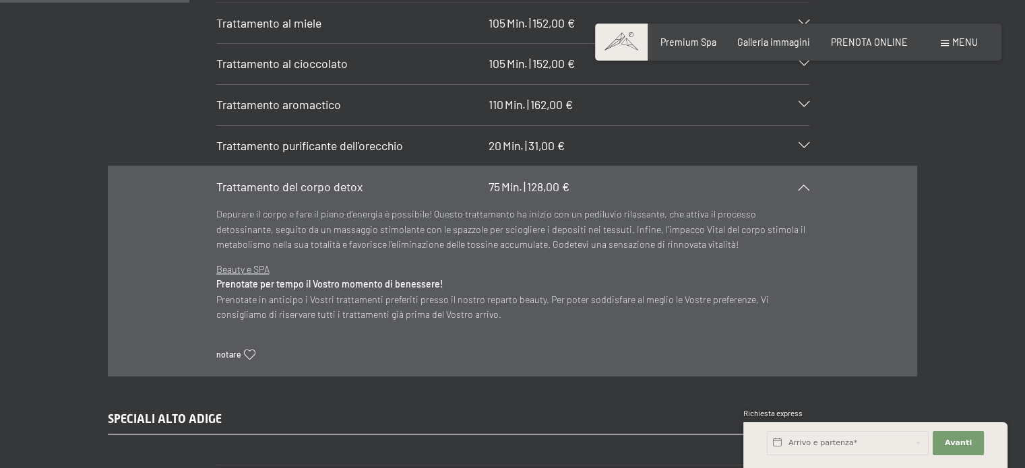
scroll to position [1819, 0]
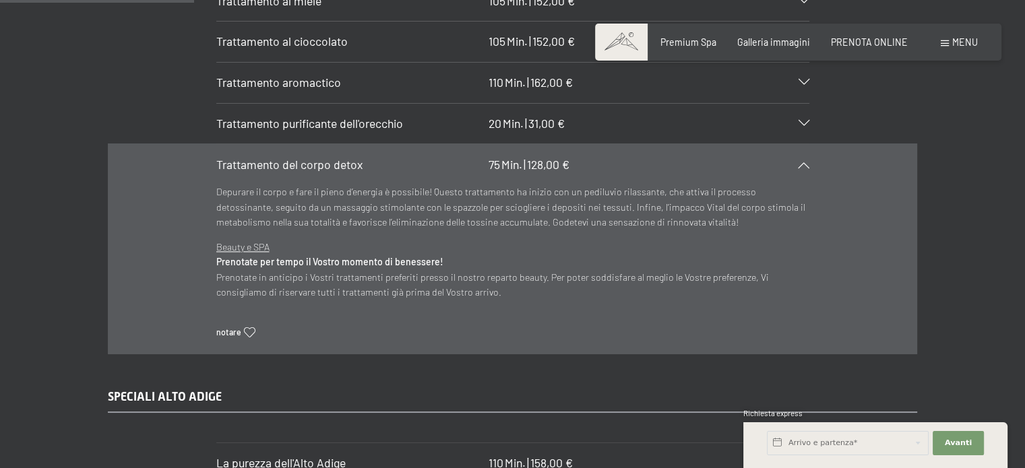
click at [336, 169] on div "Trattamento del corpo detox 75 Min. | 128,00 €" at bounding box center [512, 164] width 593 height 40
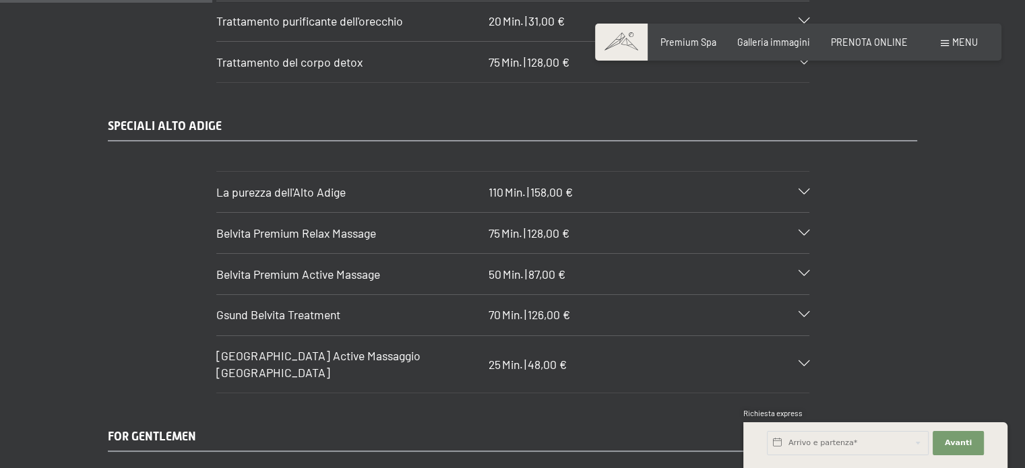
scroll to position [1954, 0]
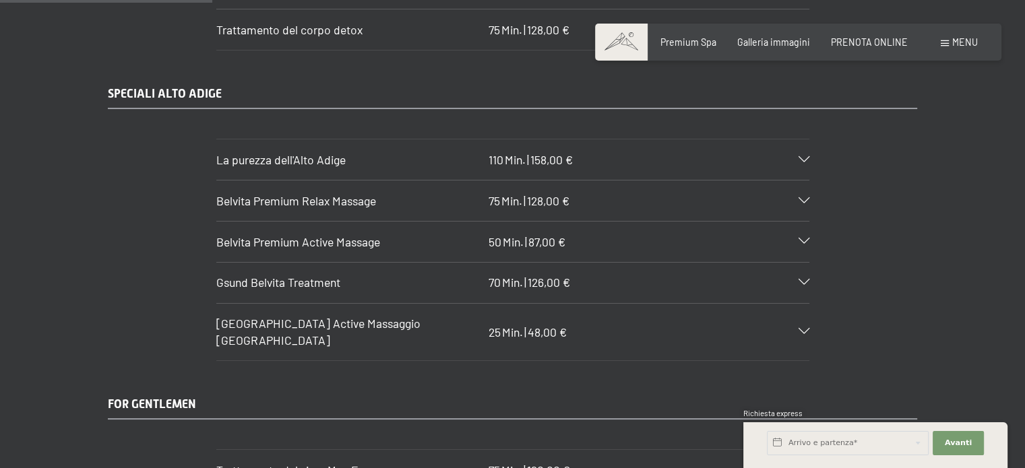
click at [349, 158] on h3 "La purezza dell'Alto Adige" at bounding box center [349, 160] width 267 height 17
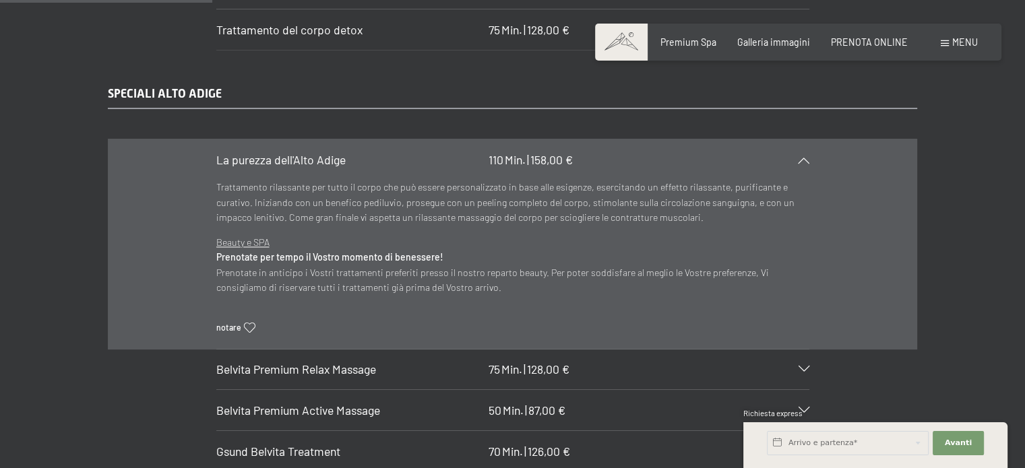
click at [349, 152] on h3 "La purezza dell'Alto Adige" at bounding box center [349, 160] width 267 height 17
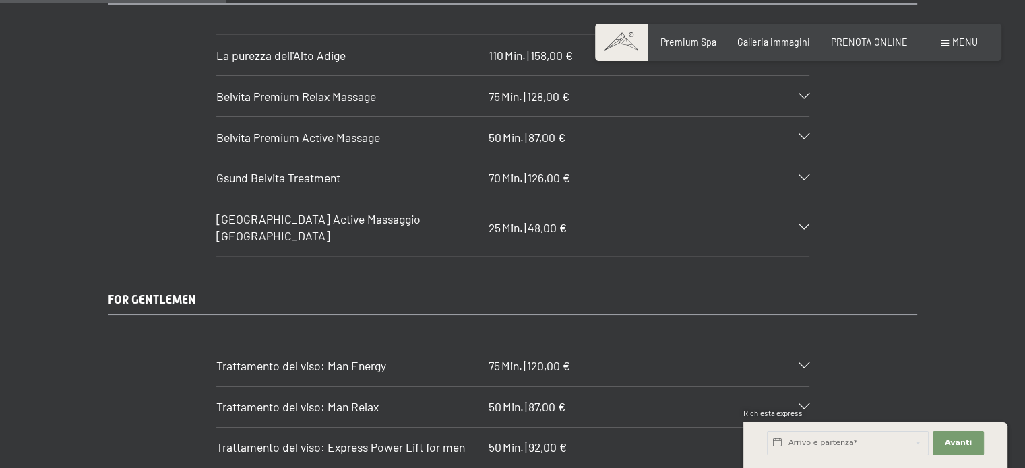
scroll to position [2089, 0]
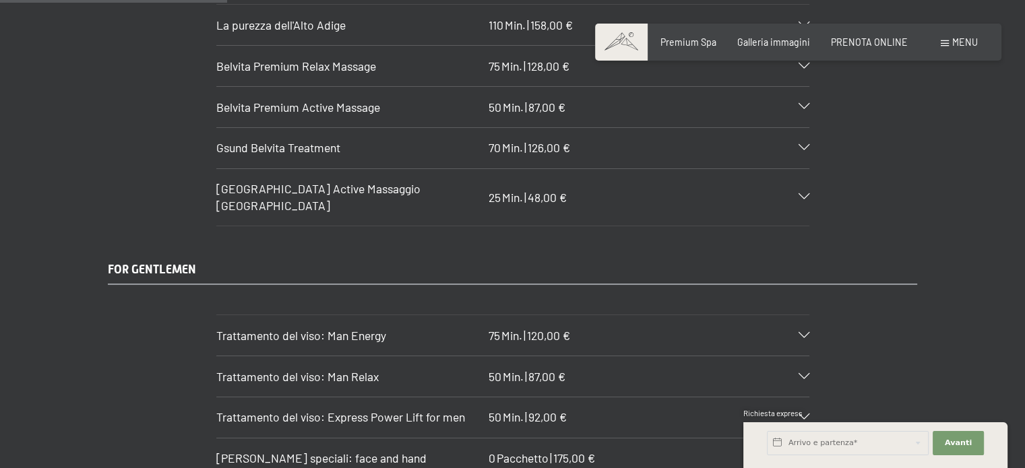
click at [352, 150] on h3 "Gsund Belvita Treatment" at bounding box center [349, 147] width 267 height 17
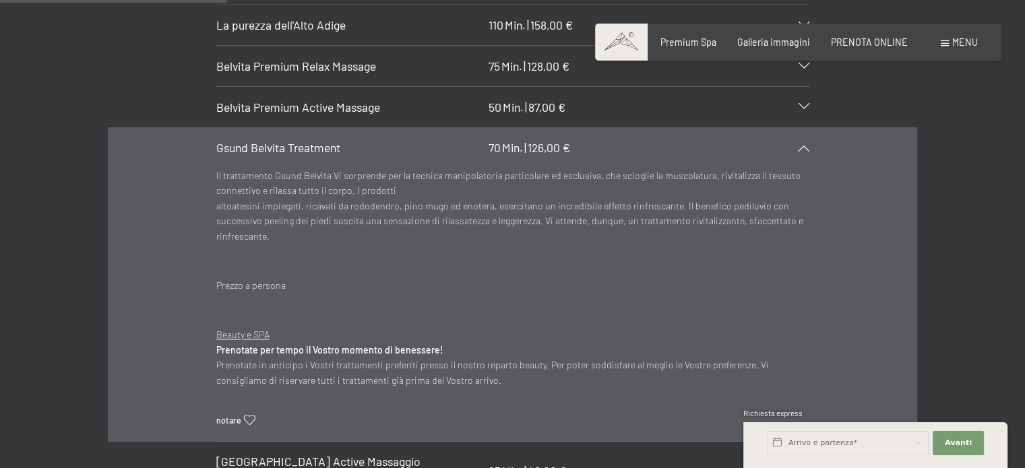
click at [350, 144] on h3 "Gsund Belvita Treatment" at bounding box center [349, 147] width 267 height 17
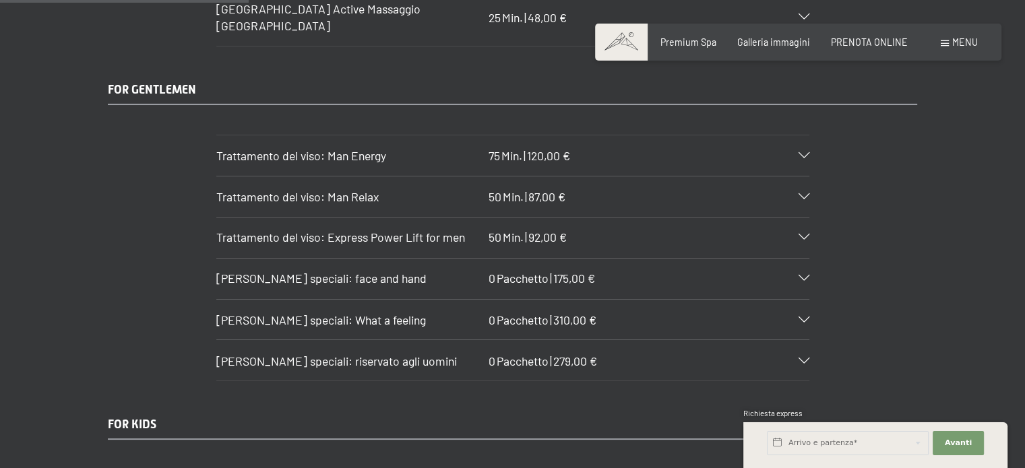
scroll to position [2291, 0]
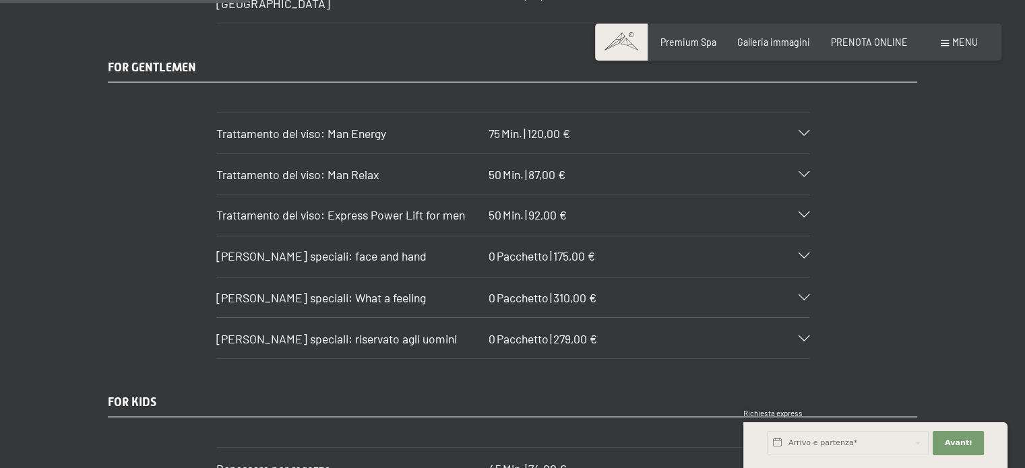
click at [373, 126] on span "Trattamento del viso: Man Energy" at bounding box center [301, 133] width 170 height 15
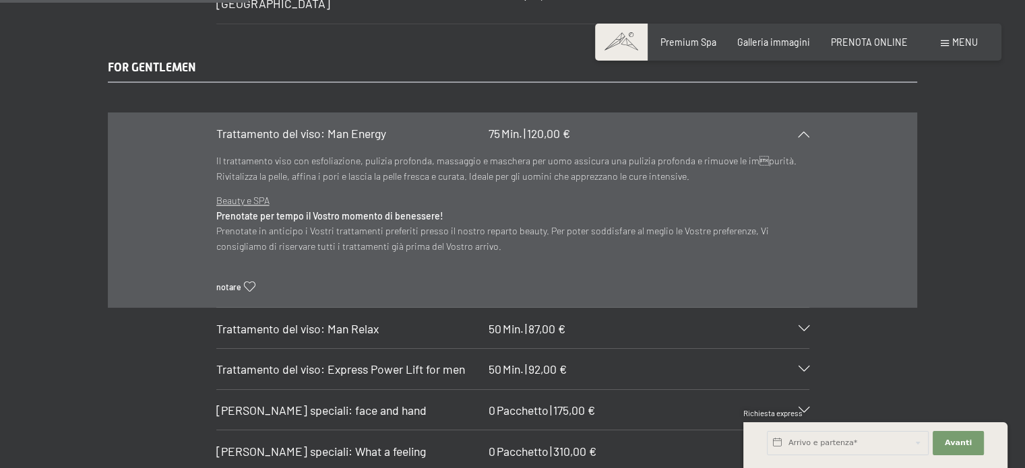
click at [257, 126] on span "Trattamento del viso: Man Energy" at bounding box center [301, 133] width 170 height 15
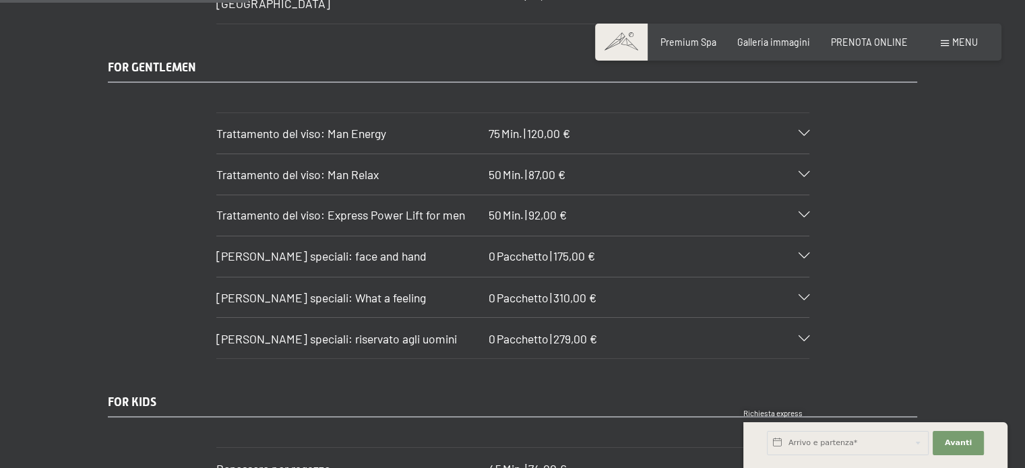
click at [369, 167] on span "Trattamento del viso: Man Relax" at bounding box center [297, 174] width 162 height 15
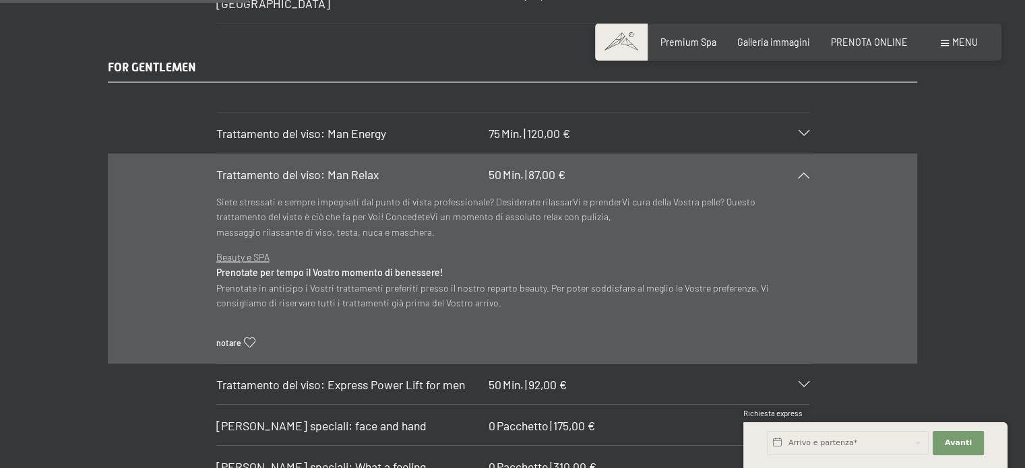
click at [369, 167] on span "Trattamento del viso: Man Relax" at bounding box center [297, 174] width 162 height 15
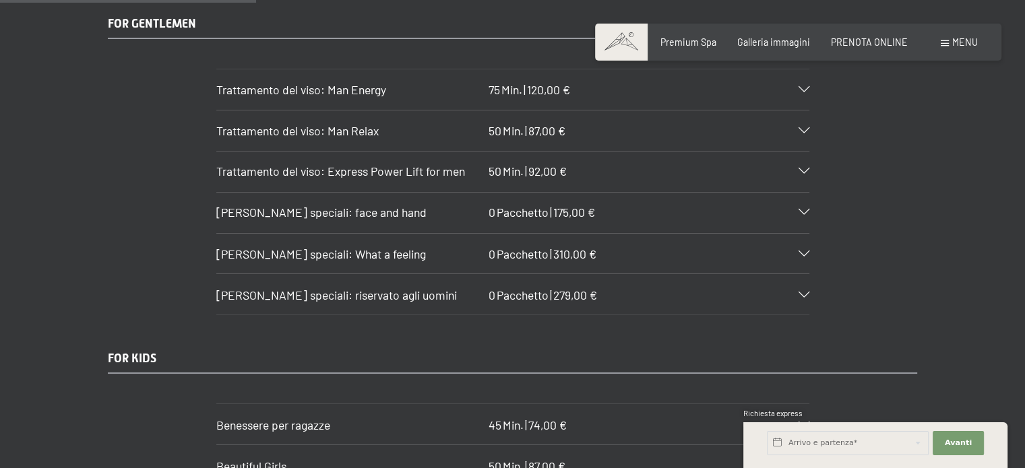
scroll to position [2358, 0]
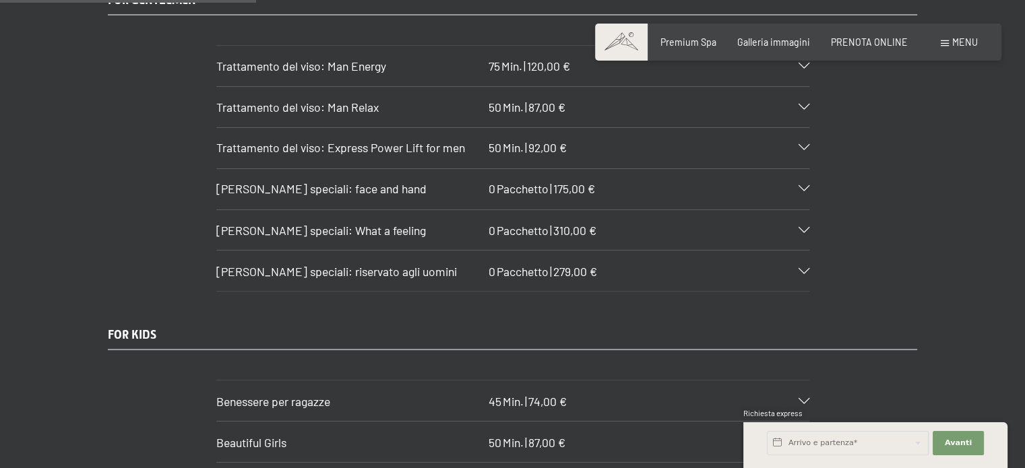
click at [393, 181] on h3 "Pacchetti speciali: face and hand" at bounding box center [349, 189] width 267 height 17
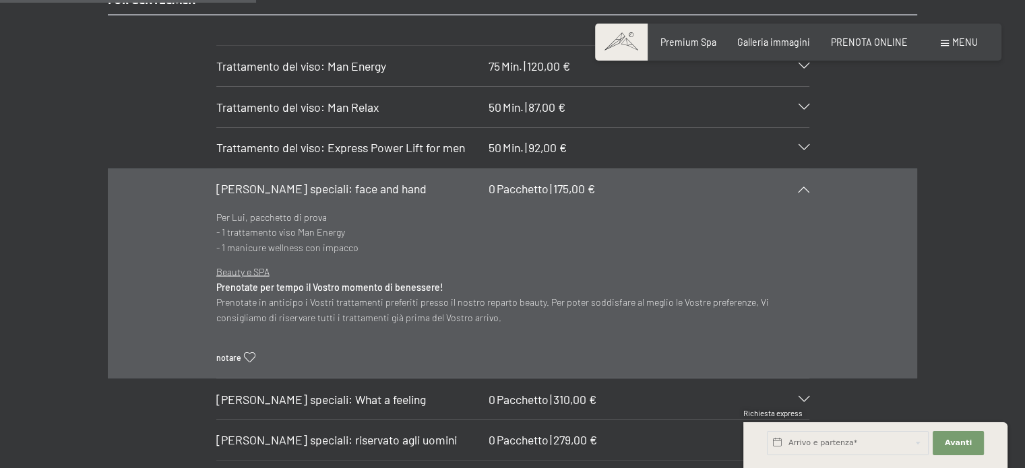
click at [393, 181] on h3 "Pacchetti speciali: face and hand" at bounding box center [349, 189] width 267 height 17
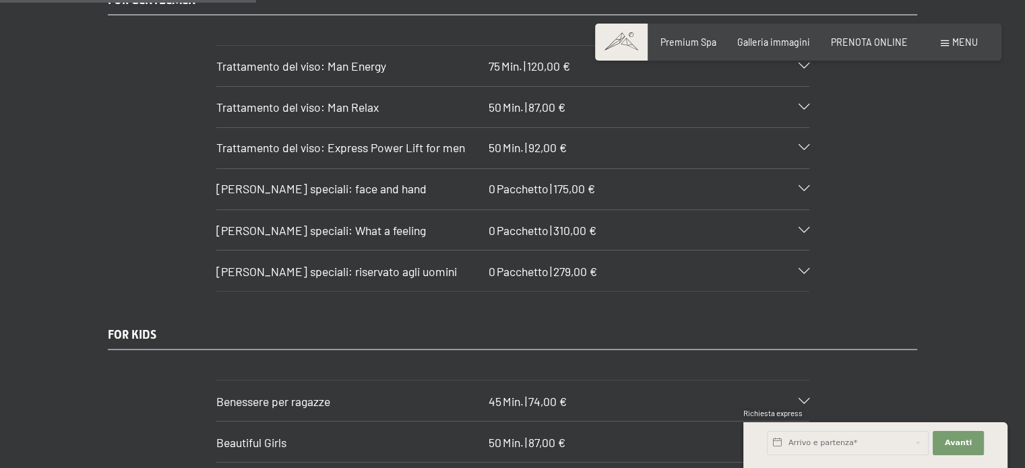
click at [393, 210] on div "Pacchetti speciali: What a feeling 0 Pacchetto | 310,00 €" at bounding box center [512, 230] width 593 height 40
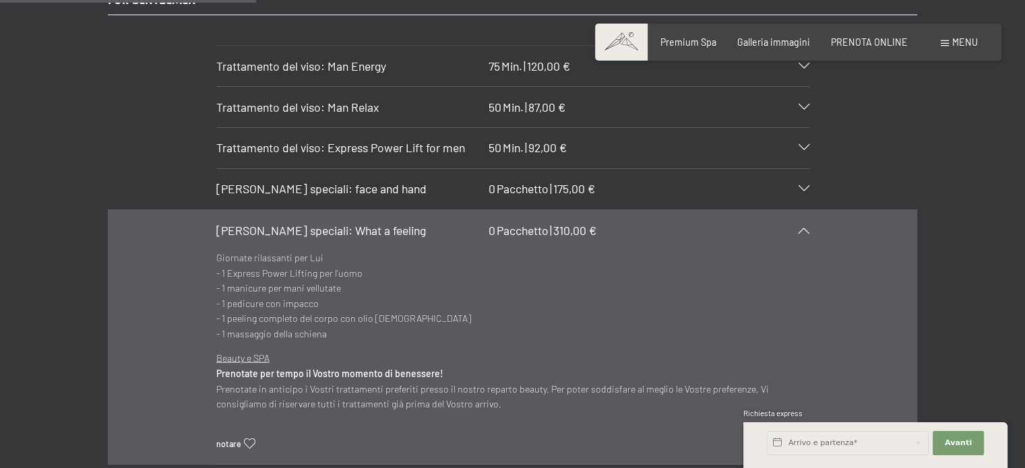
click at [393, 222] on h3 "Pacchetti speciali: What a feeling" at bounding box center [349, 230] width 267 height 17
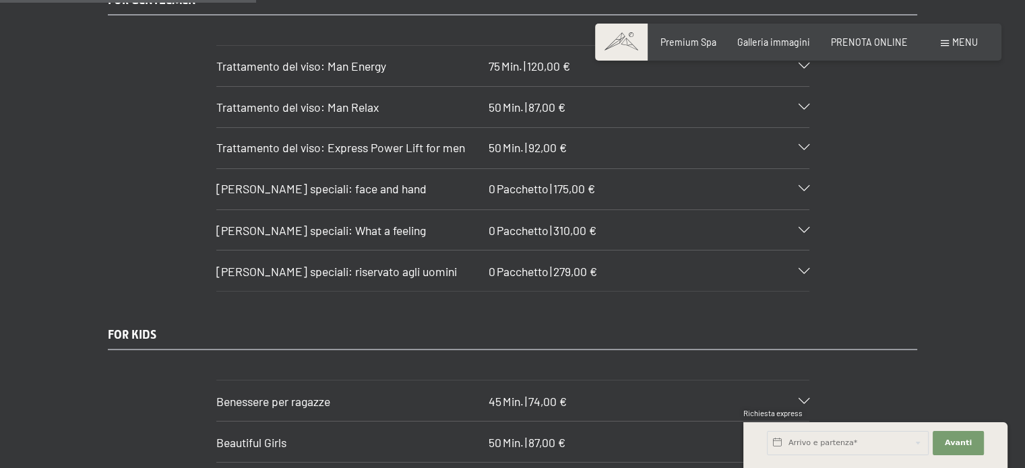
click at [388, 222] on h3 "Pacchetti speciali: What a feeling" at bounding box center [349, 230] width 267 height 17
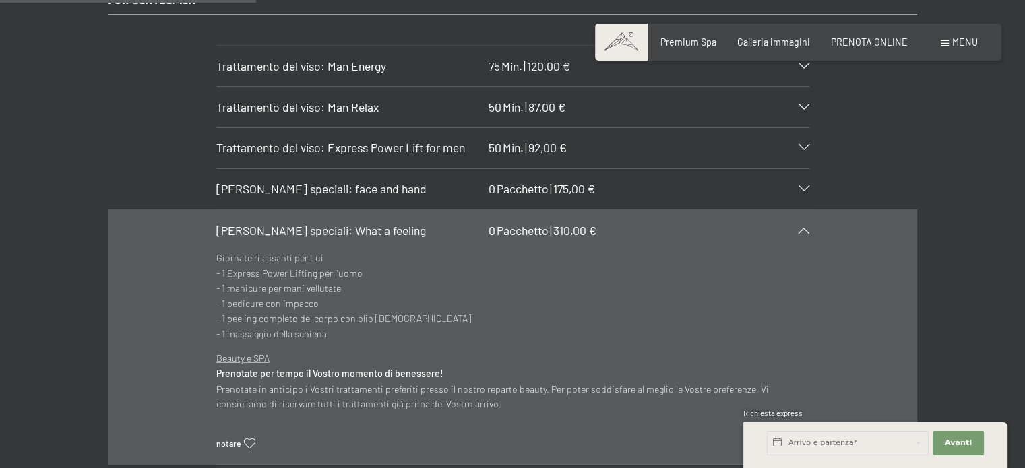
click at [388, 222] on h3 "Pacchetti speciali: What a feeling" at bounding box center [349, 230] width 267 height 17
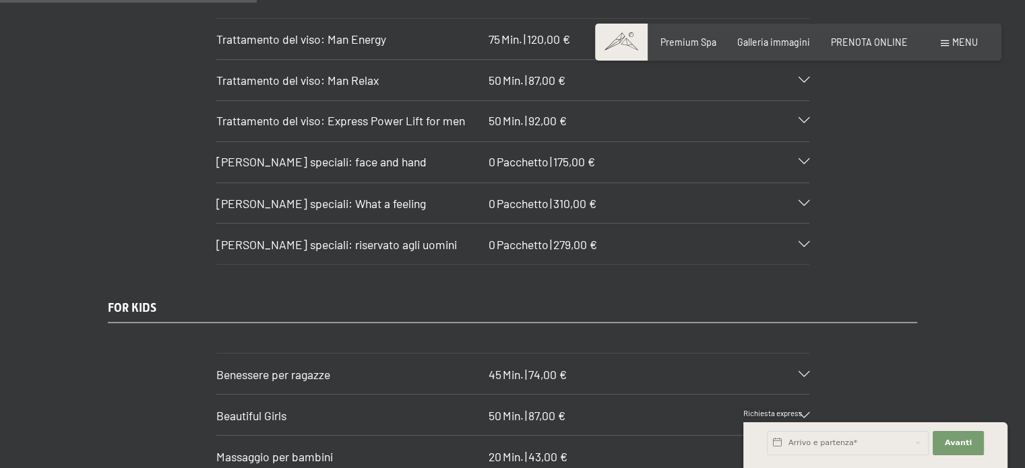
scroll to position [2425, 0]
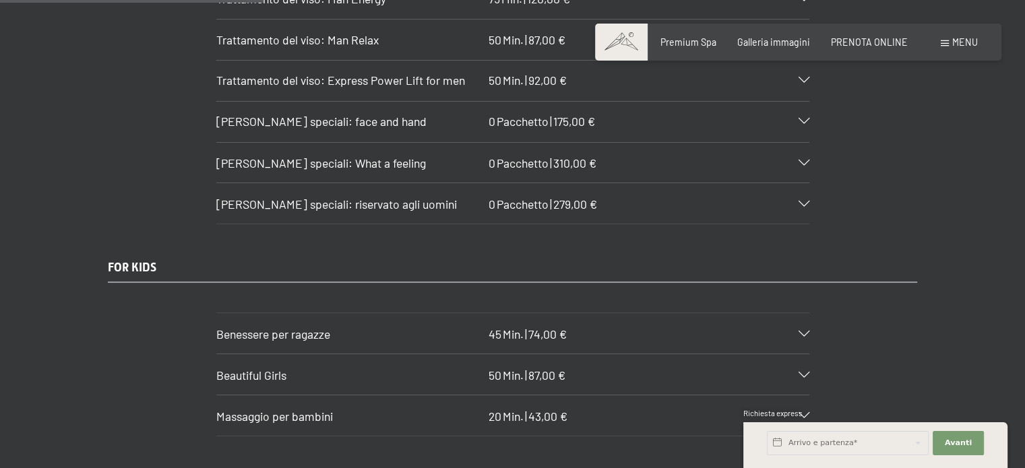
click at [388, 195] on h3 "Pacchetti speciali: riservato agli uomini" at bounding box center [349, 203] width 267 height 17
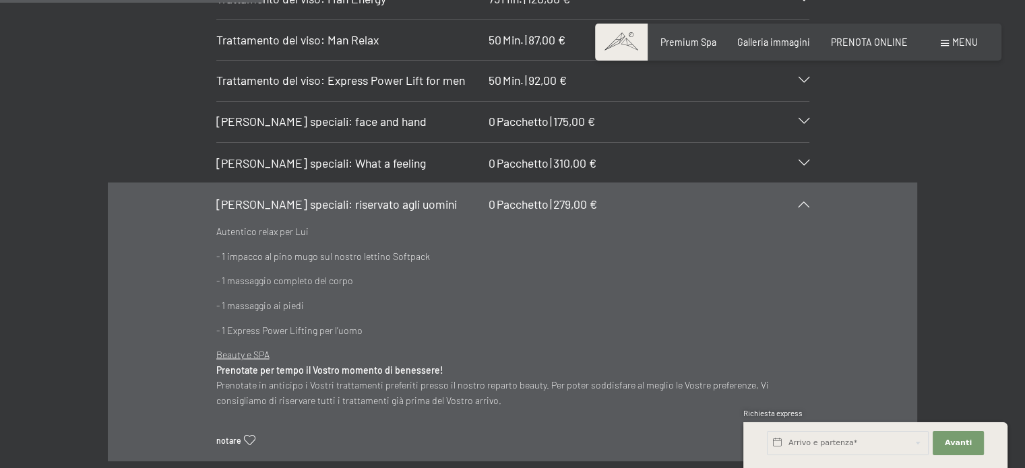
click at [385, 196] on span "Pacchetti speciali: riservato agli uomini" at bounding box center [336, 203] width 241 height 15
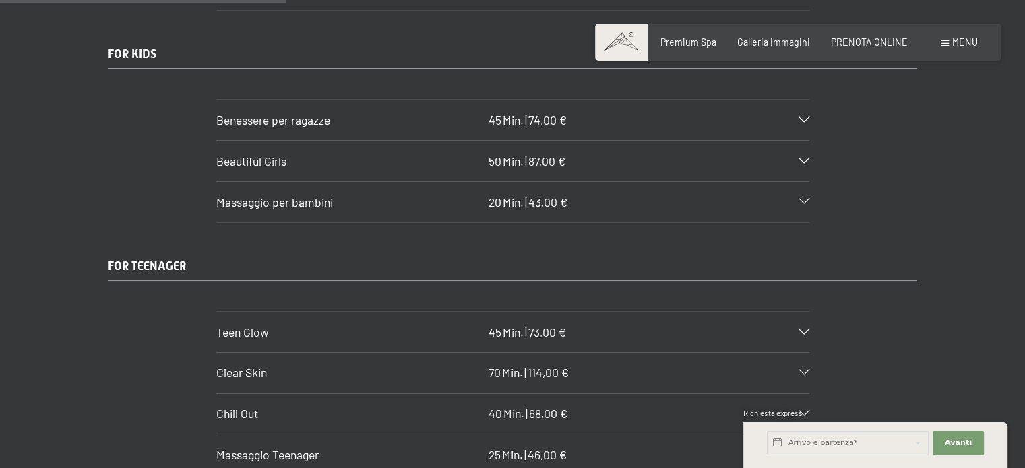
scroll to position [2628, 0]
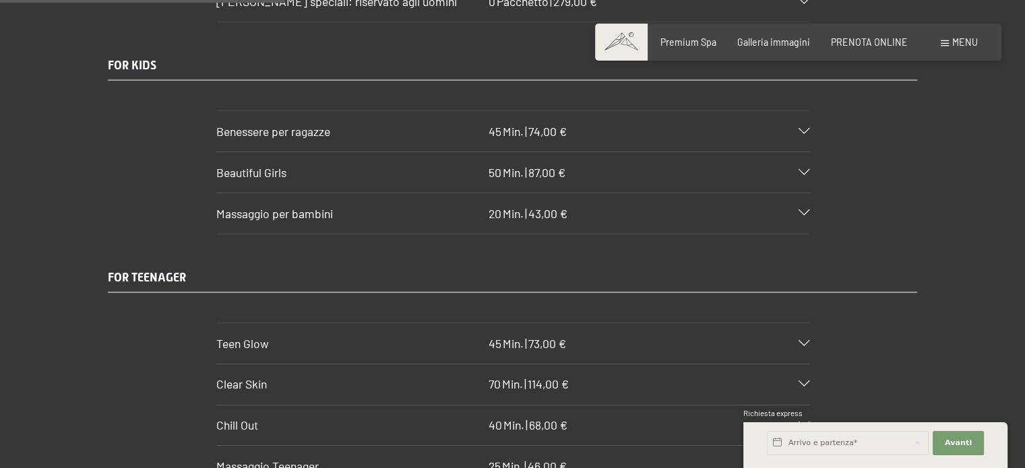
click at [376, 164] on h3 "Beautiful Girls" at bounding box center [349, 172] width 267 height 17
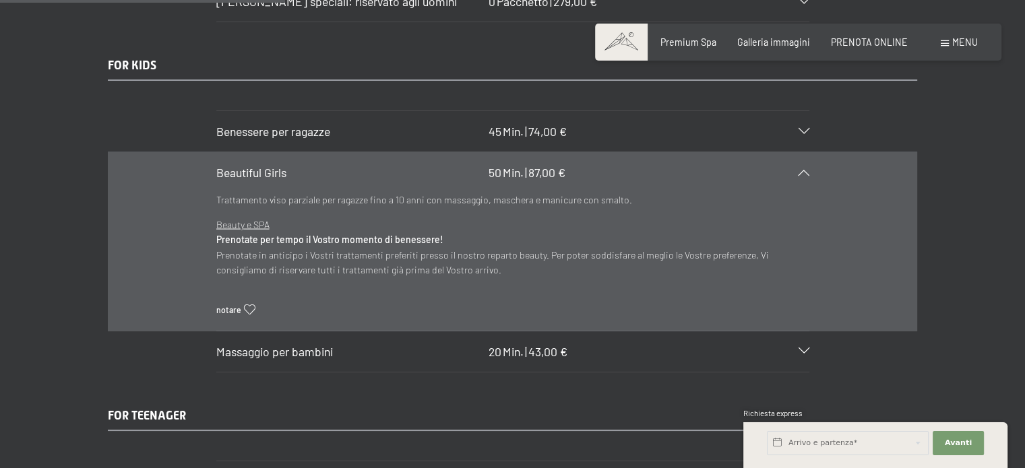
click at [376, 164] on h3 "Beautiful Girls" at bounding box center [349, 172] width 267 height 17
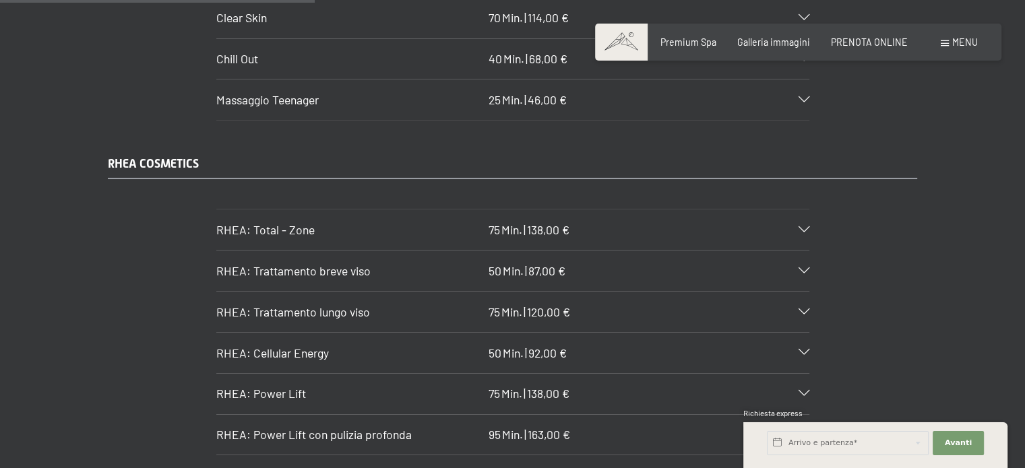
scroll to position [2897, 0]
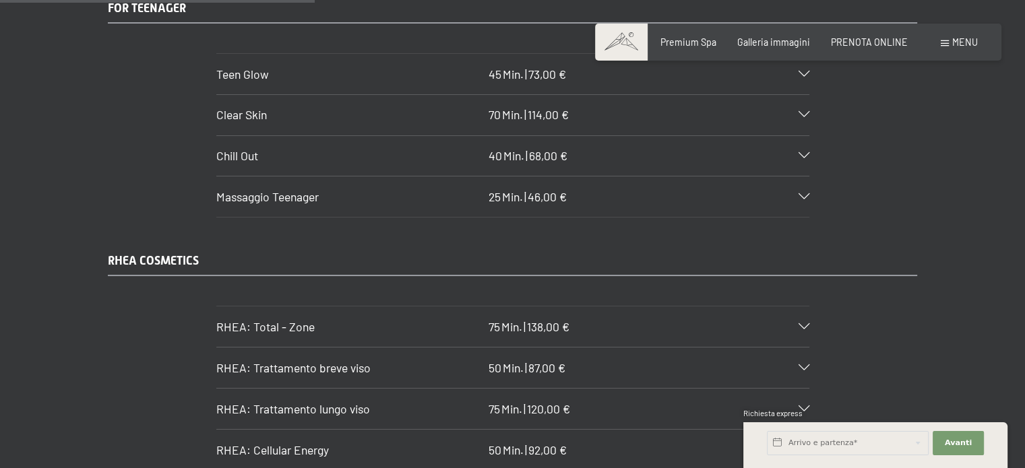
click at [374, 189] on h3 "Massaggio Teenager" at bounding box center [349, 197] width 267 height 17
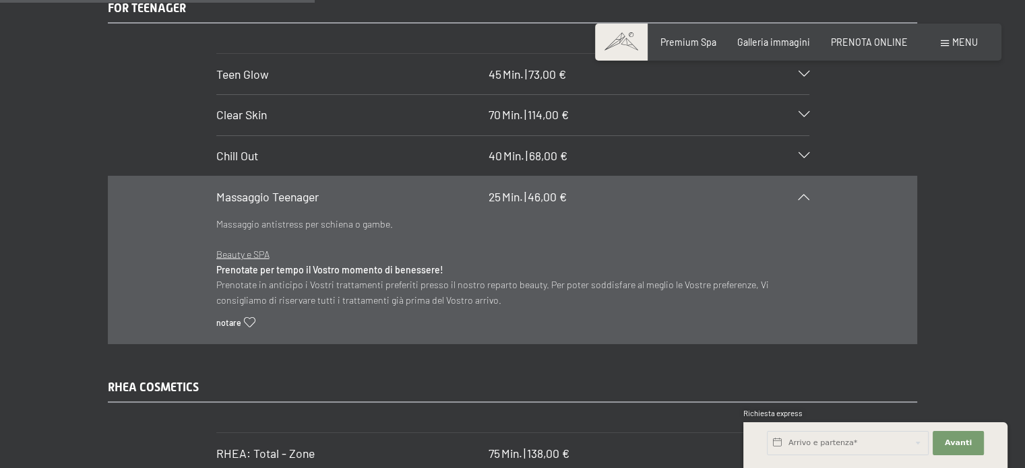
click at [374, 189] on h3 "Massaggio Teenager" at bounding box center [349, 197] width 267 height 17
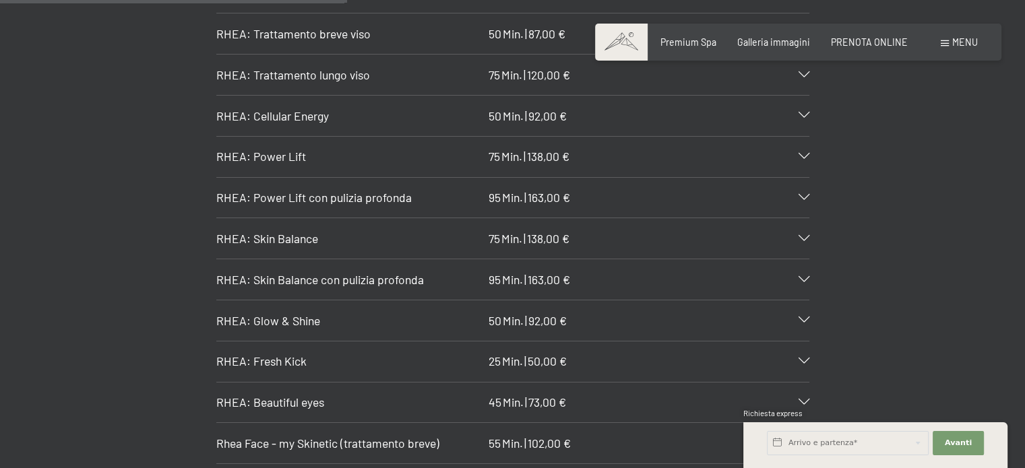
scroll to position [3234, 0]
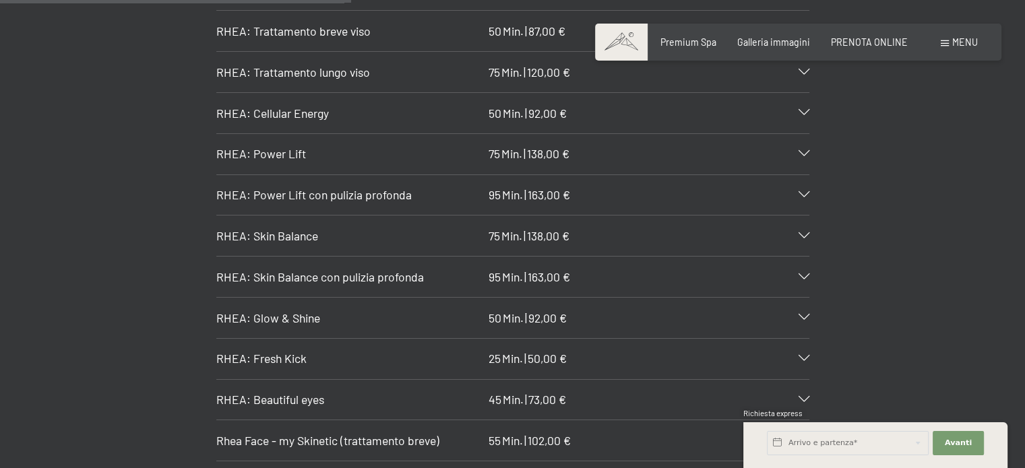
click at [381, 187] on span "RHEA: Power Lift con pulizia profonda" at bounding box center [313, 194] width 195 height 15
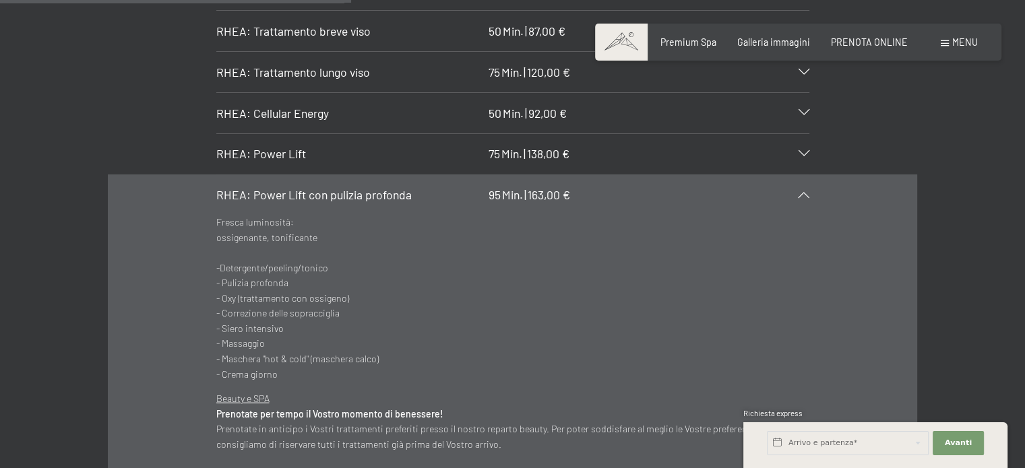
click at [381, 187] on span "RHEA: Power Lift con pulizia profonda" at bounding box center [313, 194] width 195 height 15
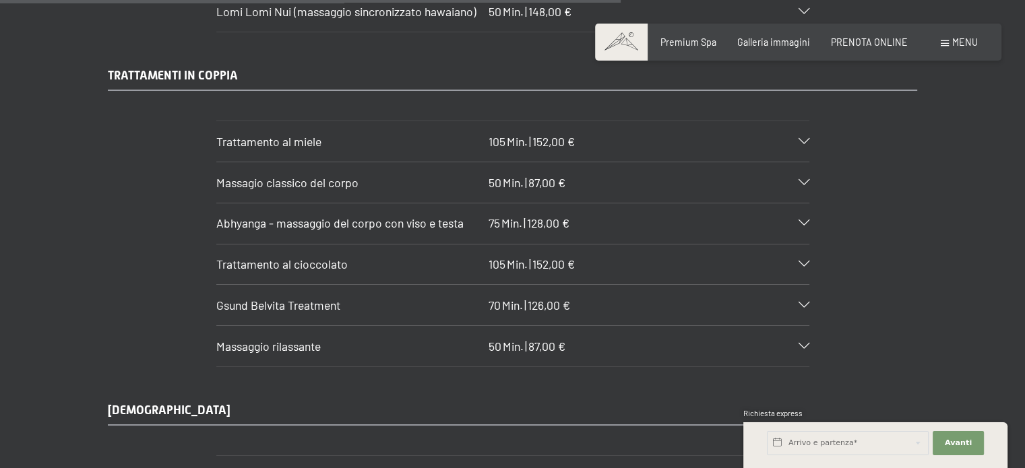
scroll to position [5727, 0]
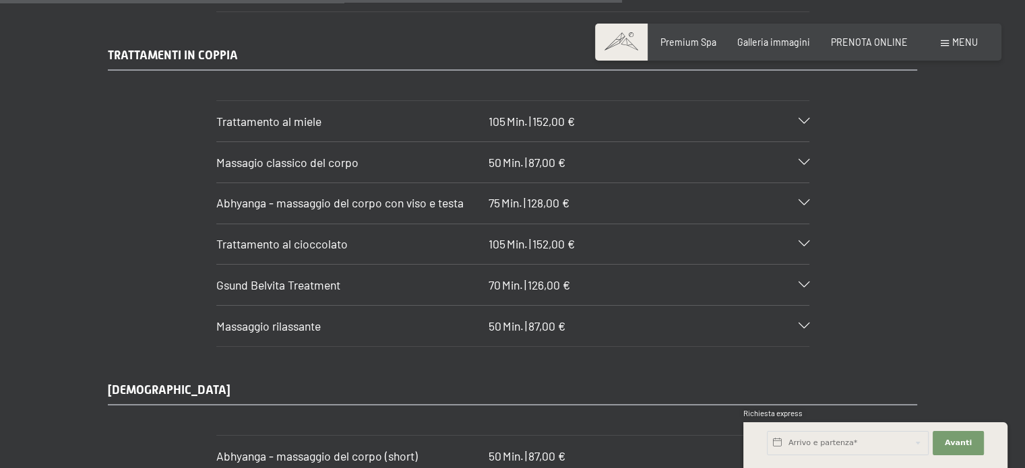
click at [404, 236] on h3 "Trattamento al cioccolato" at bounding box center [349, 244] width 267 height 17
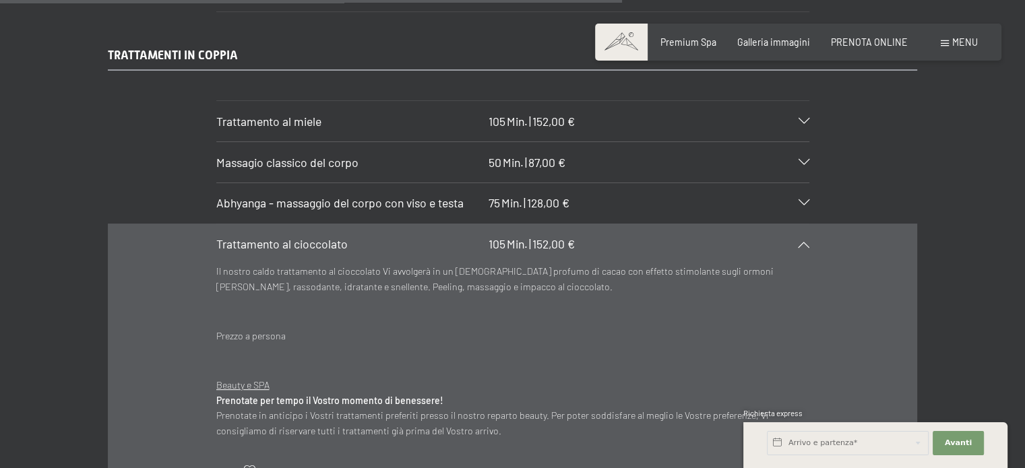
click at [393, 236] on h3 "Trattamento al cioccolato" at bounding box center [349, 244] width 267 height 17
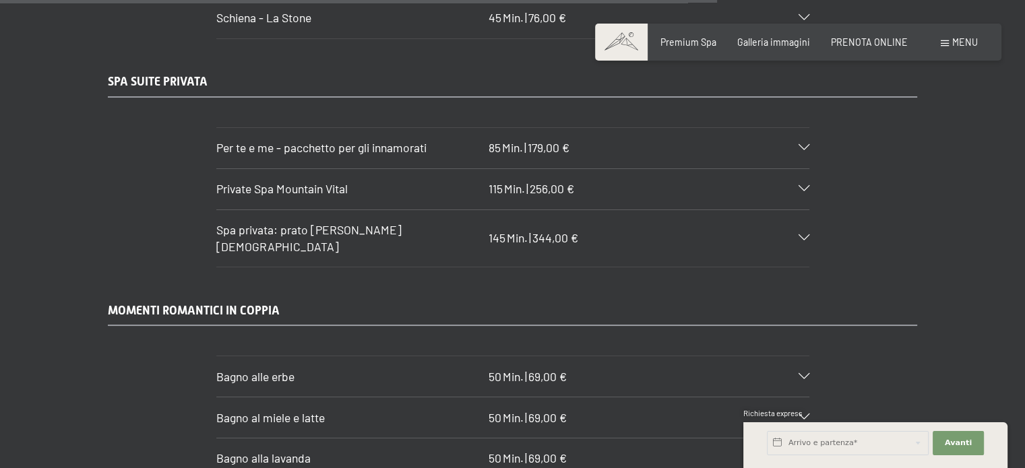
scroll to position [6603, 0]
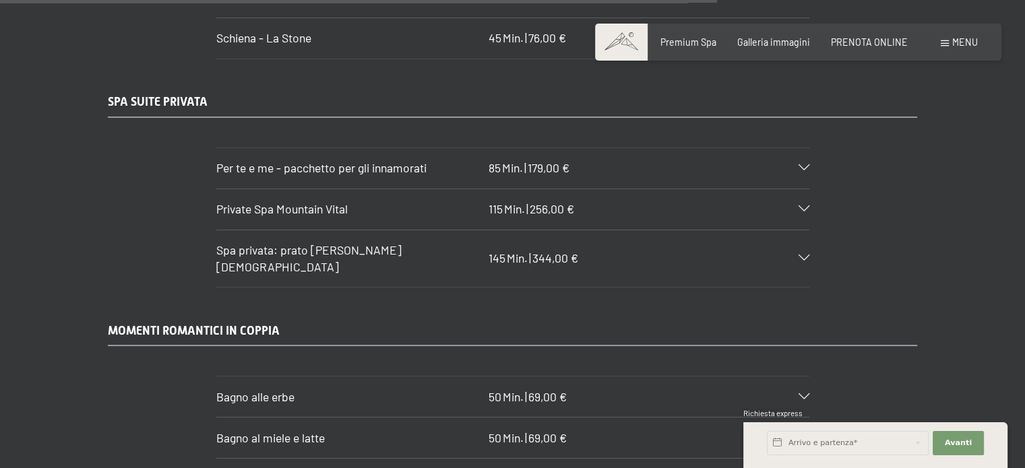
click at [385, 160] on span "Per te e me - pacchetto per gli innamorati" at bounding box center [321, 167] width 210 height 15
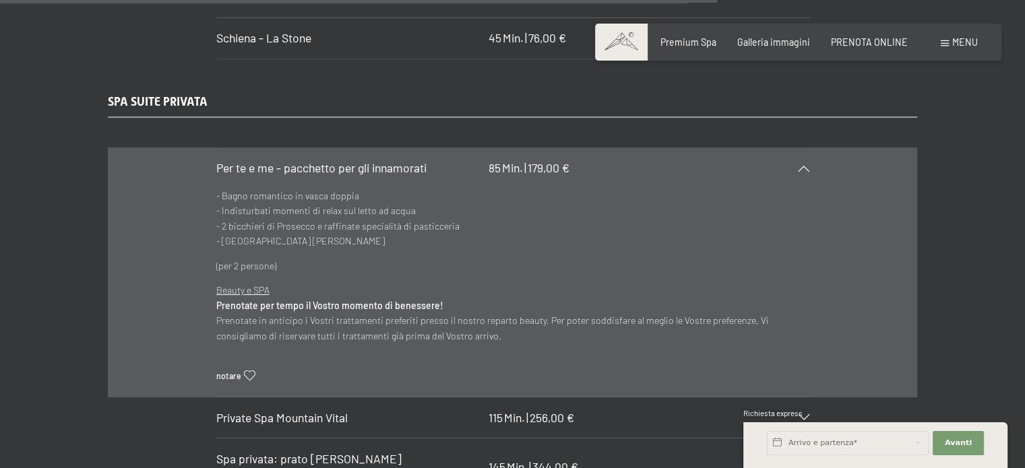
click at [385, 160] on span "Per te e me - pacchetto per gli innamorati" at bounding box center [321, 167] width 210 height 15
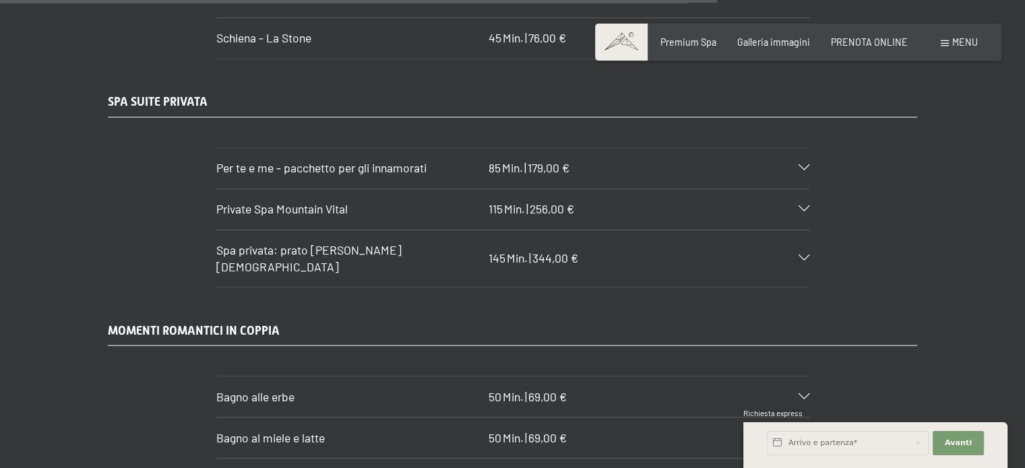
click at [384, 201] on h3 "Private Spa Mountain Vital" at bounding box center [349, 209] width 267 height 17
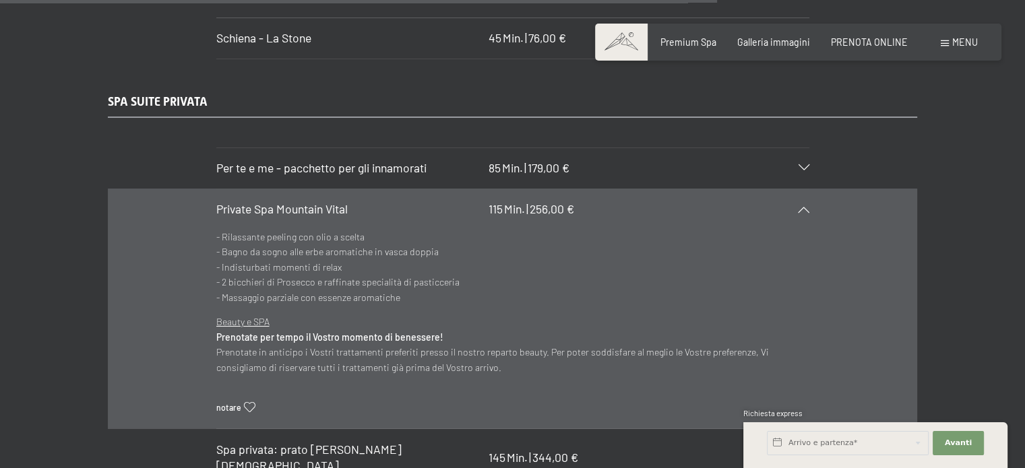
click at [384, 201] on h3 "Private Spa Mountain Vital" at bounding box center [349, 209] width 267 height 17
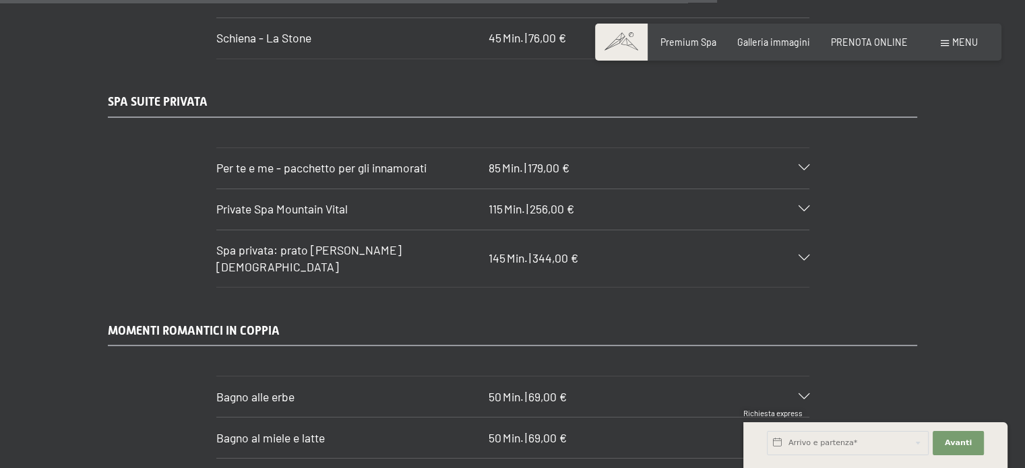
click at [393, 243] on span "Spa privata: prato di erbe aromatico" at bounding box center [308, 259] width 185 height 32
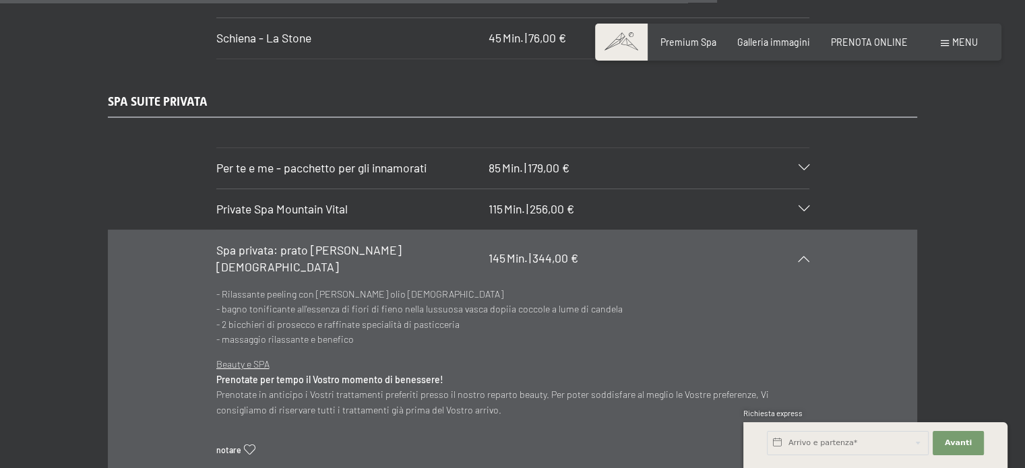
click at [392, 243] on span "Spa privata: prato di erbe aromatico" at bounding box center [308, 259] width 185 height 32
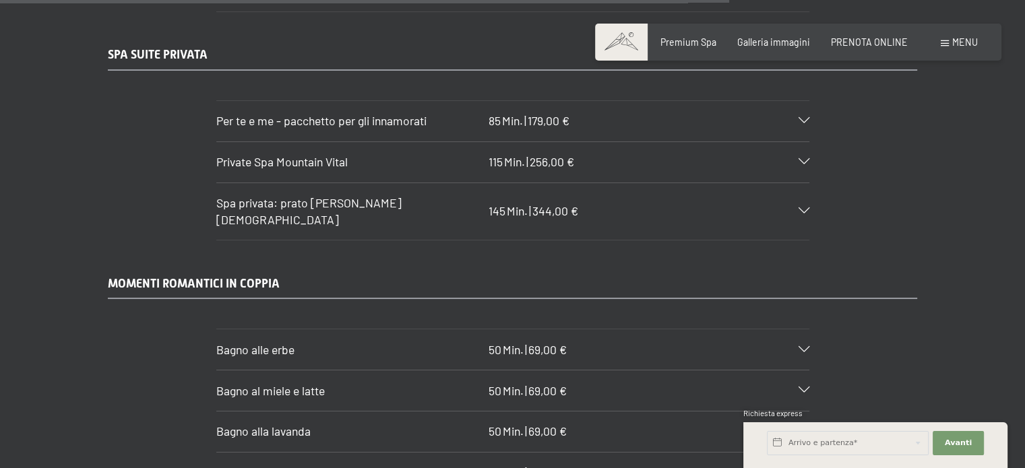
scroll to position [6805, 0]
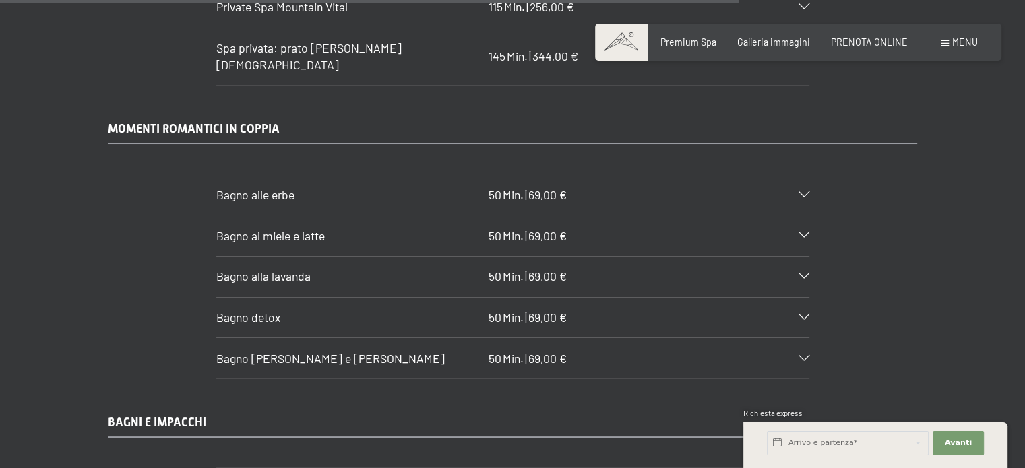
click at [370, 187] on h3 "Bagno alle erbe" at bounding box center [349, 195] width 267 height 17
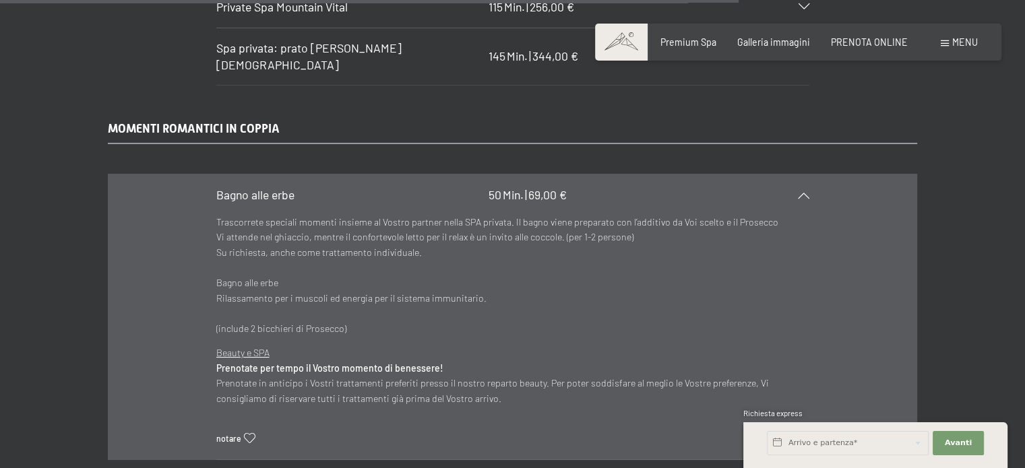
click at [369, 187] on h3 "Bagno alle erbe" at bounding box center [349, 195] width 267 height 17
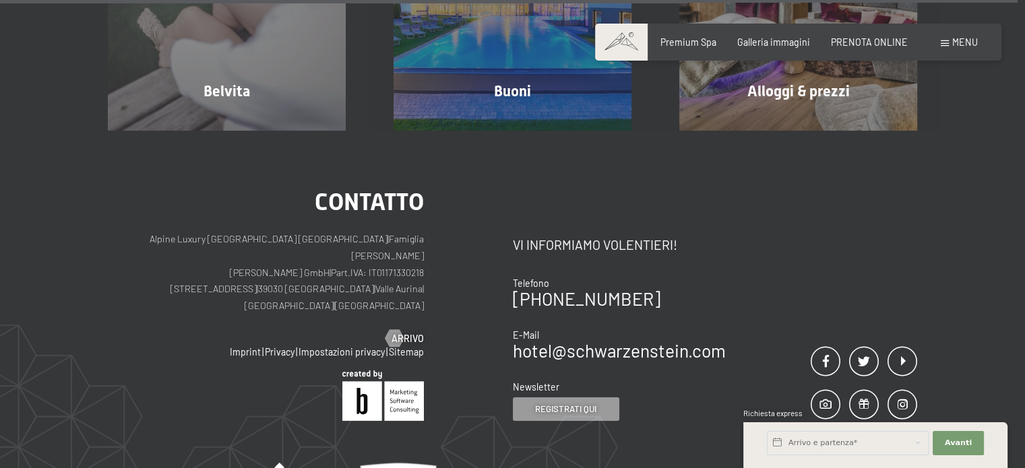
scroll to position [9432, 0]
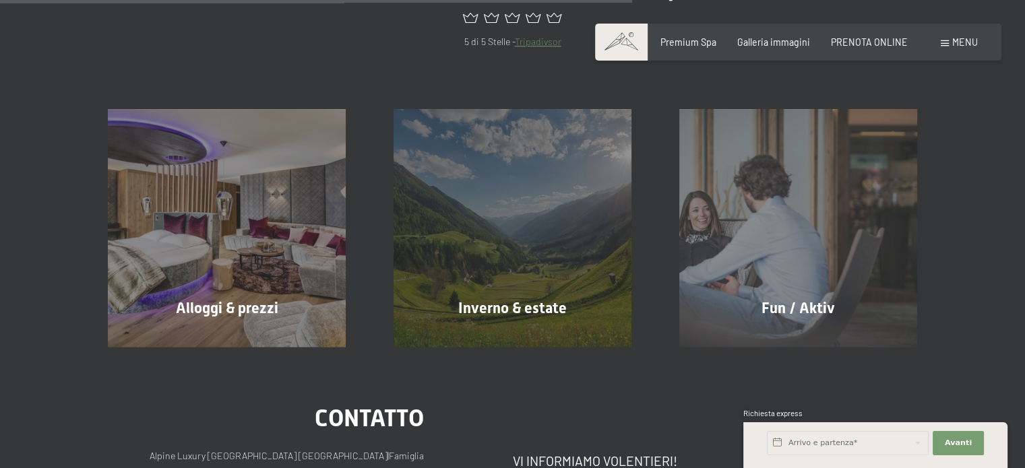
scroll to position [808, 0]
